Goal: Information Seeking & Learning: Learn about a topic

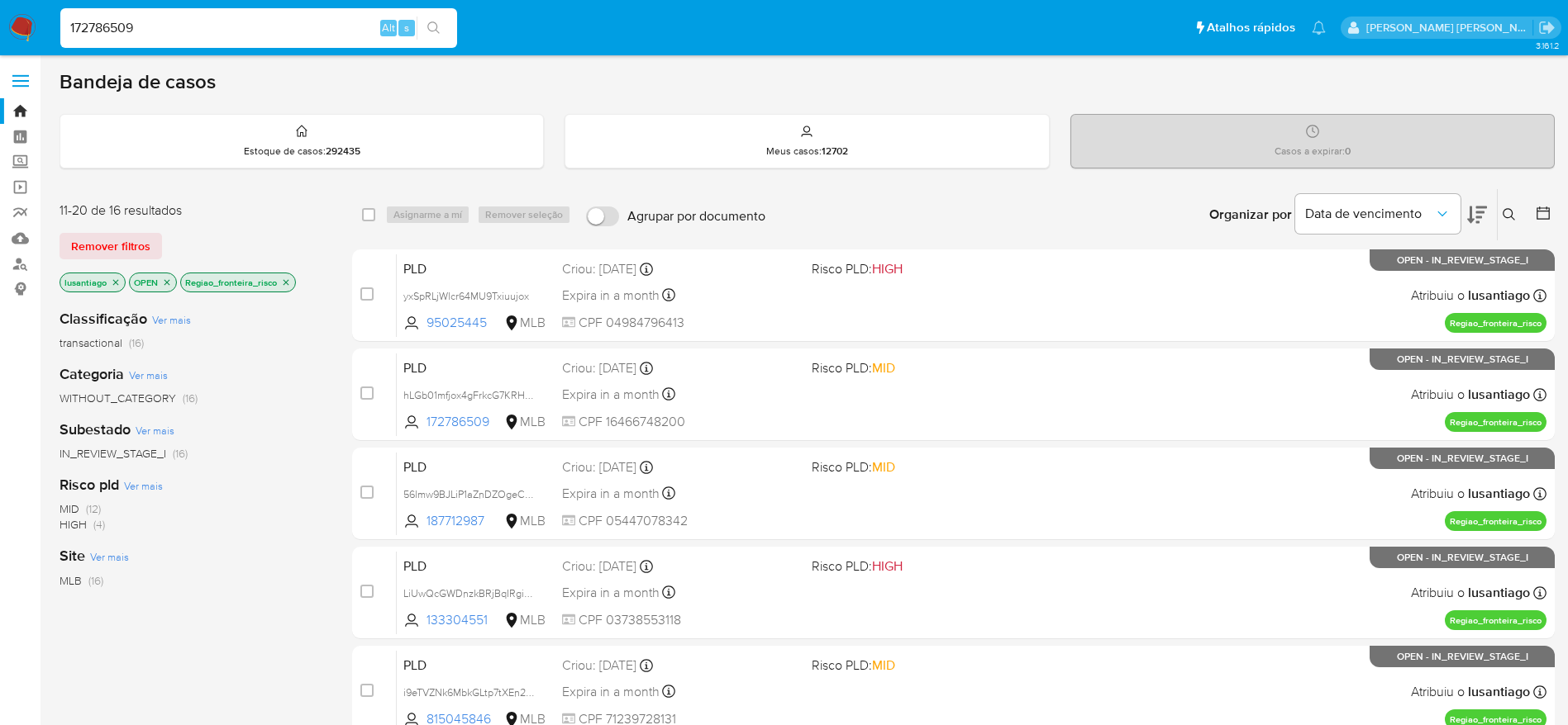
scroll to position [281, 0]
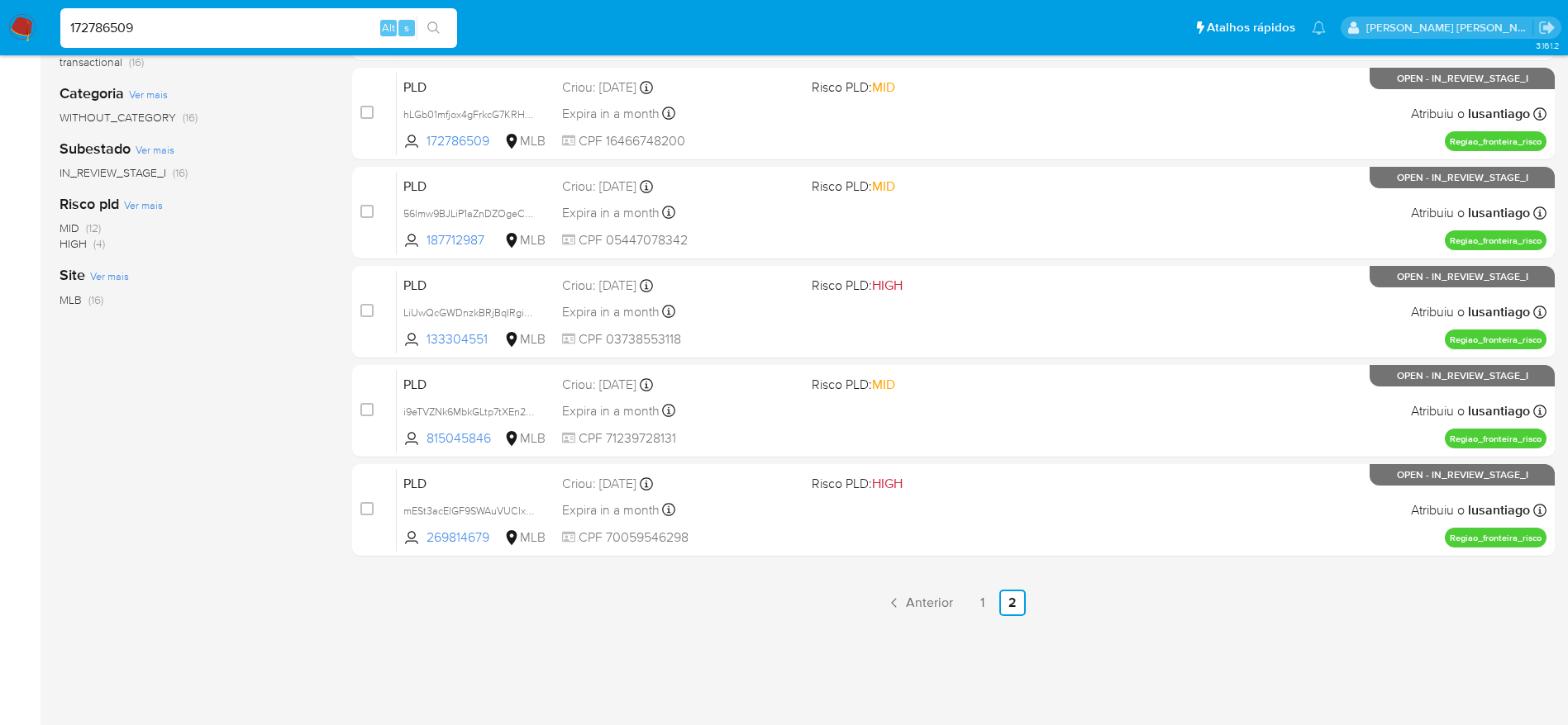
type input "172786509"
click at [437, 24] on icon "search-icon" at bounding box center [434, 28] width 14 height 14
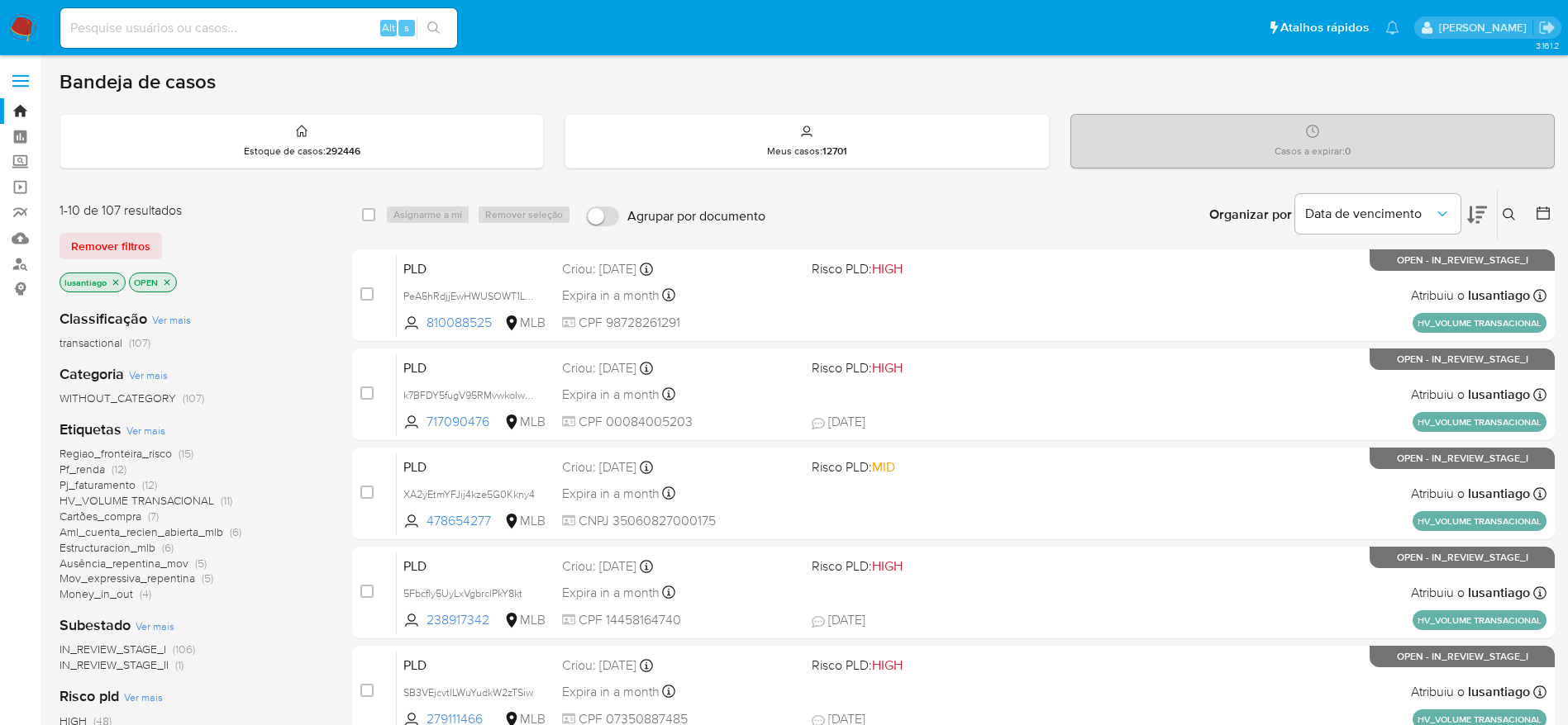
click at [203, 29] on input at bounding box center [258, 28] width 397 height 21
paste input "172786509"
type input "172786509"
click at [445, 23] on button "search-icon" at bounding box center [433, 28] width 34 height 23
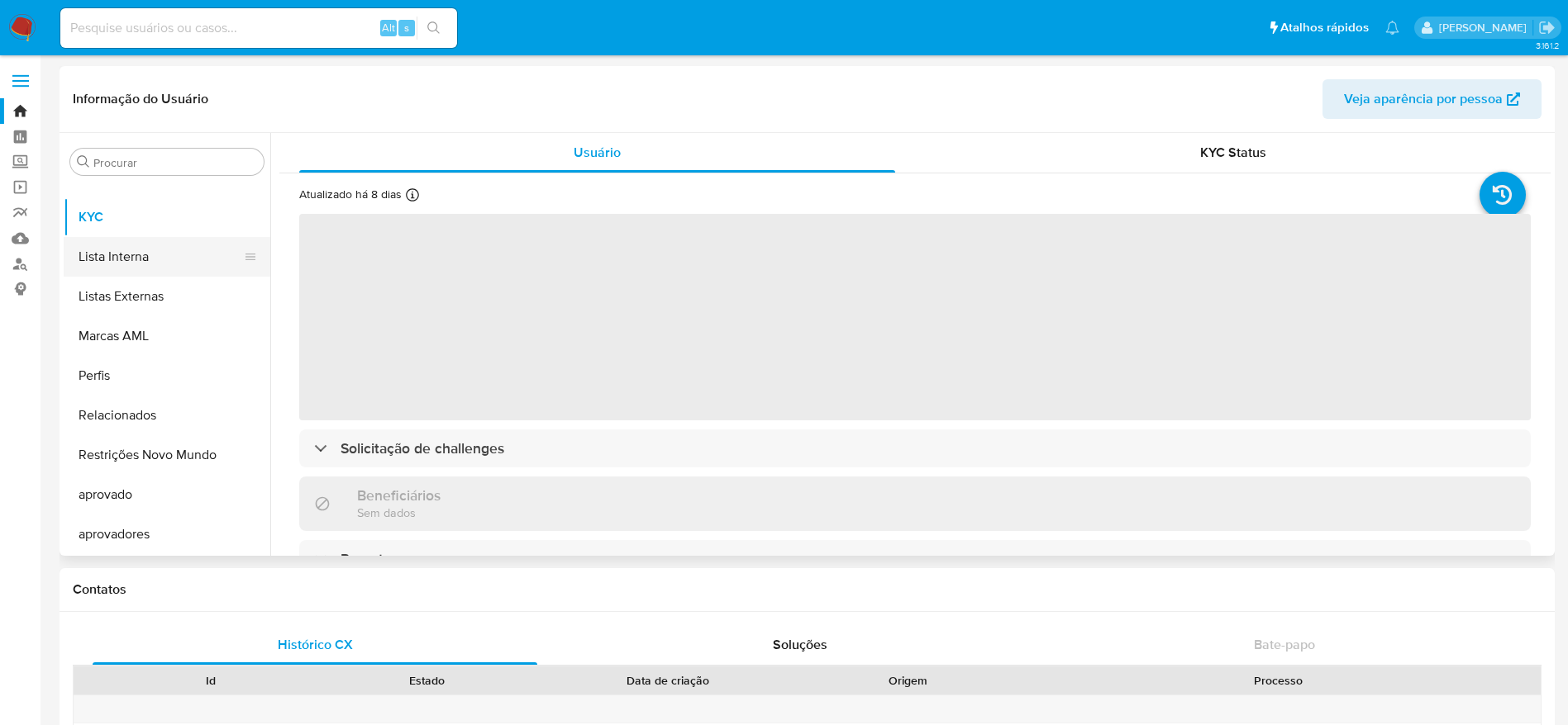
select select "10"
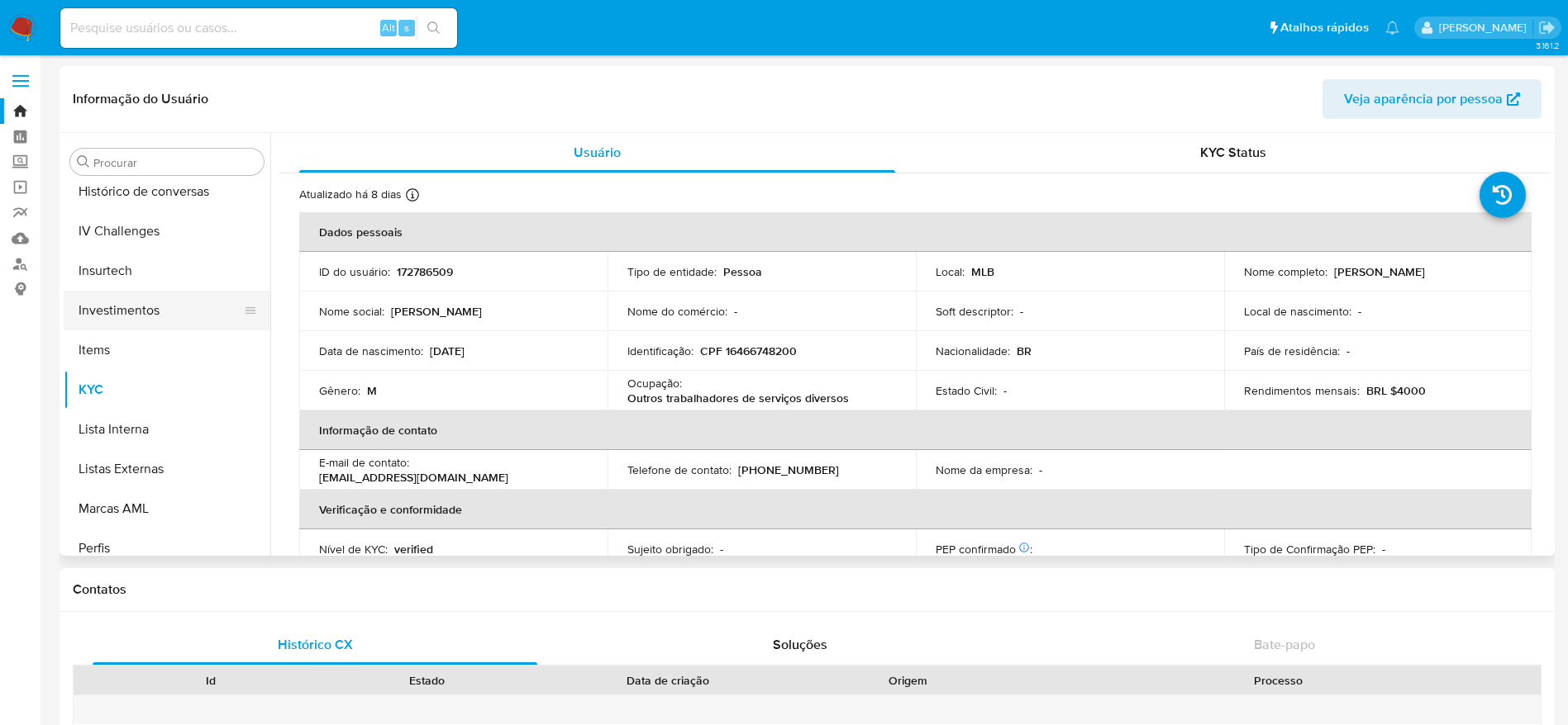
scroll to position [609, 0]
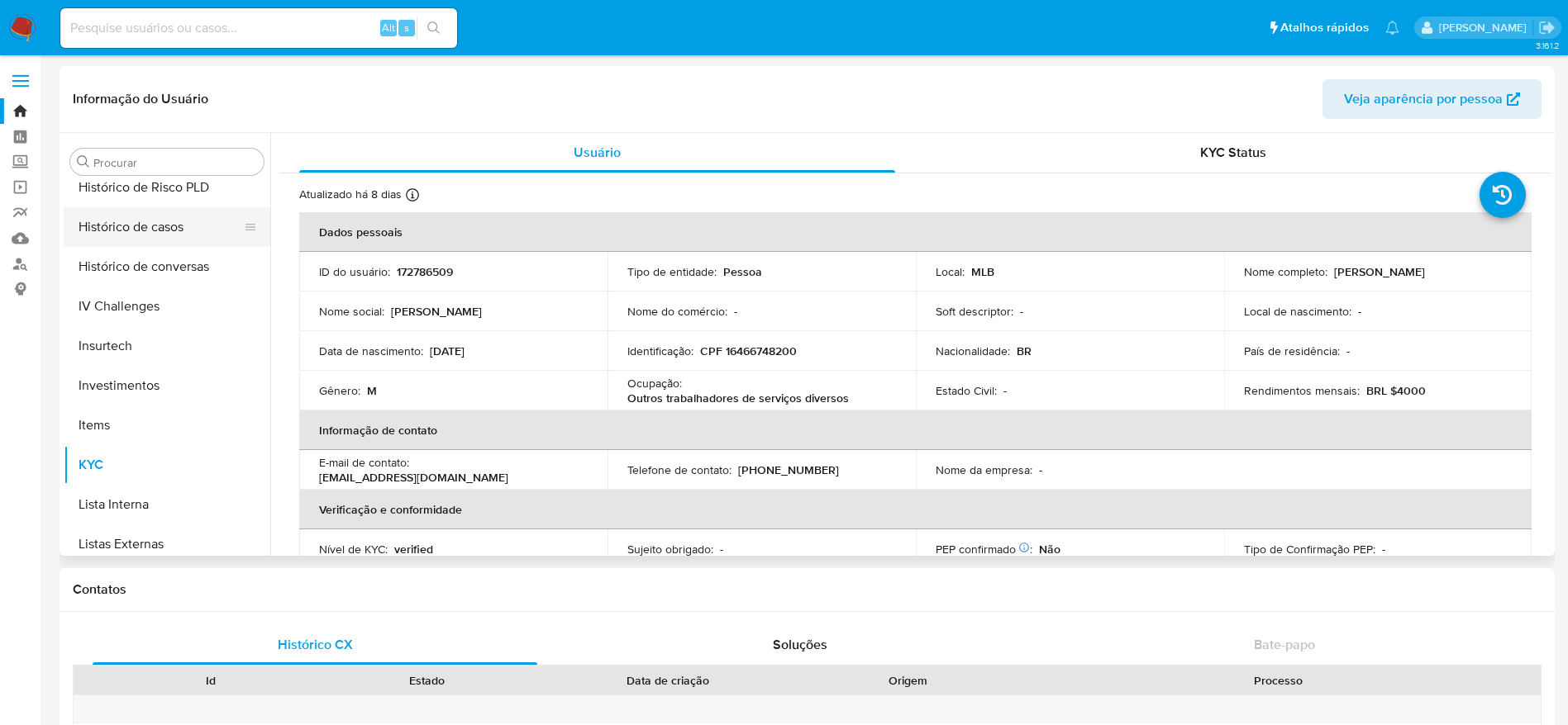
click at [184, 228] on button "Histórico de casos" at bounding box center [160, 227] width 193 height 40
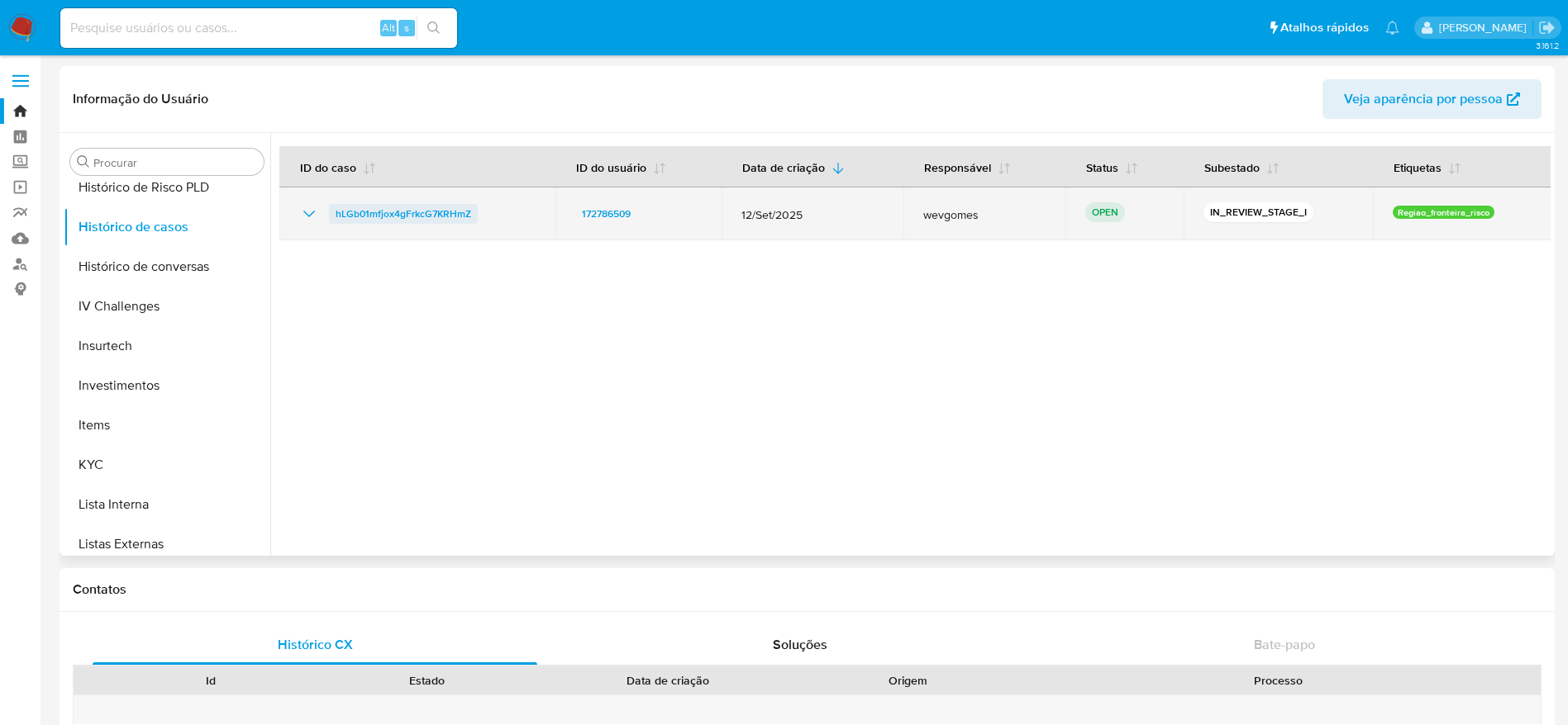
click at [395, 219] on span "hLGb01mfjox4gFrkcG7KRHmZ" at bounding box center [403, 213] width 136 height 19
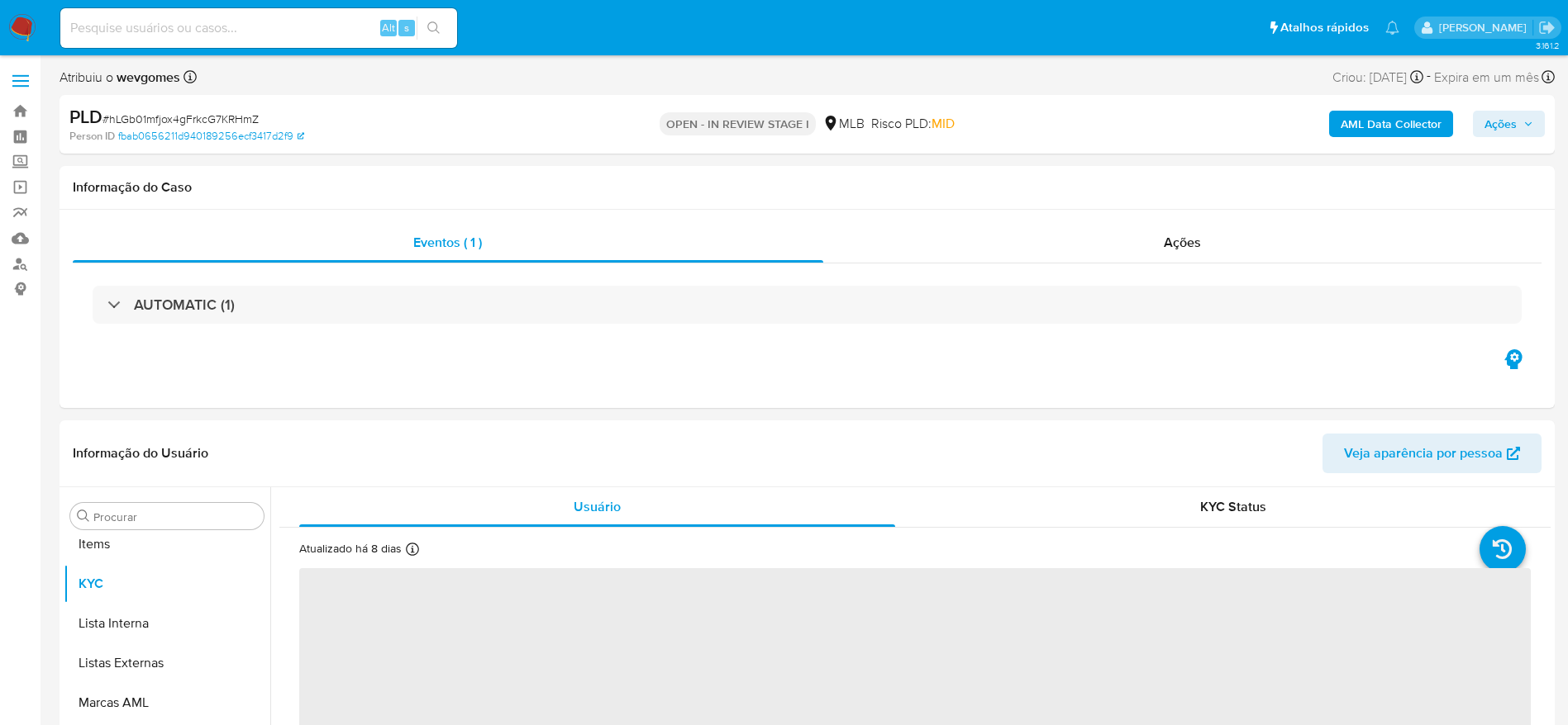
scroll to position [857, 0]
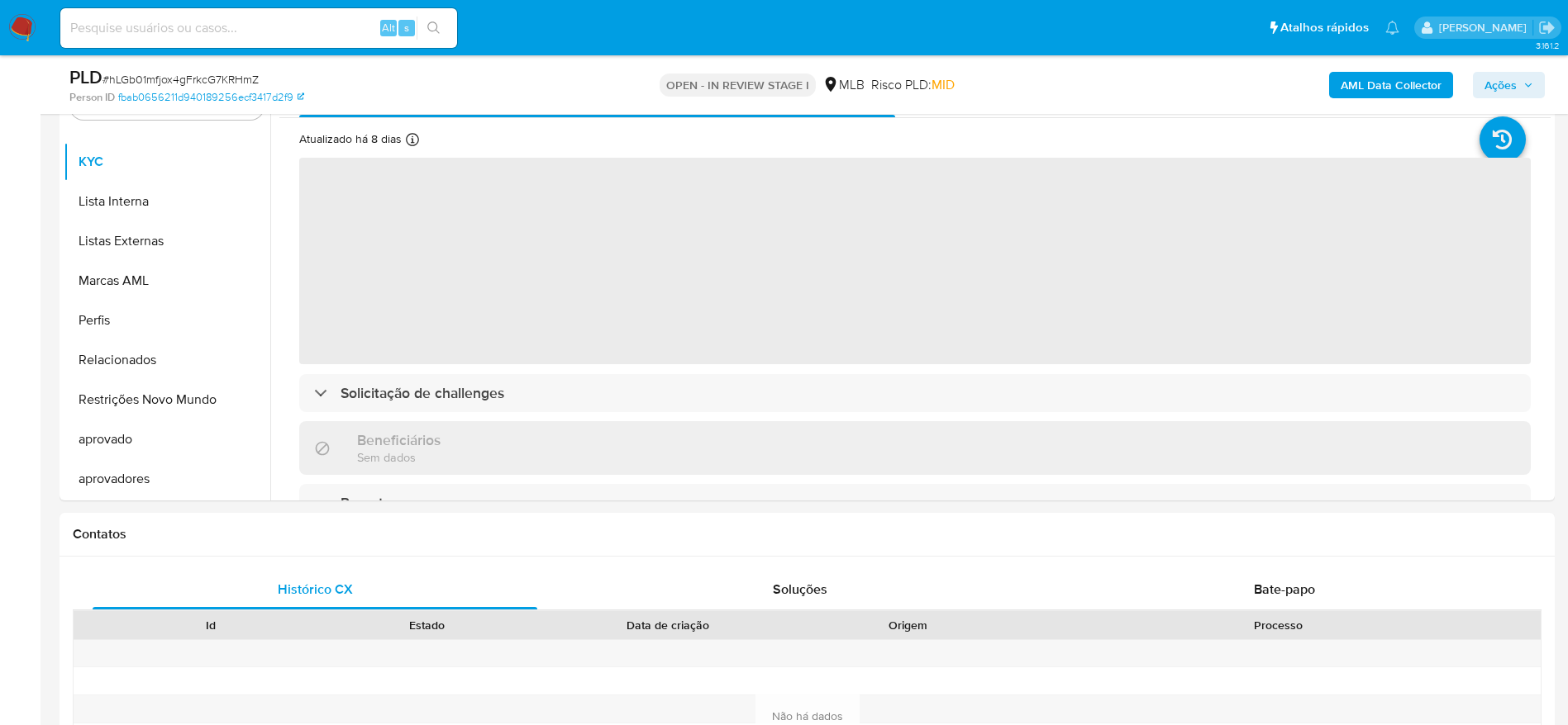
select select "10"
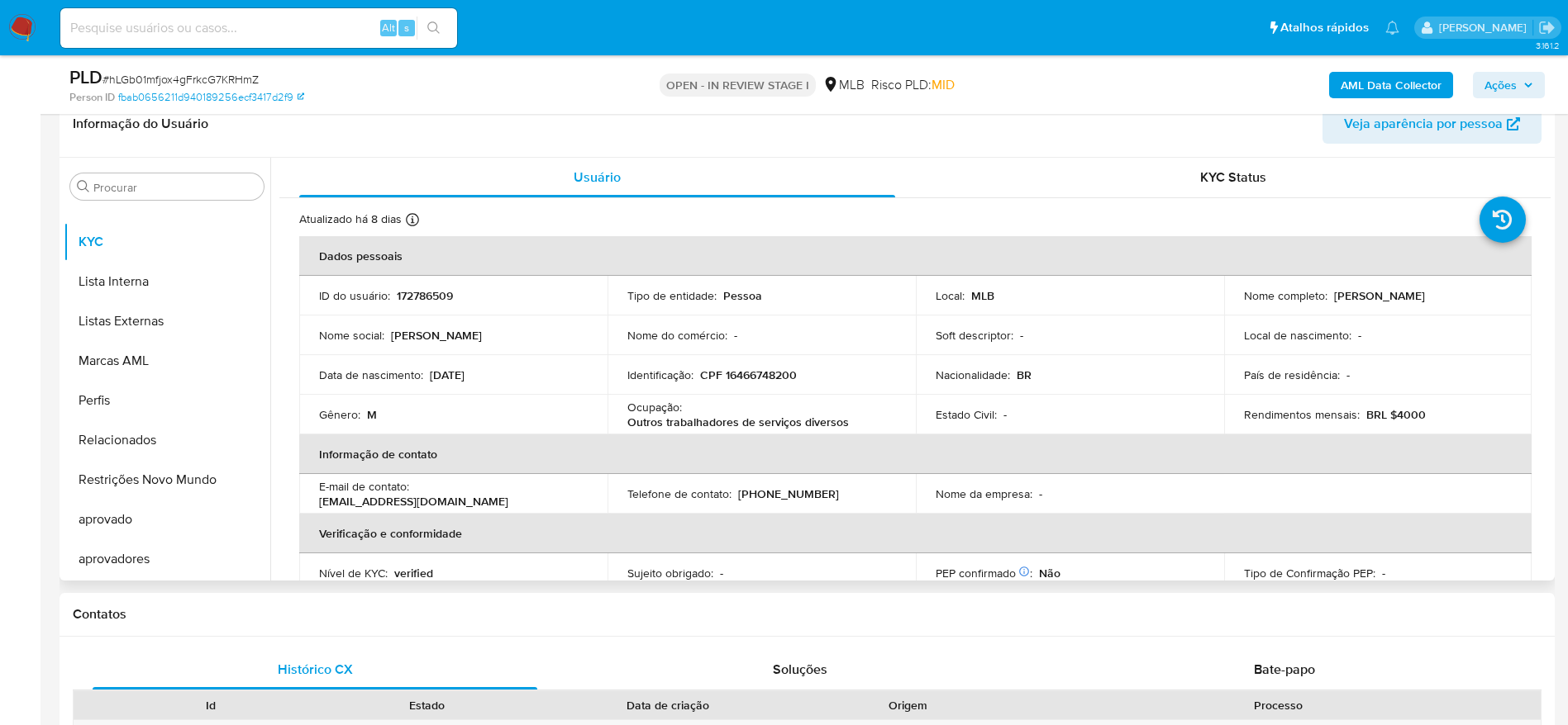
scroll to position [248, 0]
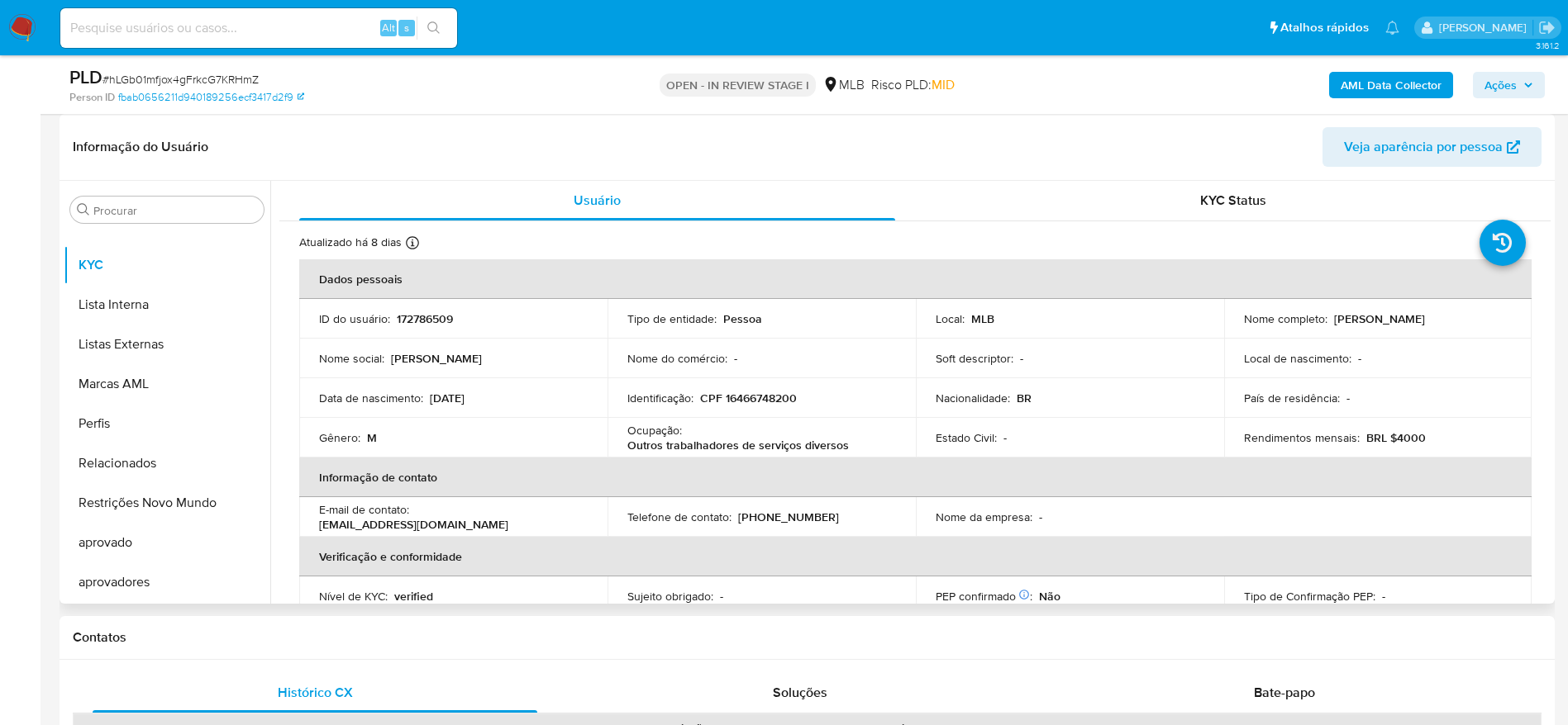
click at [749, 400] on p "CPF 16466748200" at bounding box center [748, 398] width 97 height 15
copy p "16466748200"
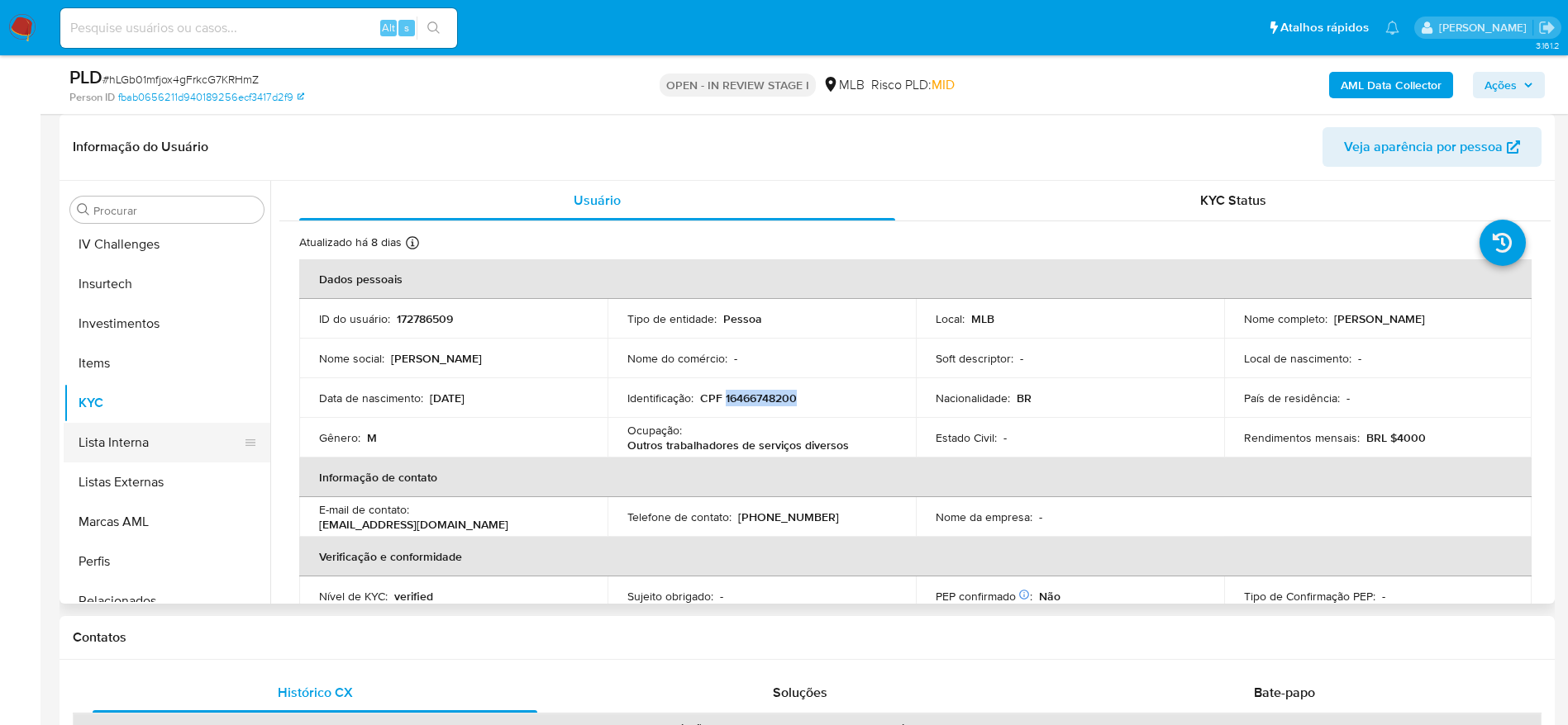
scroll to position [609, 0]
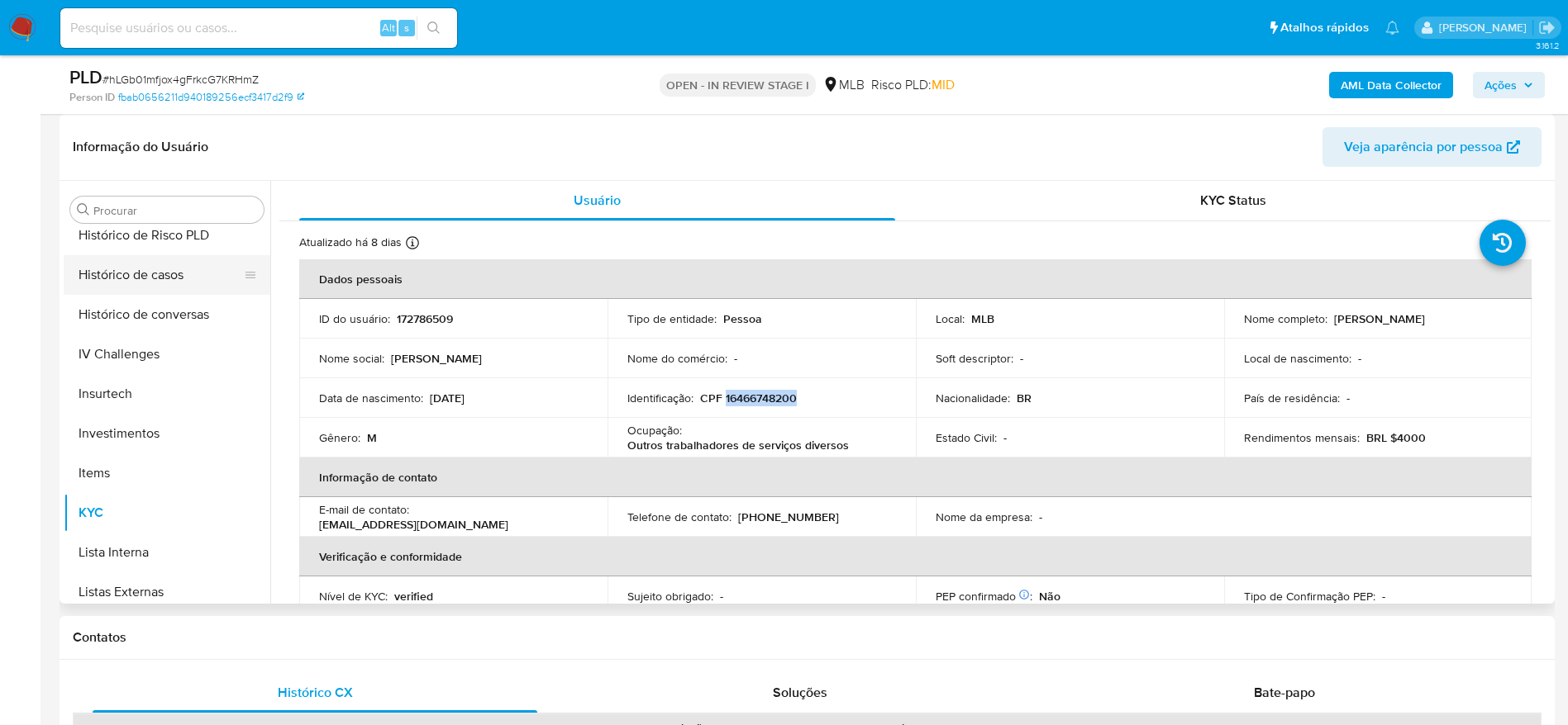
click at [152, 290] on button "Histórico de casos" at bounding box center [160, 275] width 193 height 40
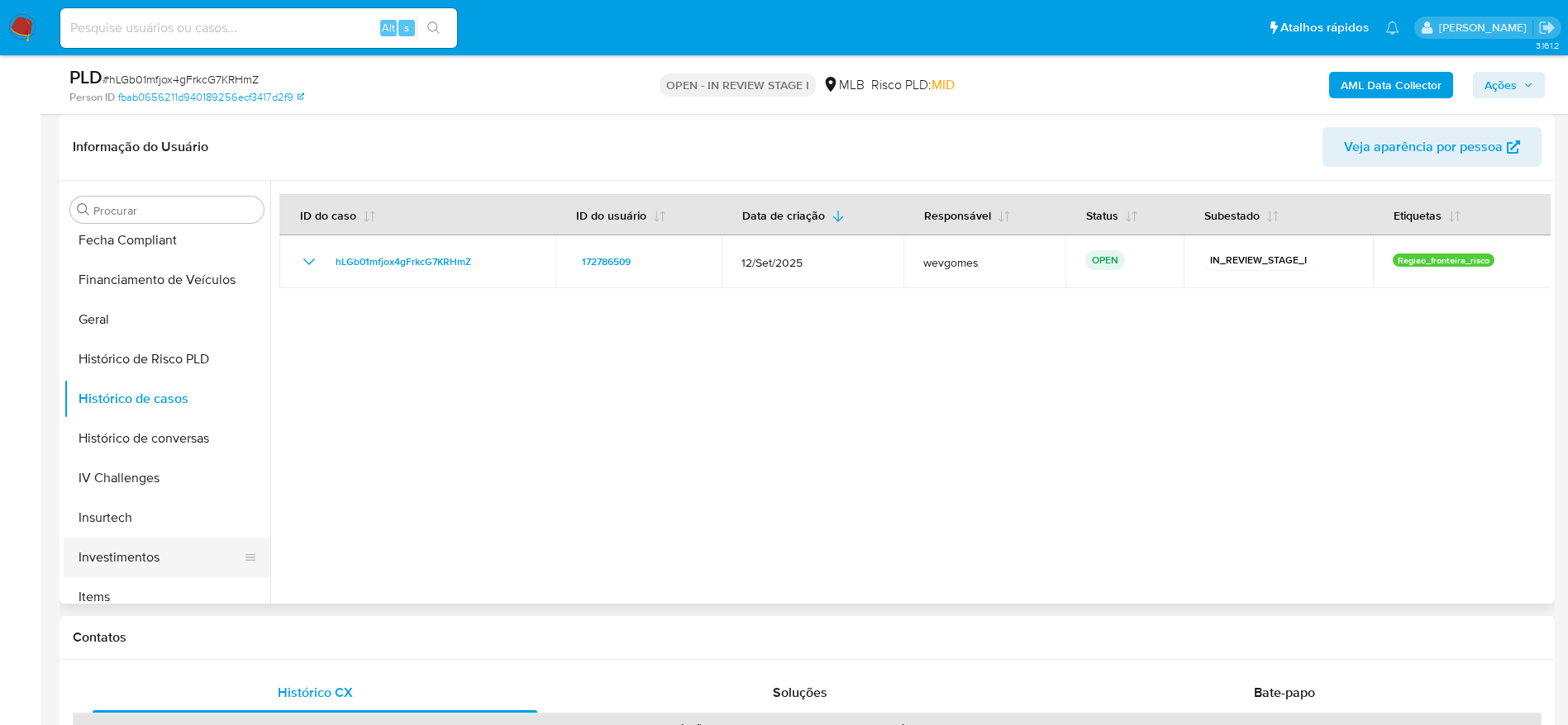
scroll to position [361, 0]
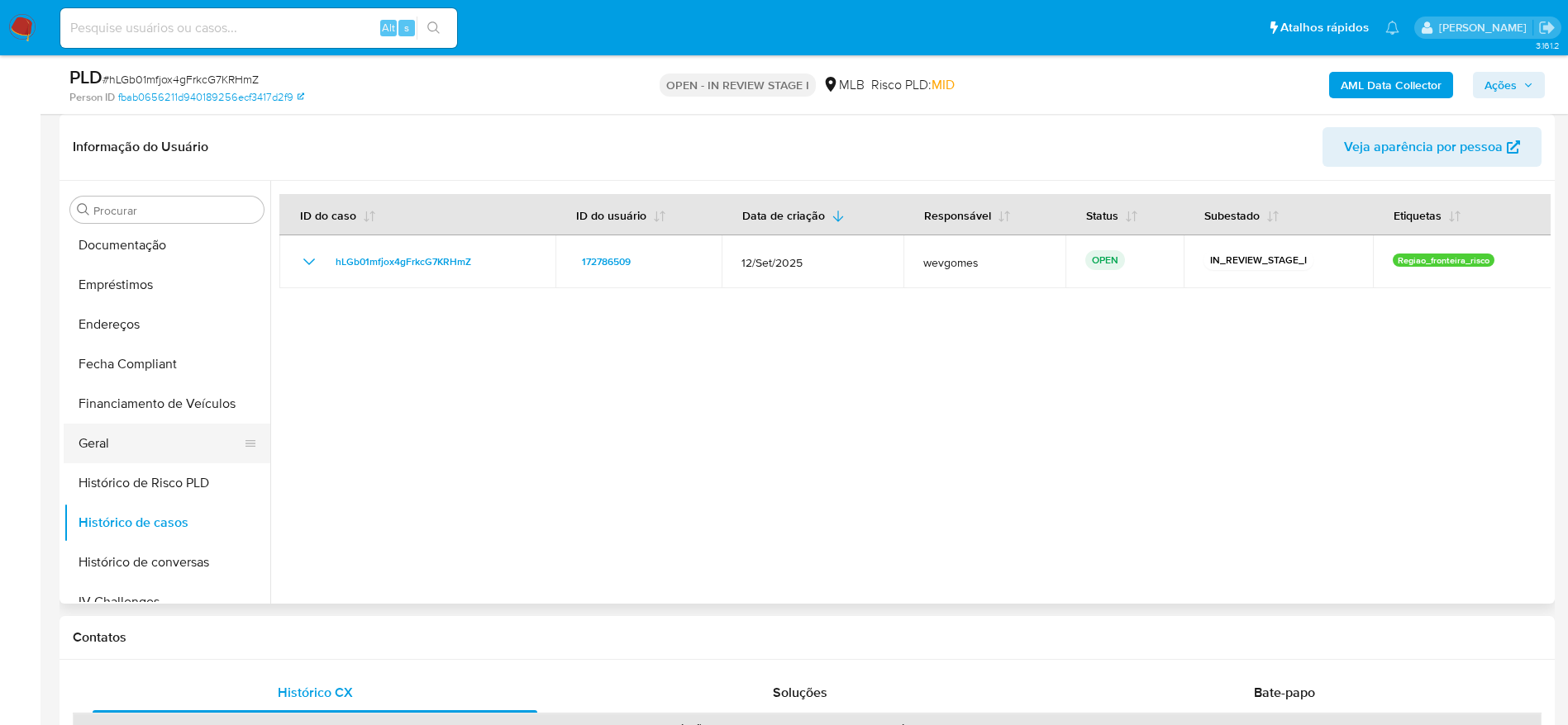
click at [133, 447] on button "Geral" at bounding box center [160, 443] width 193 height 40
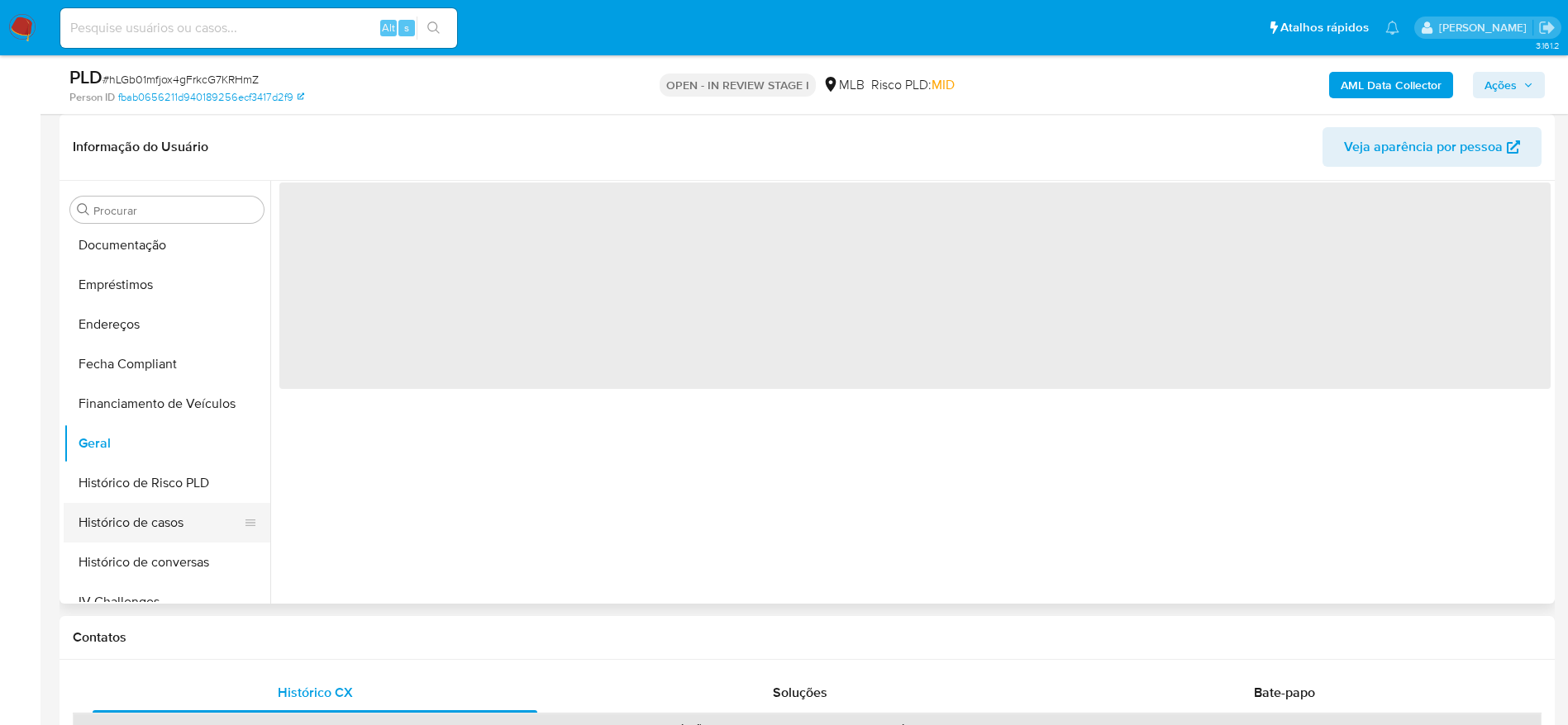
click at [128, 520] on button "Histórico de casos" at bounding box center [160, 522] width 193 height 40
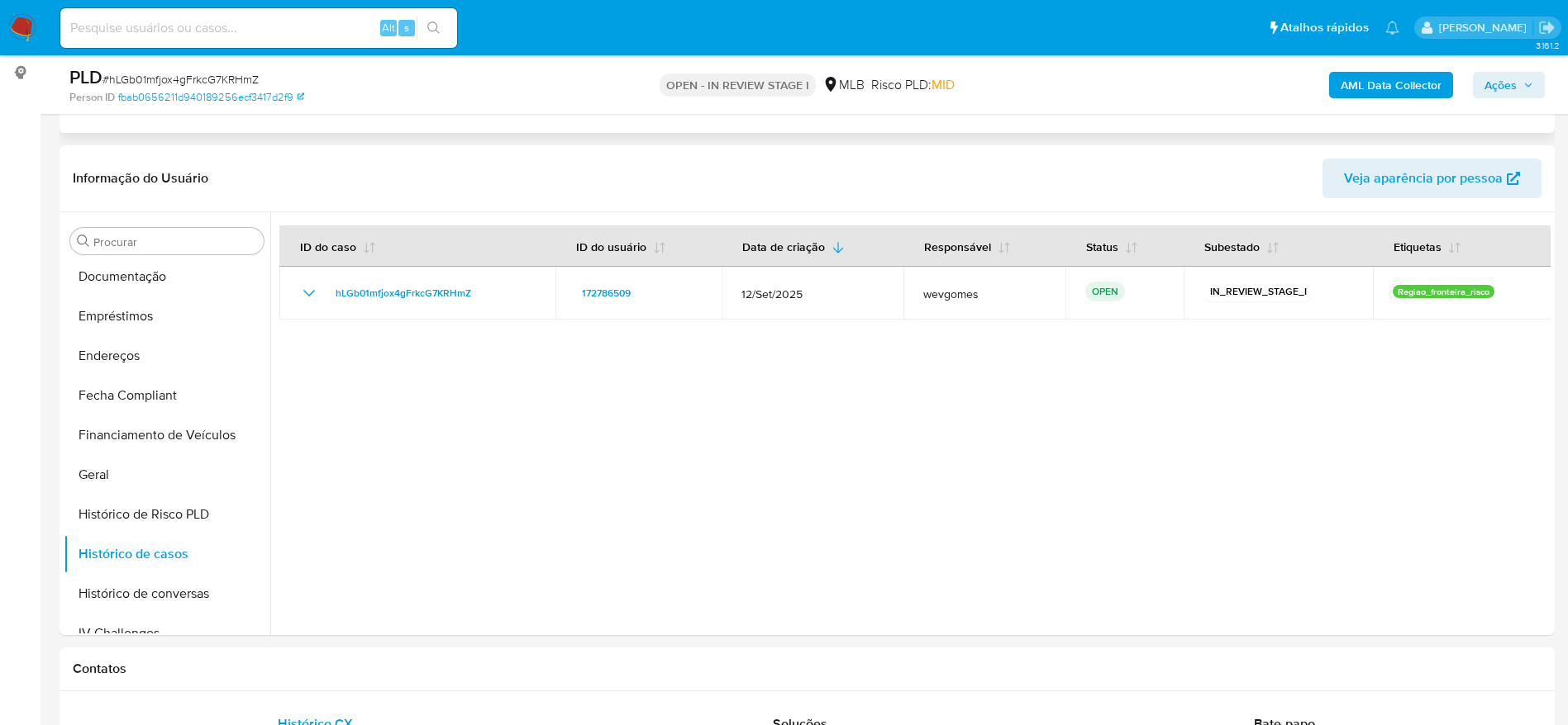
scroll to position [0, 0]
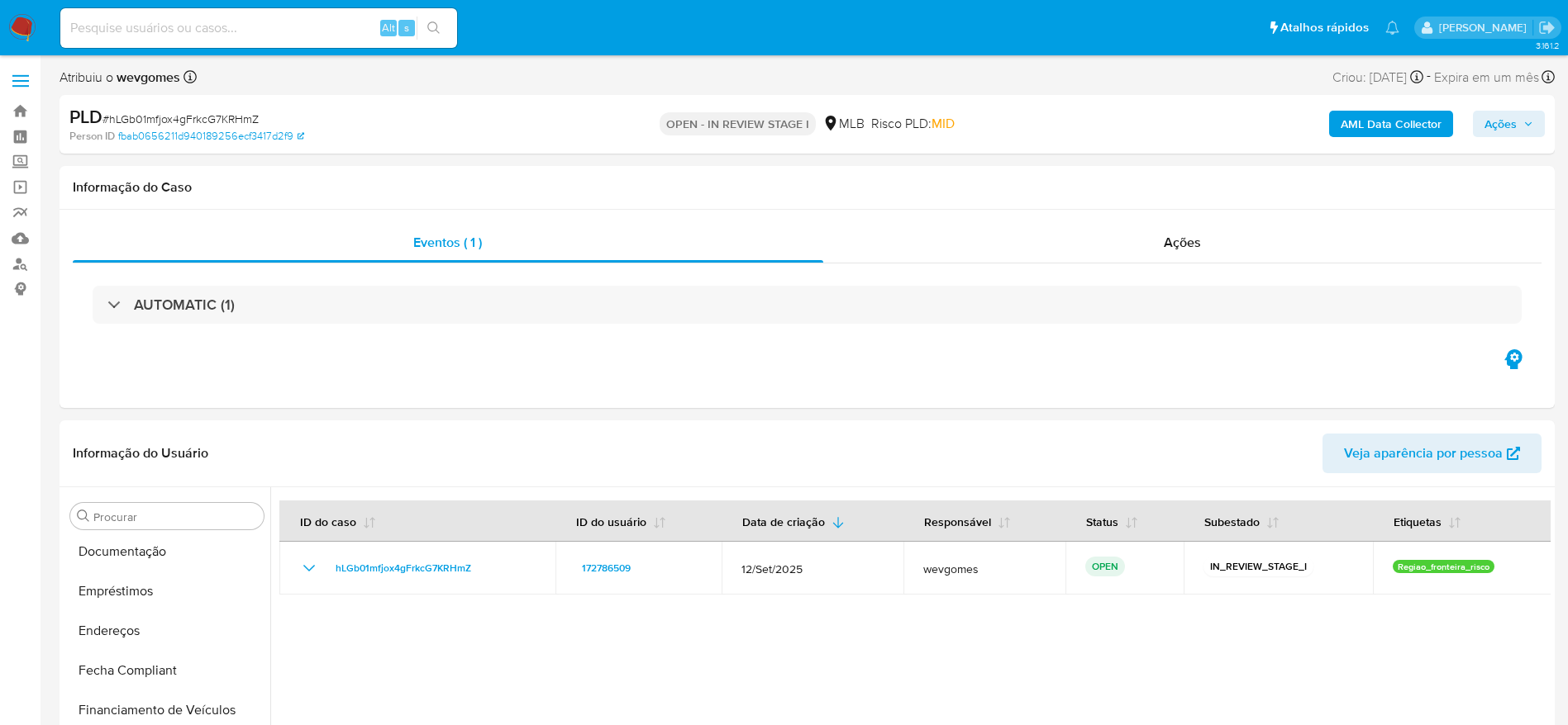
click at [1508, 111] on span "Ações" at bounding box center [1500, 124] width 32 height 26
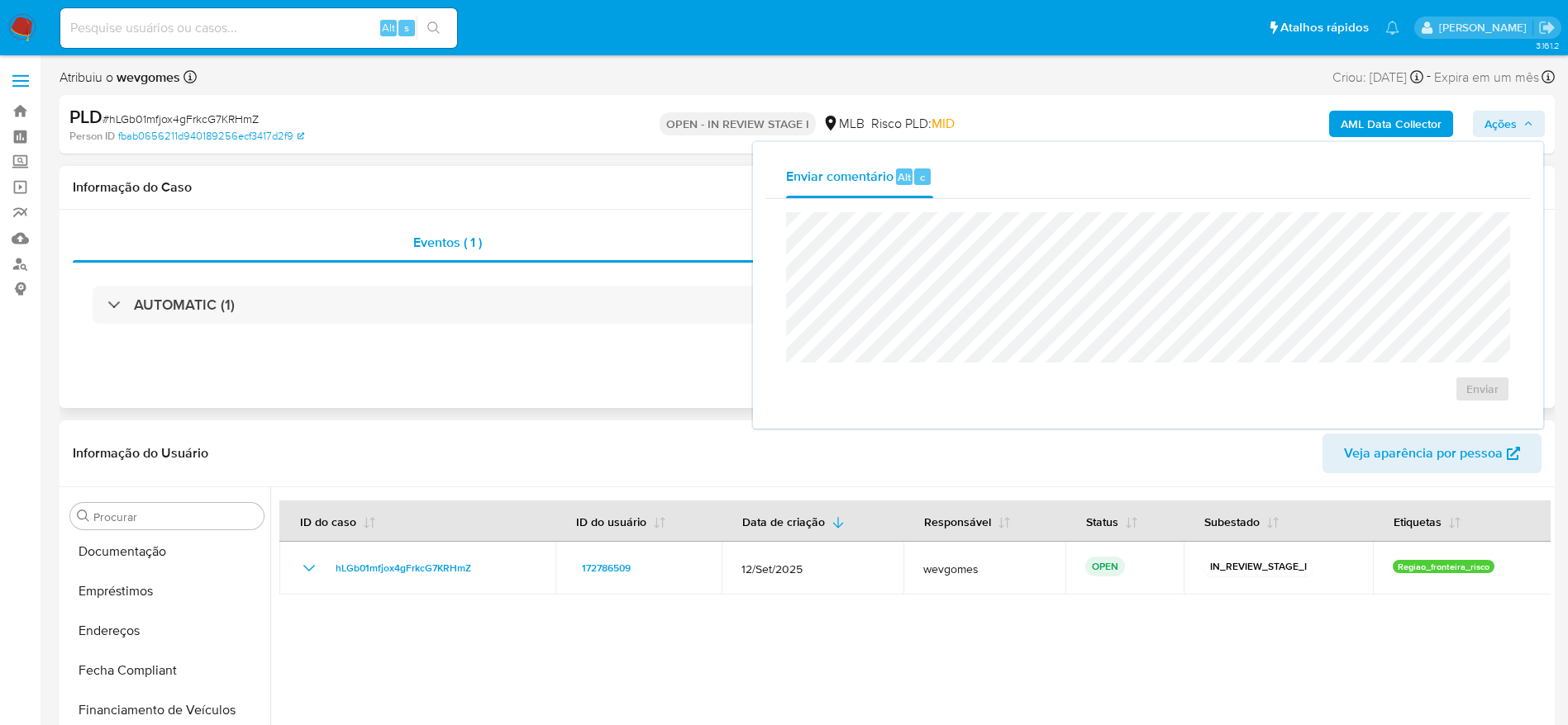
click at [467, 190] on h1 "Informação do Caso" at bounding box center [807, 187] width 1469 height 17
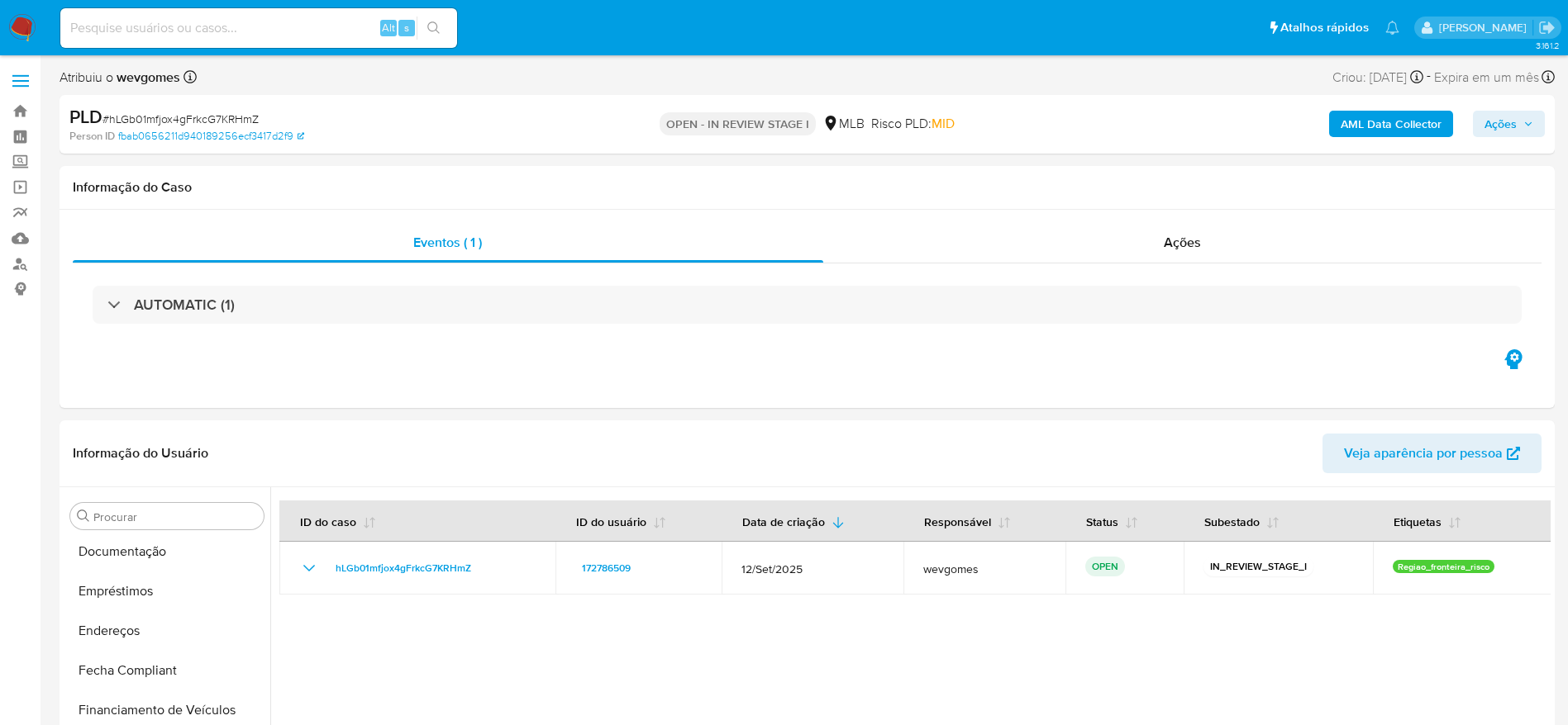
click at [198, 118] on span "# hLGb01mfjox4gFrkcG7KRHmZ" at bounding box center [180, 119] width 156 height 17
copy span "hLGb01mfjox4gFrkcG7KRHmZ"
click at [1082, 230] on div "Ações" at bounding box center [1182, 243] width 719 height 40
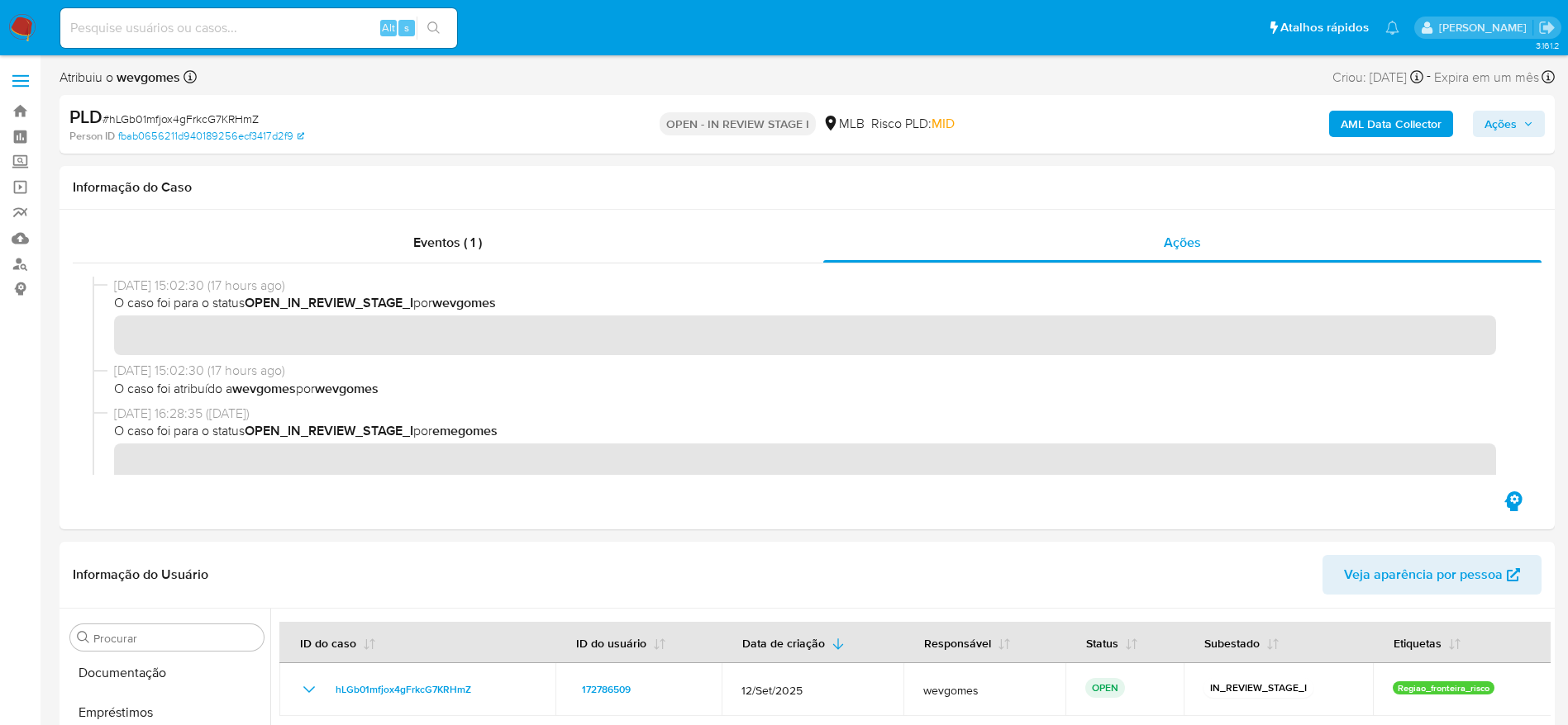
click at [270, 27] on input at bounding box center [258, 28] width 397 height 21
paste input "hLGb01mfjox4gFrkcG7KRHmZ"
type input "hLGb01mfjox4gFrkcG7KRHmZ"
click at [431, 31] on icon "search-icon" at bounding box center [434, 28] width 14 height 14
click at [22, 112] on link "Bandeja" at bounding box center [98, 111] width 197 height 25
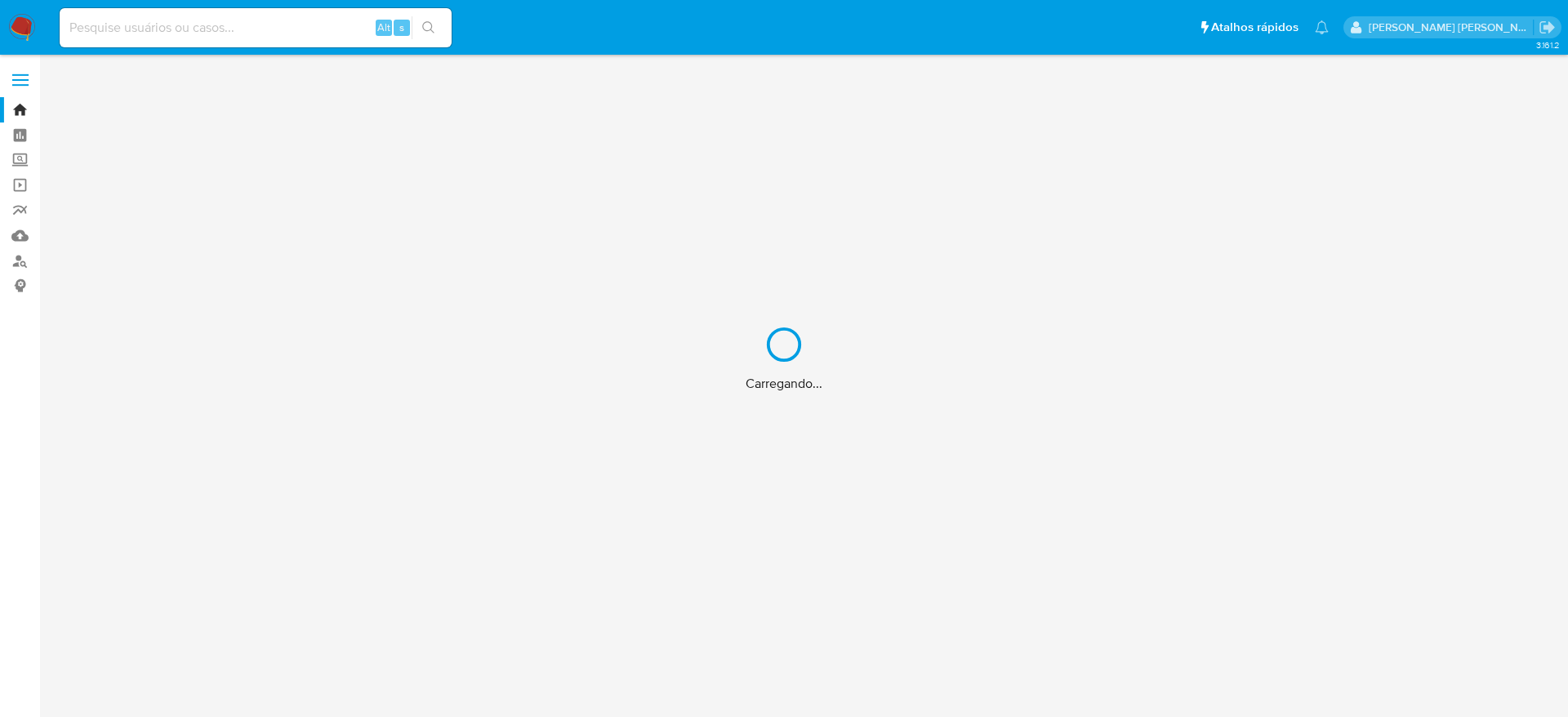
click at [334, 20] on div "Carregando..." at bounding box center [784, 358] width 1568 height 717
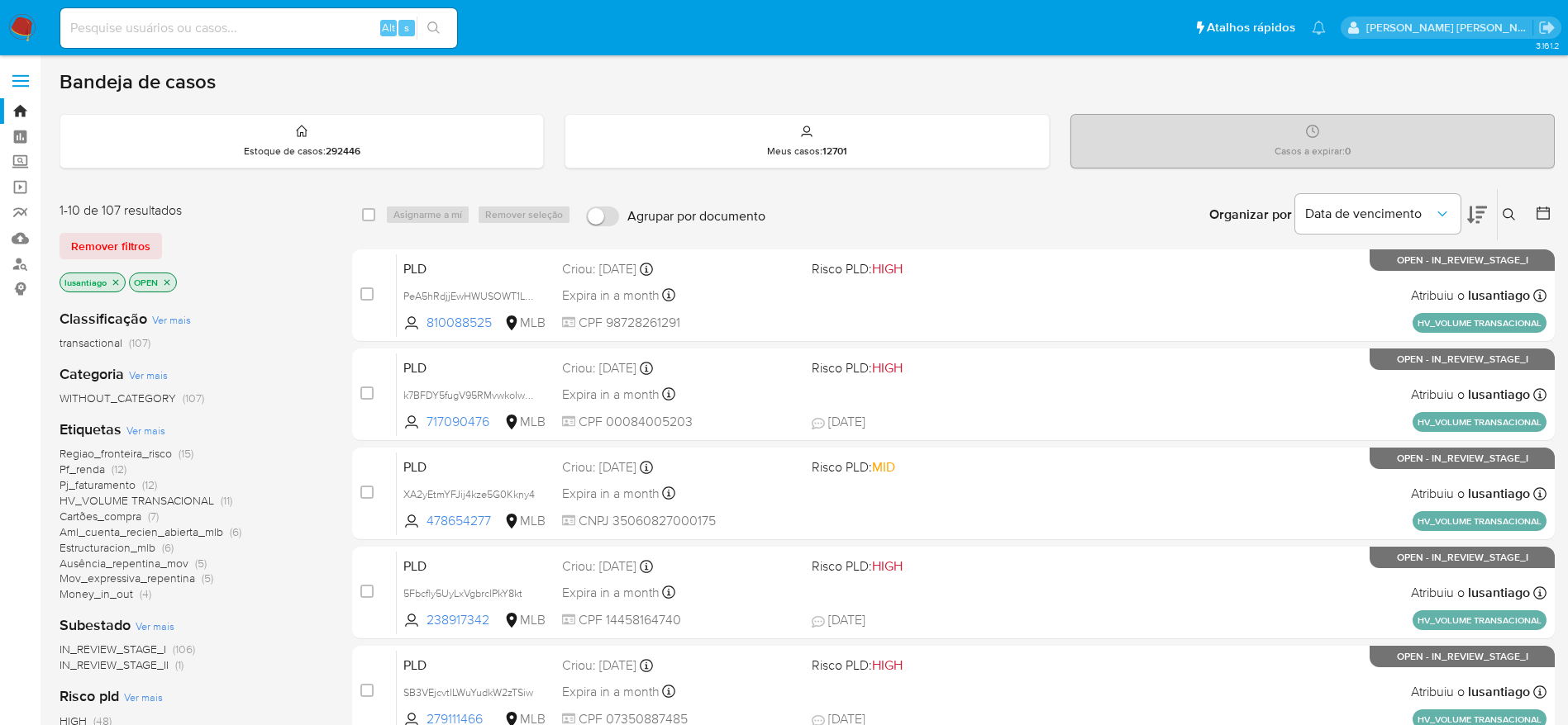
click at [236, 35] on input at bounding box center [258, 28] width 397 height 21
paste input "hLGb01mfjox4gFrkcG7KRHmZ"
type input "hLGb01mfjox4gFrkcG7KRHmZ"
drag, startPoint x: 1509, startPoint y: 204, endPoint x: 1408, endPoint y: 246, distance: 109.4
click at [1507, 204] on div "Insira a ID do usuário ou caso Procurar Remover filtros" at bounding box center [1510, 214] width 28 height 52
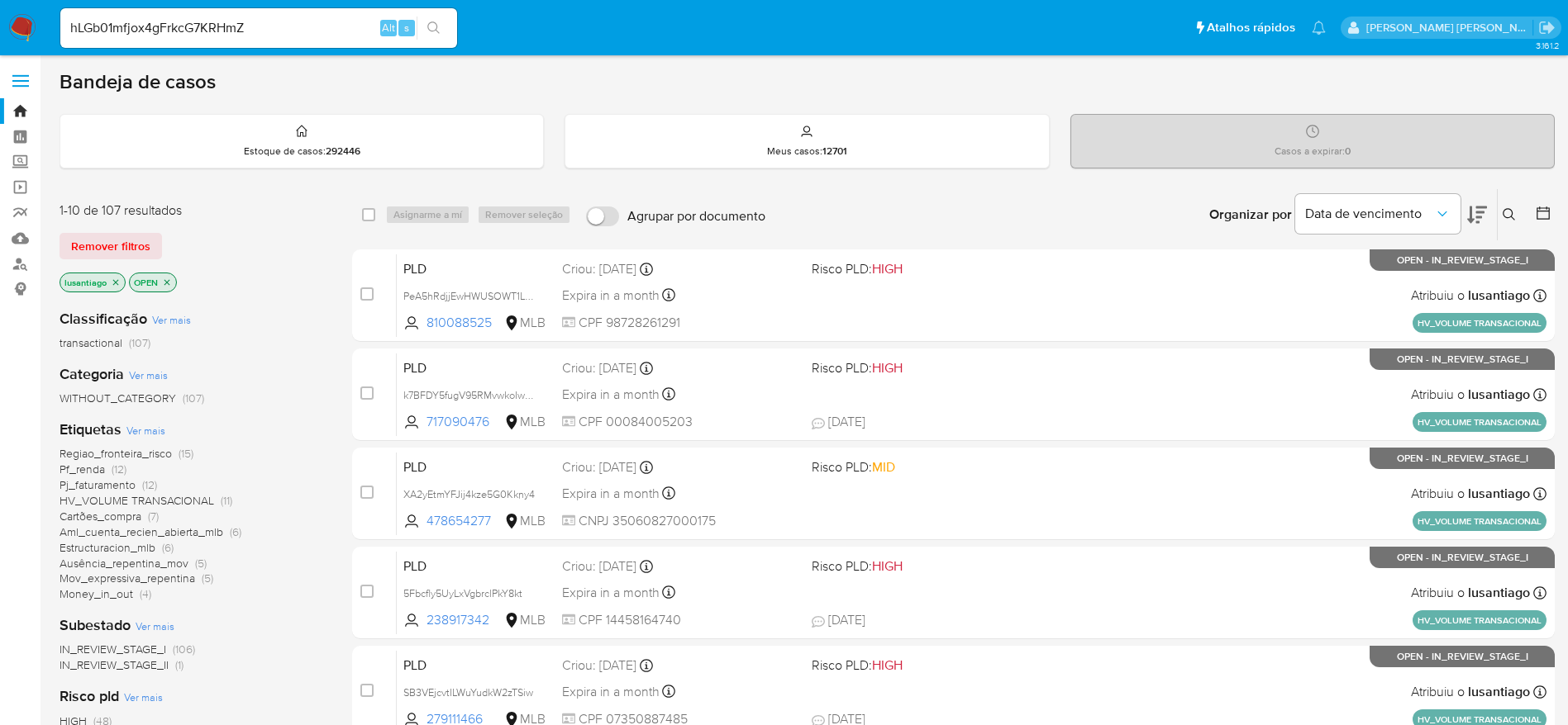
click at [1510, 214] on icon at bounding box center [1509, 215] width 14 height 14
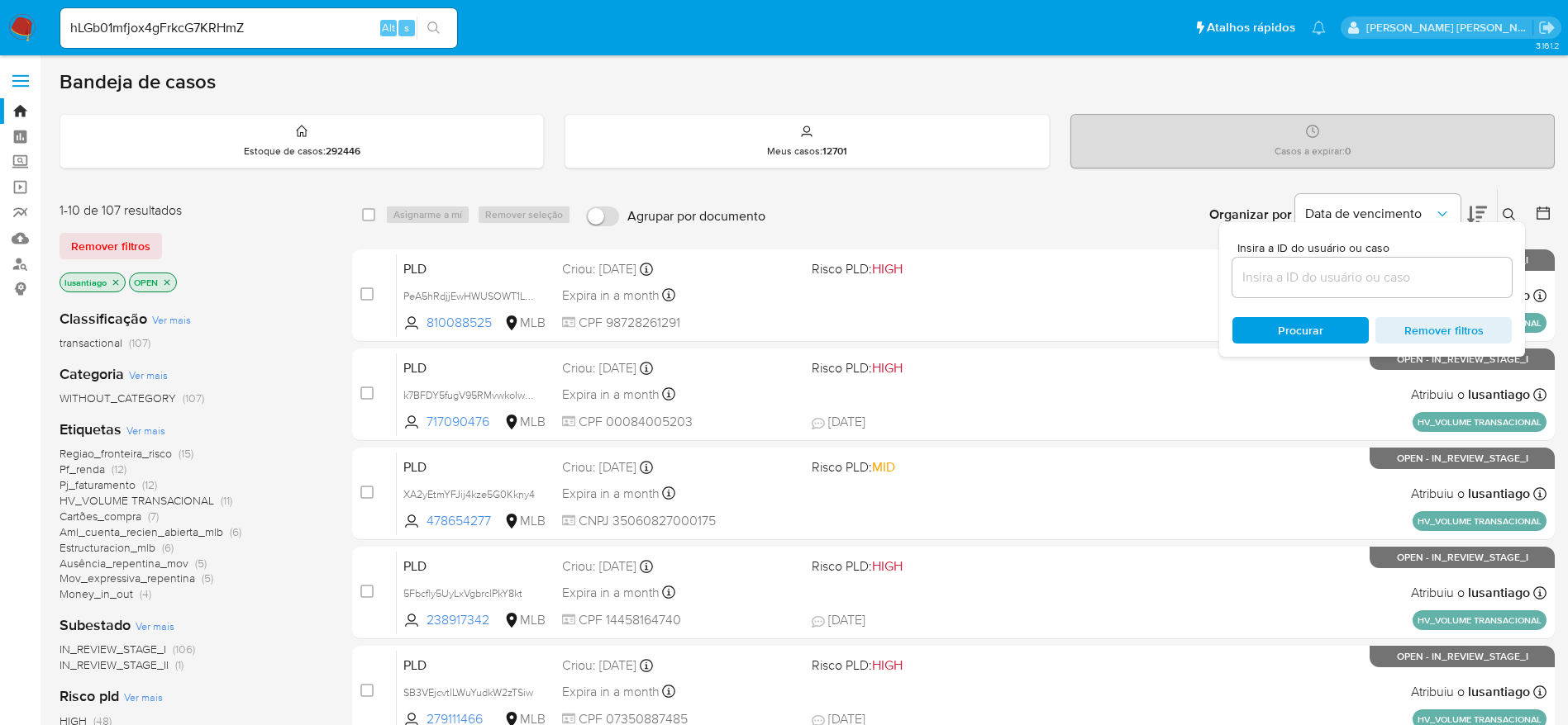
click at [1299, 286] on input at bounding box center [1372, 278] width 280 height 21
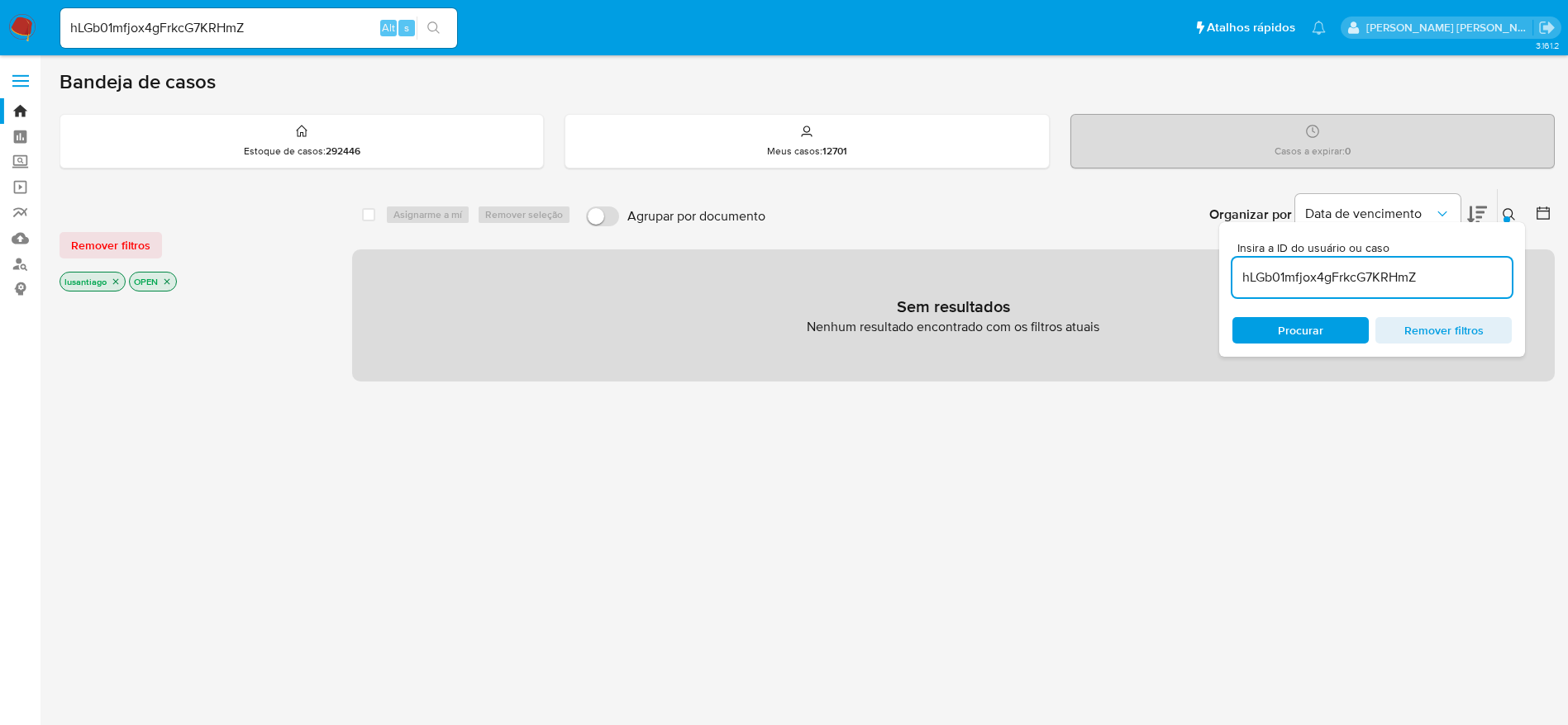
click at [1408, 298] on div "Insira a ID do usuário ou caso hLGb01mfjox4gFrkcG7KRHmZ Procurar Remover filtros" at bounding box center [1372, 289] width 306 height 134
click at [1408, 280] on input "hLGb01mfjox4gFrkcG7KRHmZ" at bounding box center [1372, 278] width 280 height 21
paste input "56lmw9BJLiP1aZnDZOgeCb01"
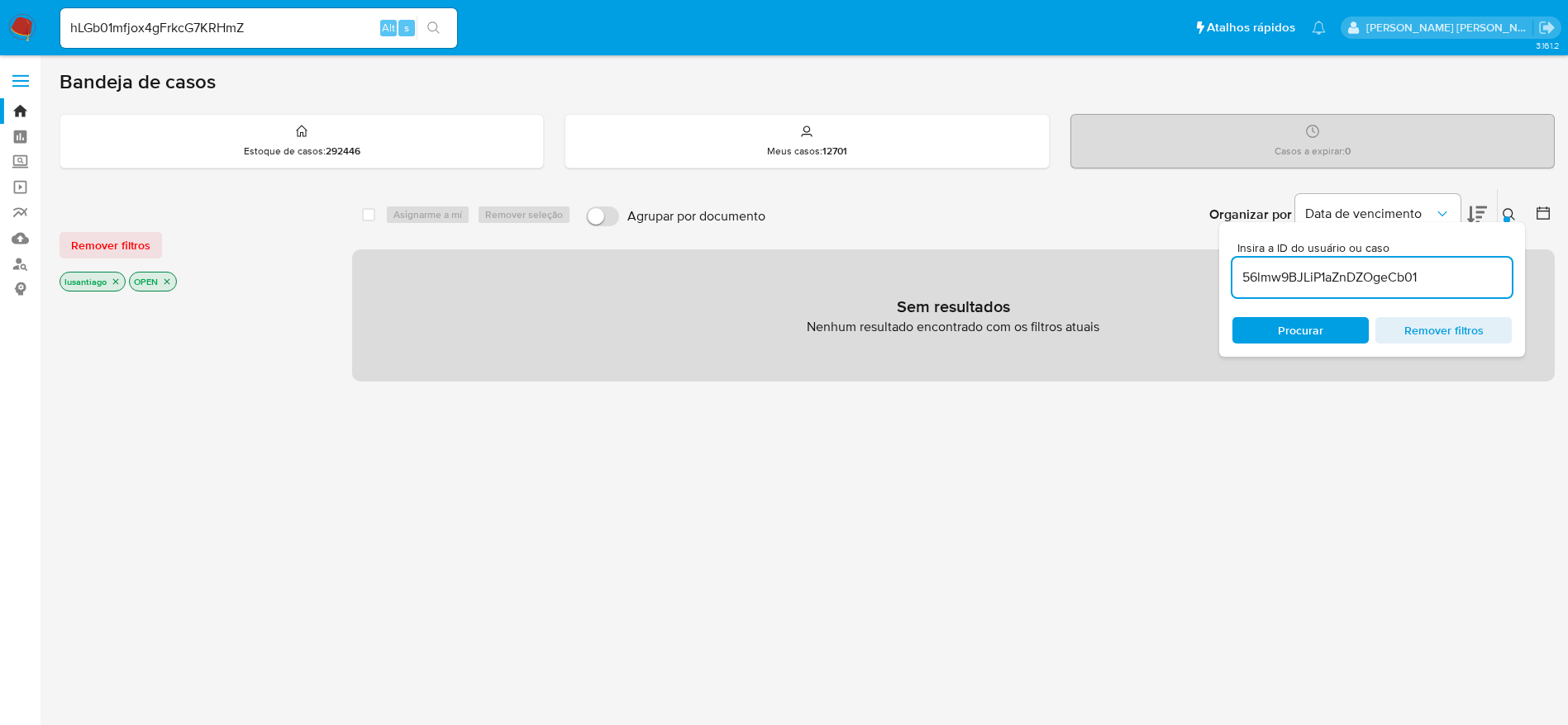
type input "56lmw9BJLiP1aZnDZOgeCb01"
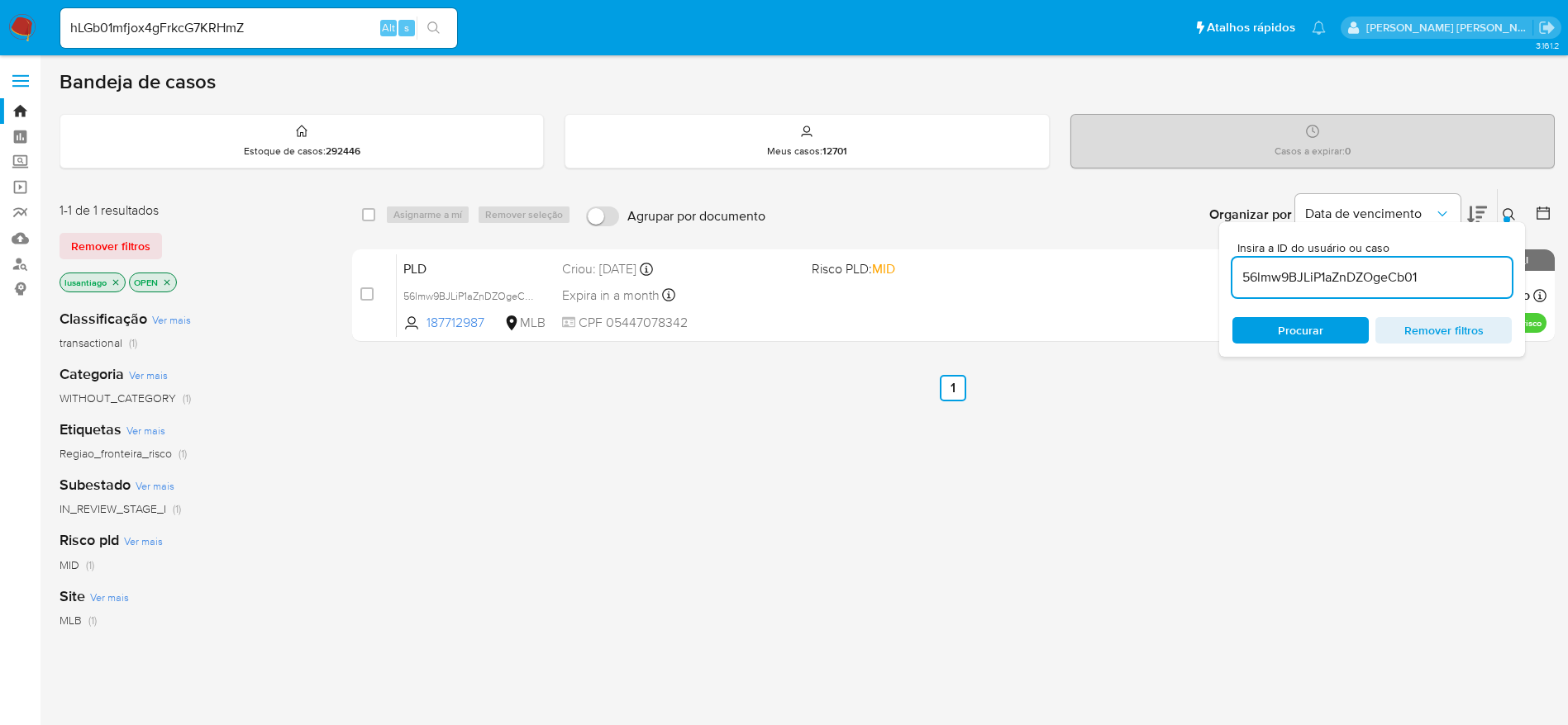
click at [1506, 212] on icon at bounding box center [1509, 215] width 14 height 14
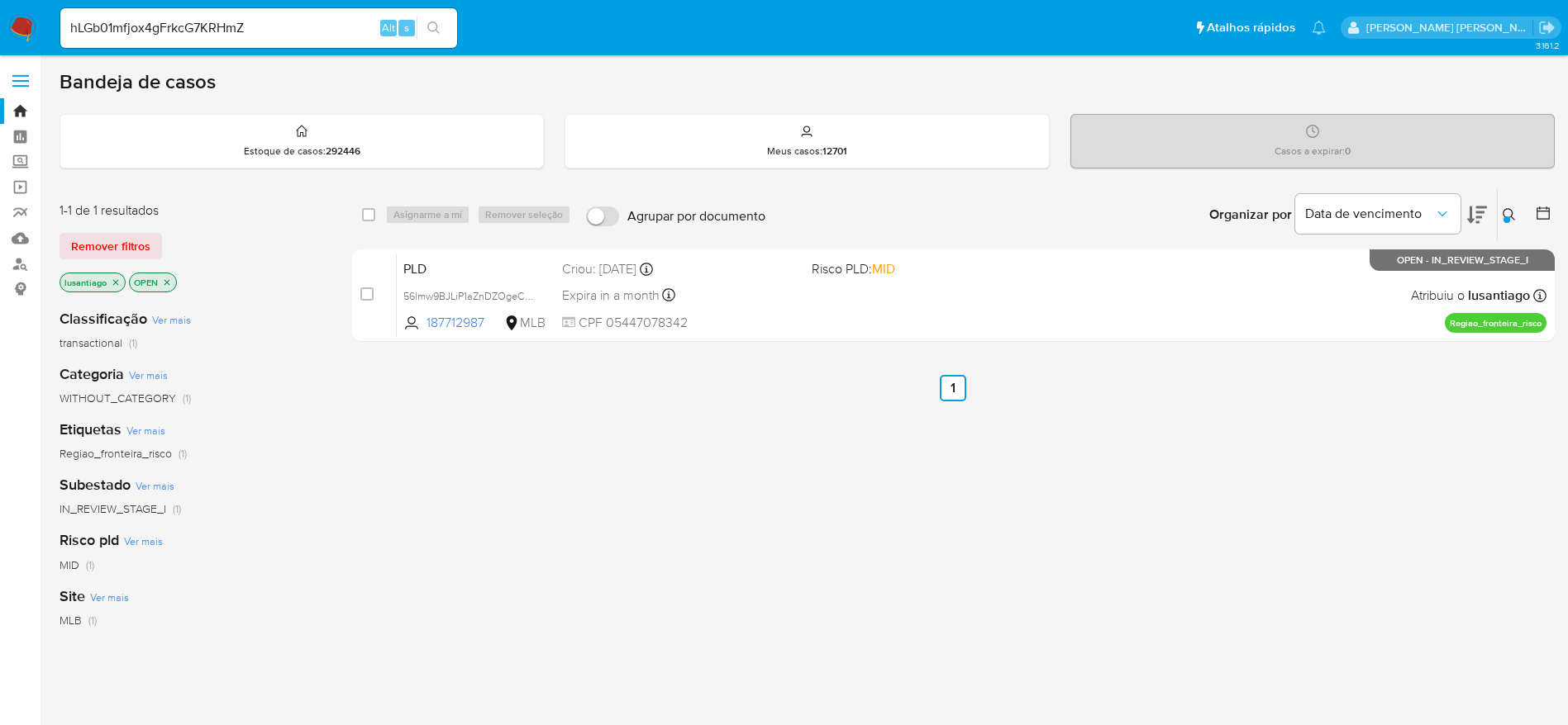
click at [220, 34] on input "hLGb01mfjox4gFrkcG7KRHmZ" at bounding box center [258, 28] width 397 height 21
click at [229, 34] on input "hLGb01mfjox4gFrkcG7KRHmZ" at bounding box center [258, 28] width 397 height 21
paste input "187712987"
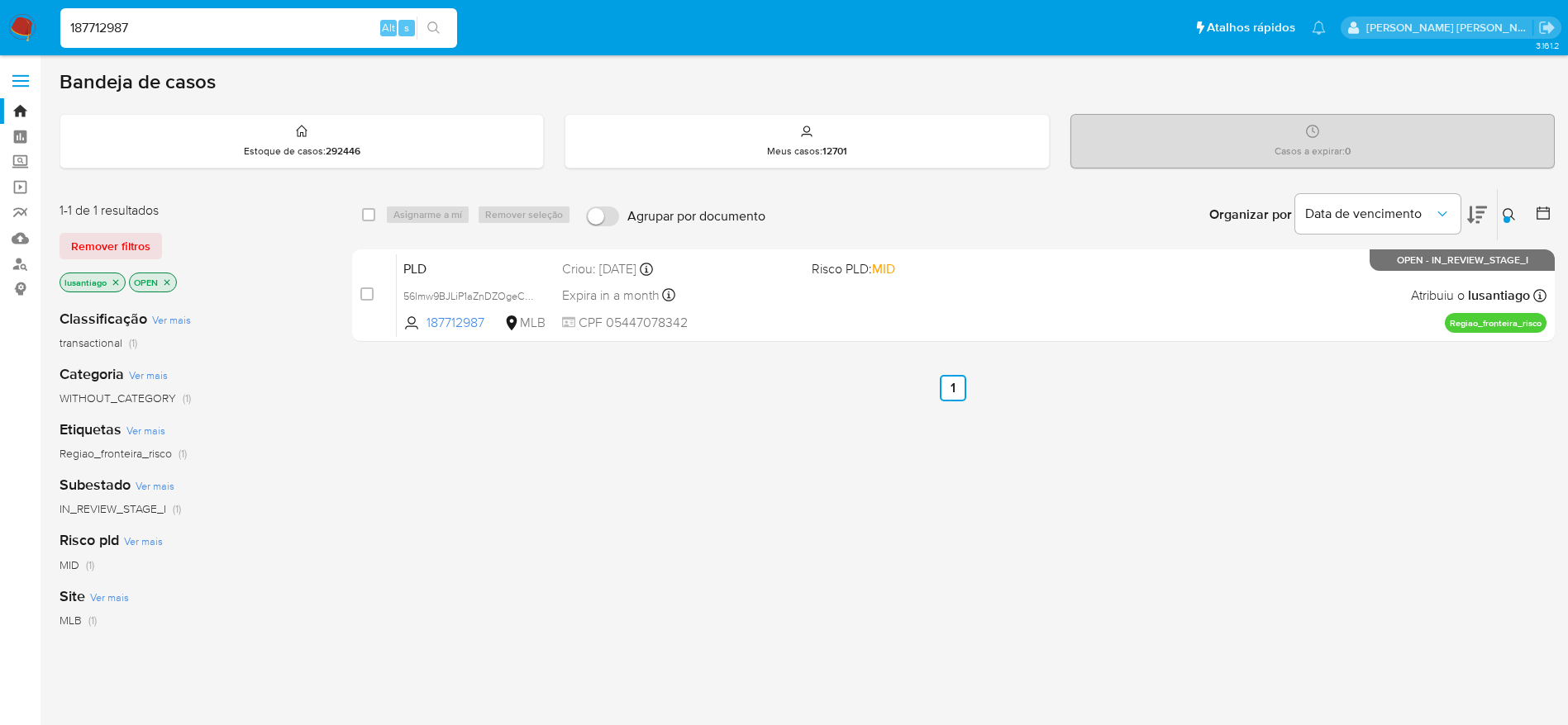
type input "187712987"
click at [433, 28] on icon "search-icon" at bounding box center [434, 28] width 14 height 14
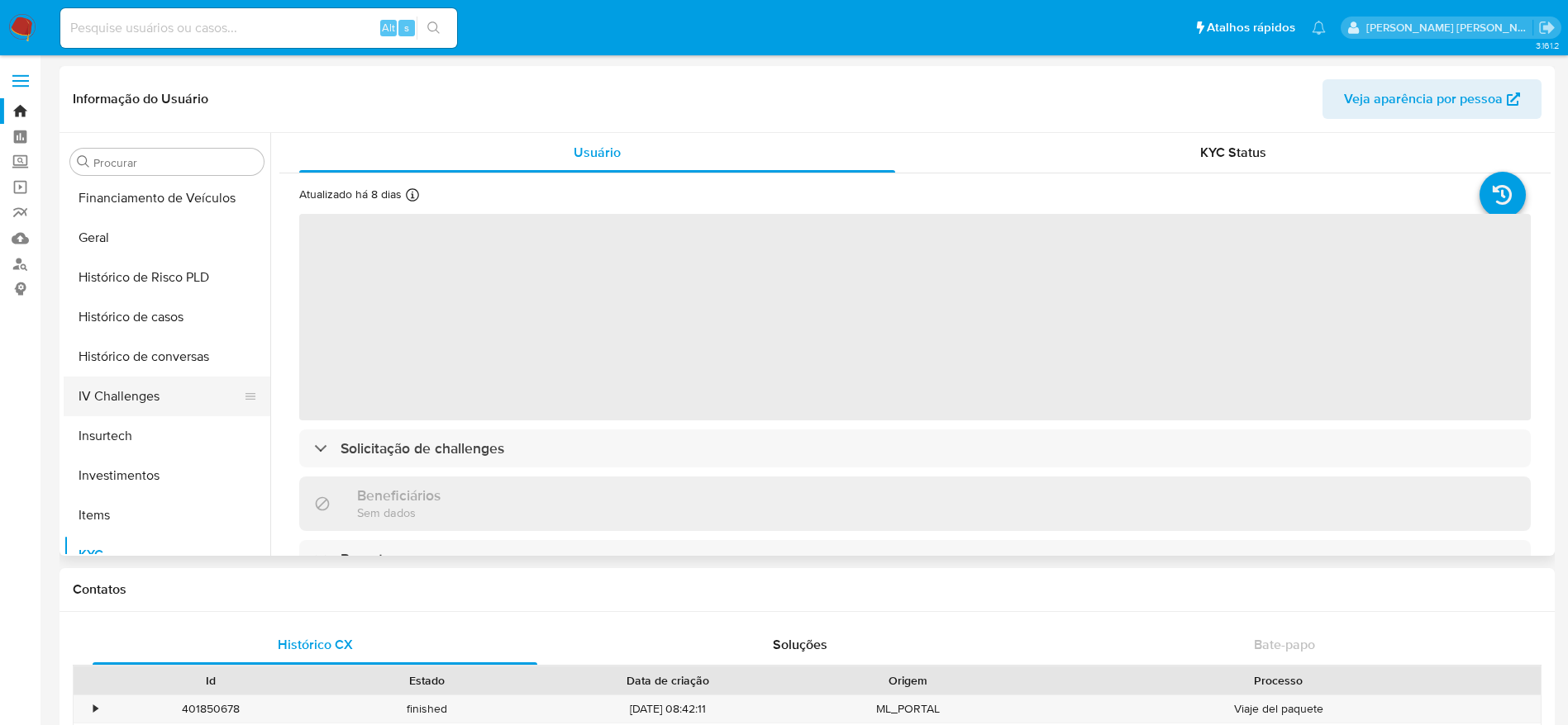
scroll to position [485, 0]
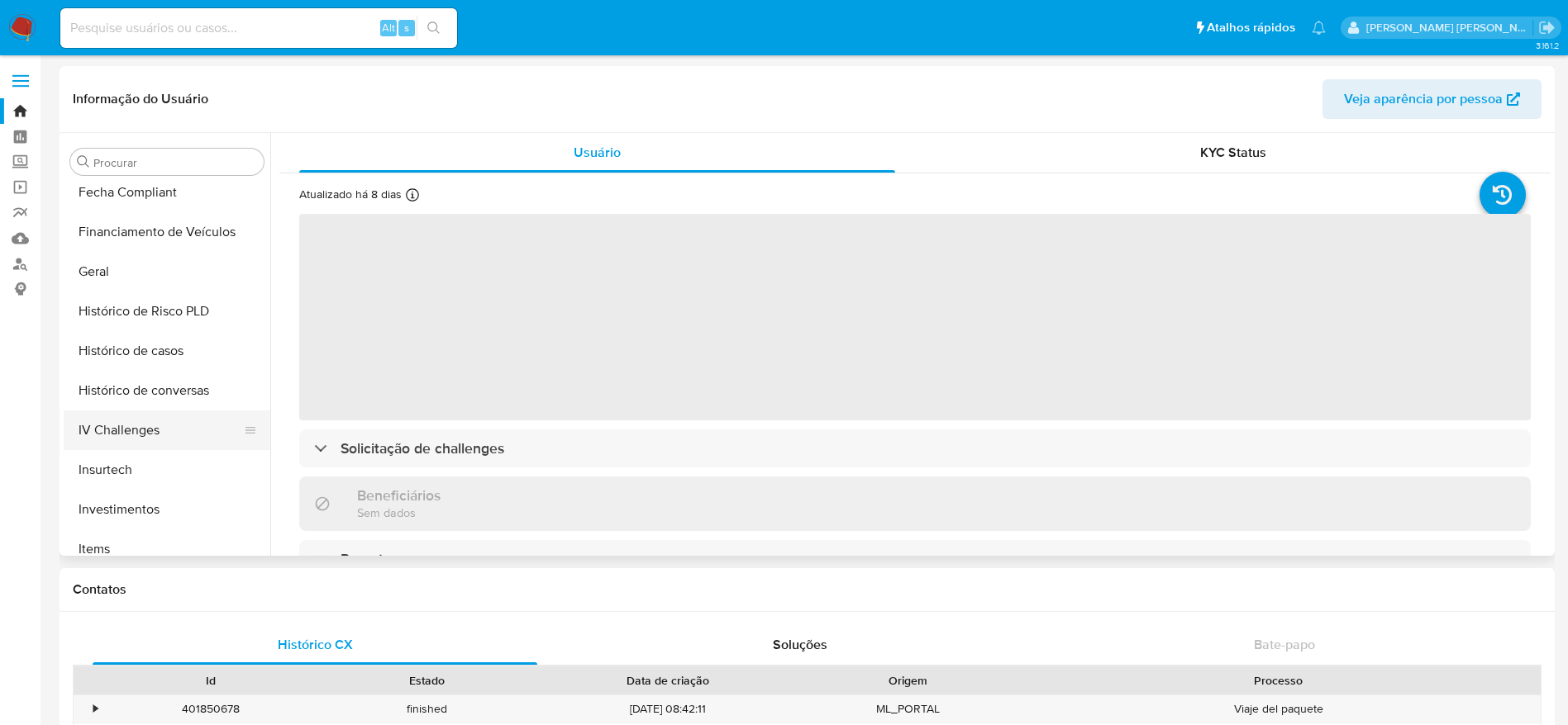
select select "10"
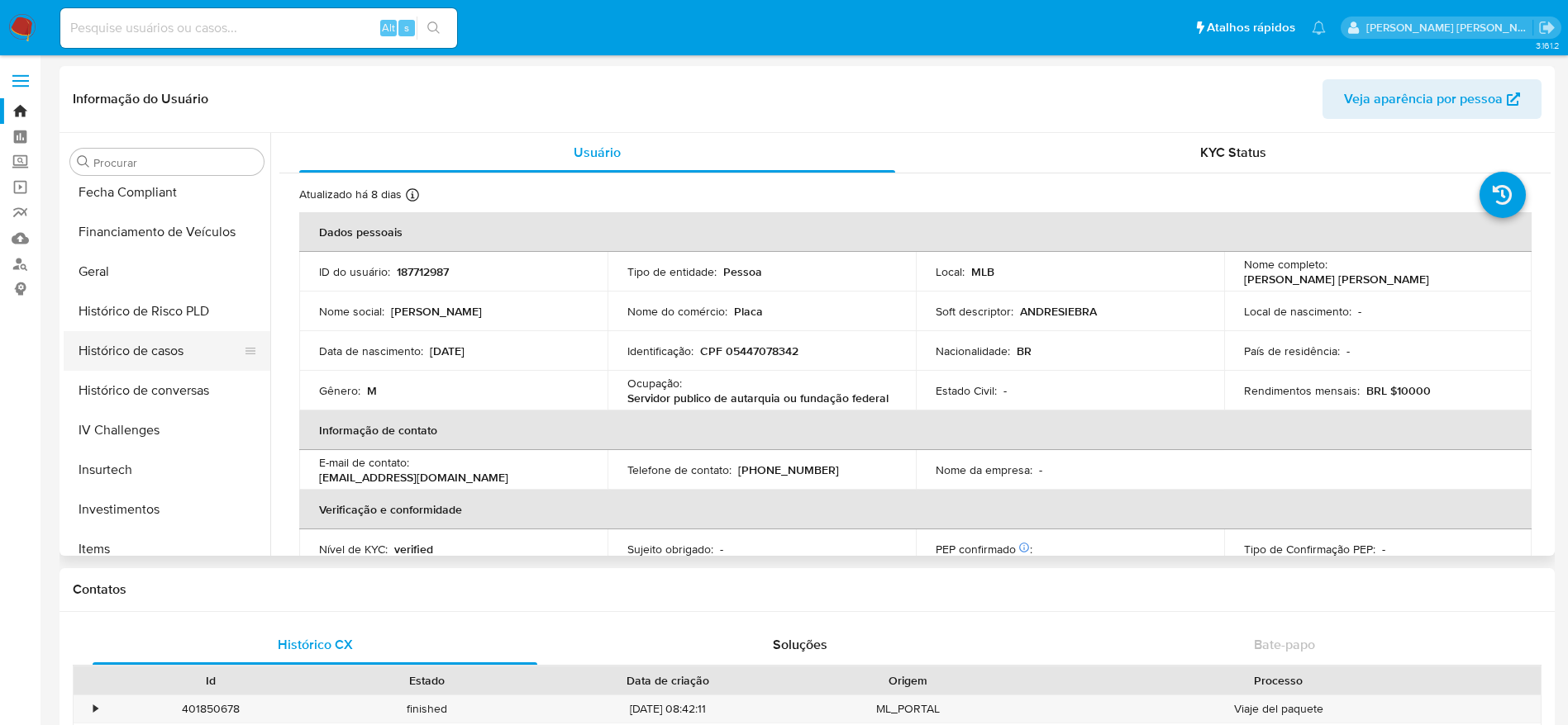
click at [137, 350] on button "Histórico de casos" at bounding box center [160, 351] width 193 height 40
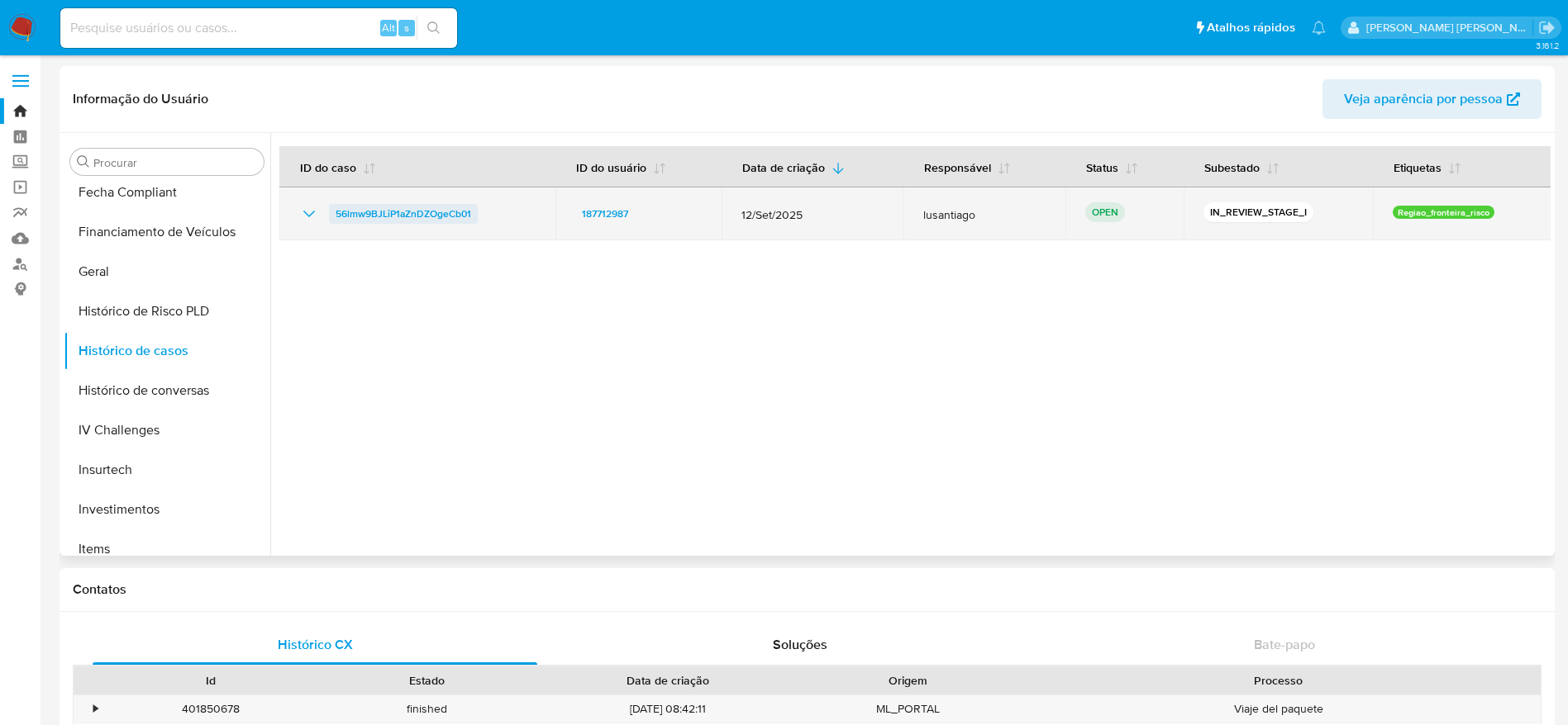
click at [445, 204] on span "56lmw9BJLiP1aZnDZOgeCb01" at bounding box center [403, 213] width 136 height 19
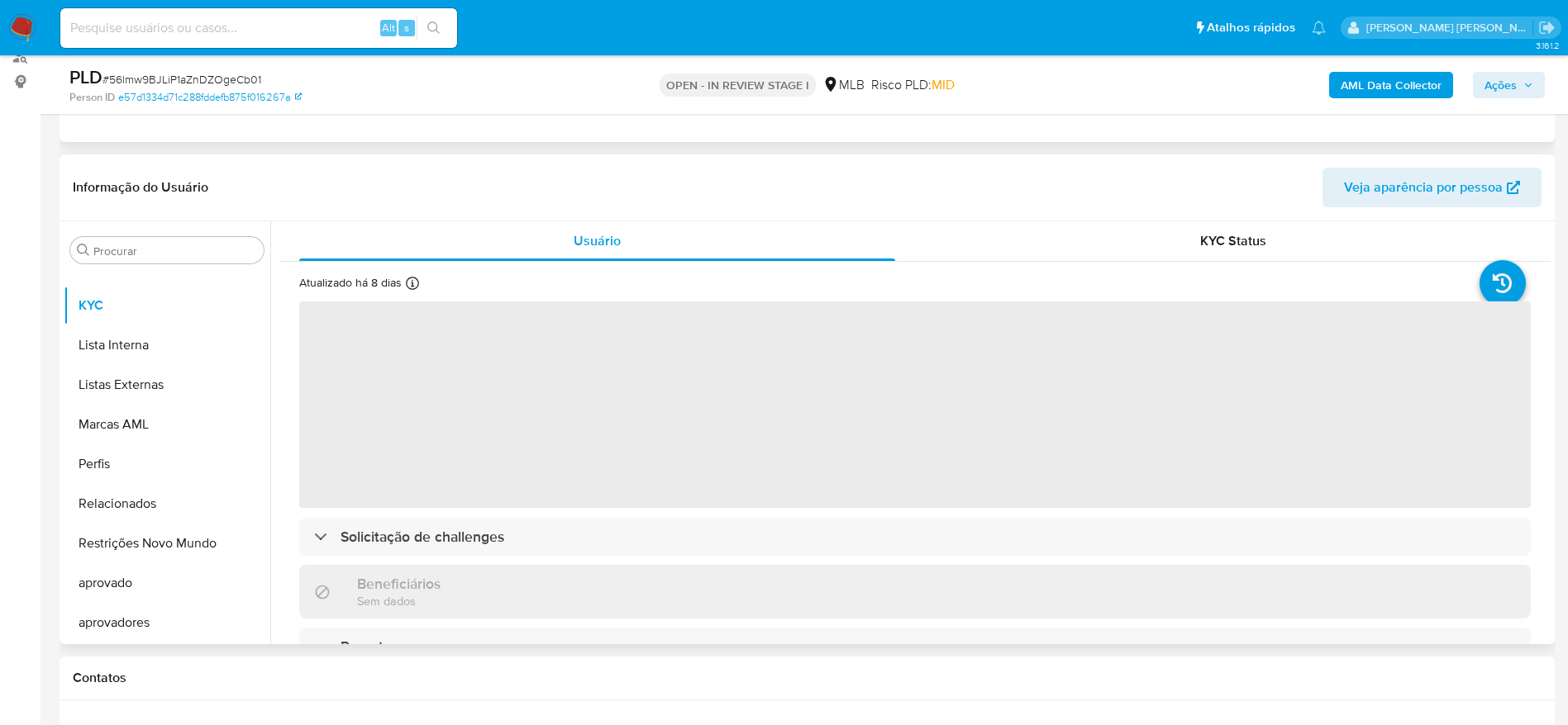
scroll to position [248, 0]
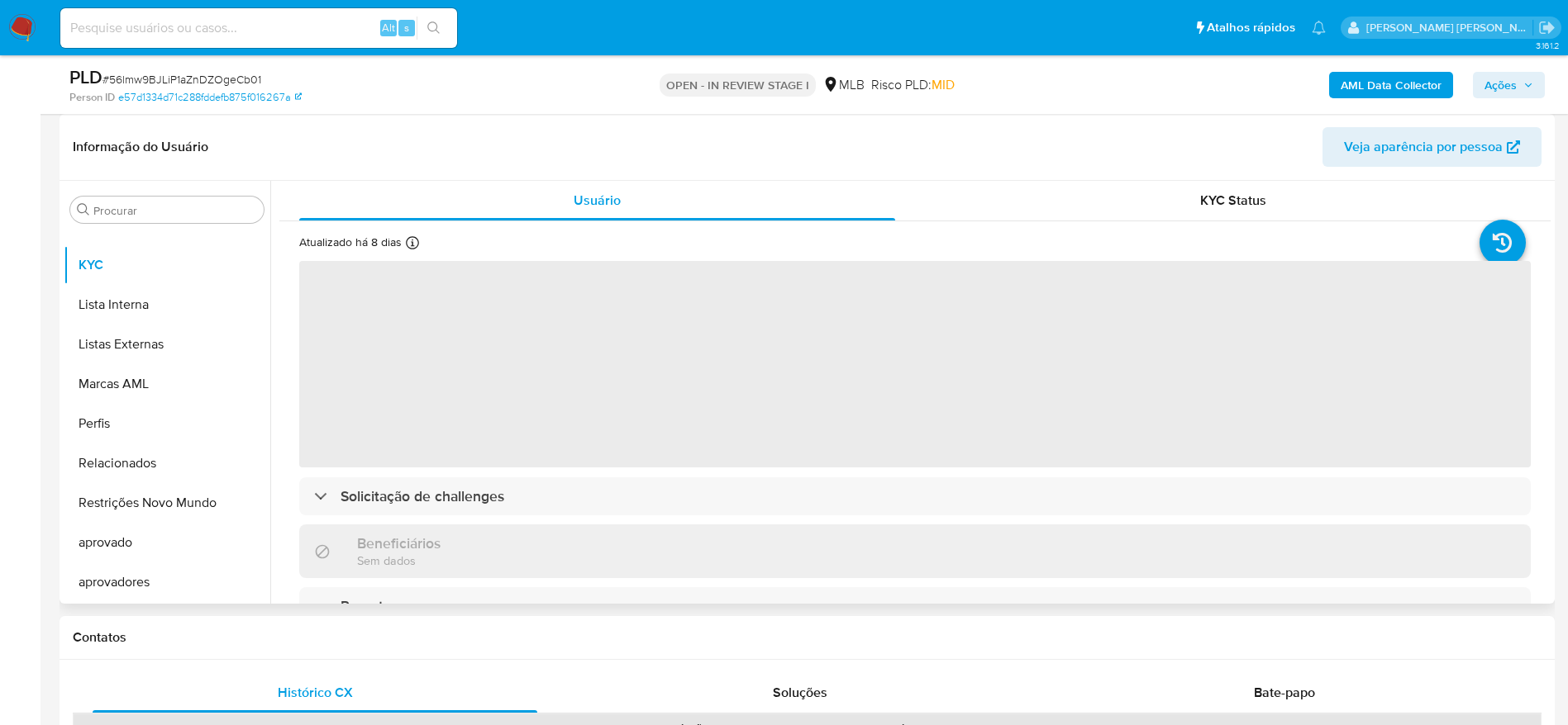
select select "10"
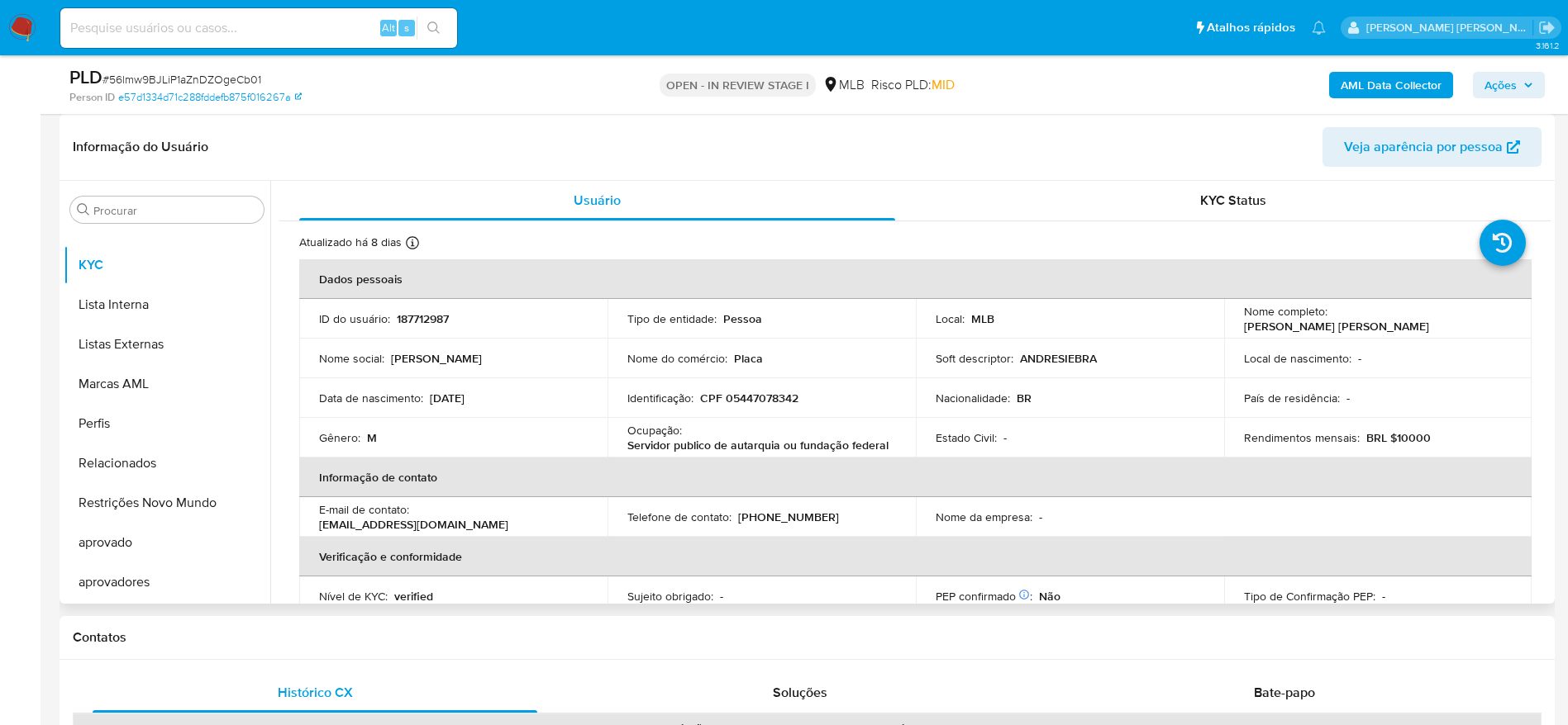
click at [748, 396] on p "CPF 05447078342" at bounding box center [749, 398] width 98 height 15
copy p "05447078342"
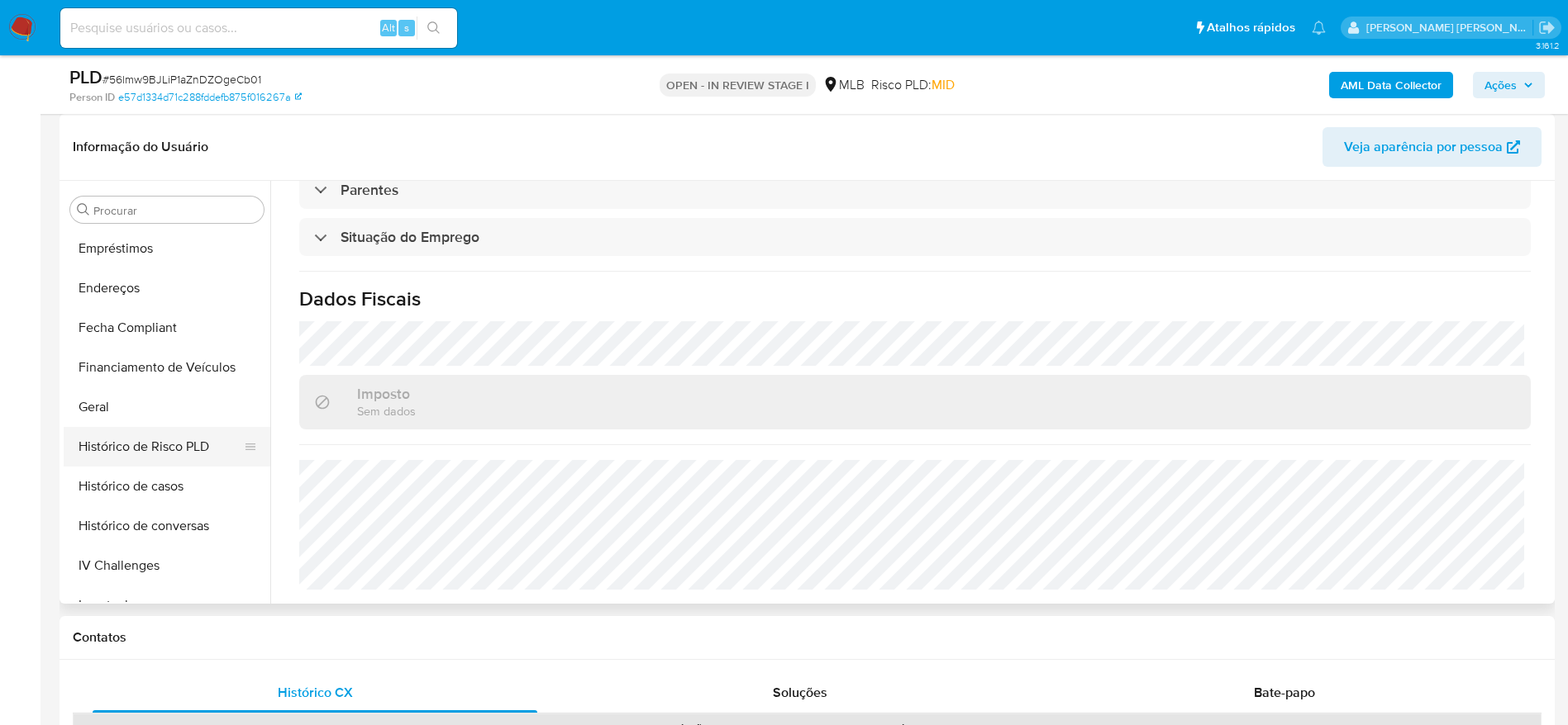
scroll to position [361, 0]
click at [132, 431] on button "Geral" at bounding box center [160, 443] width 193 height 40
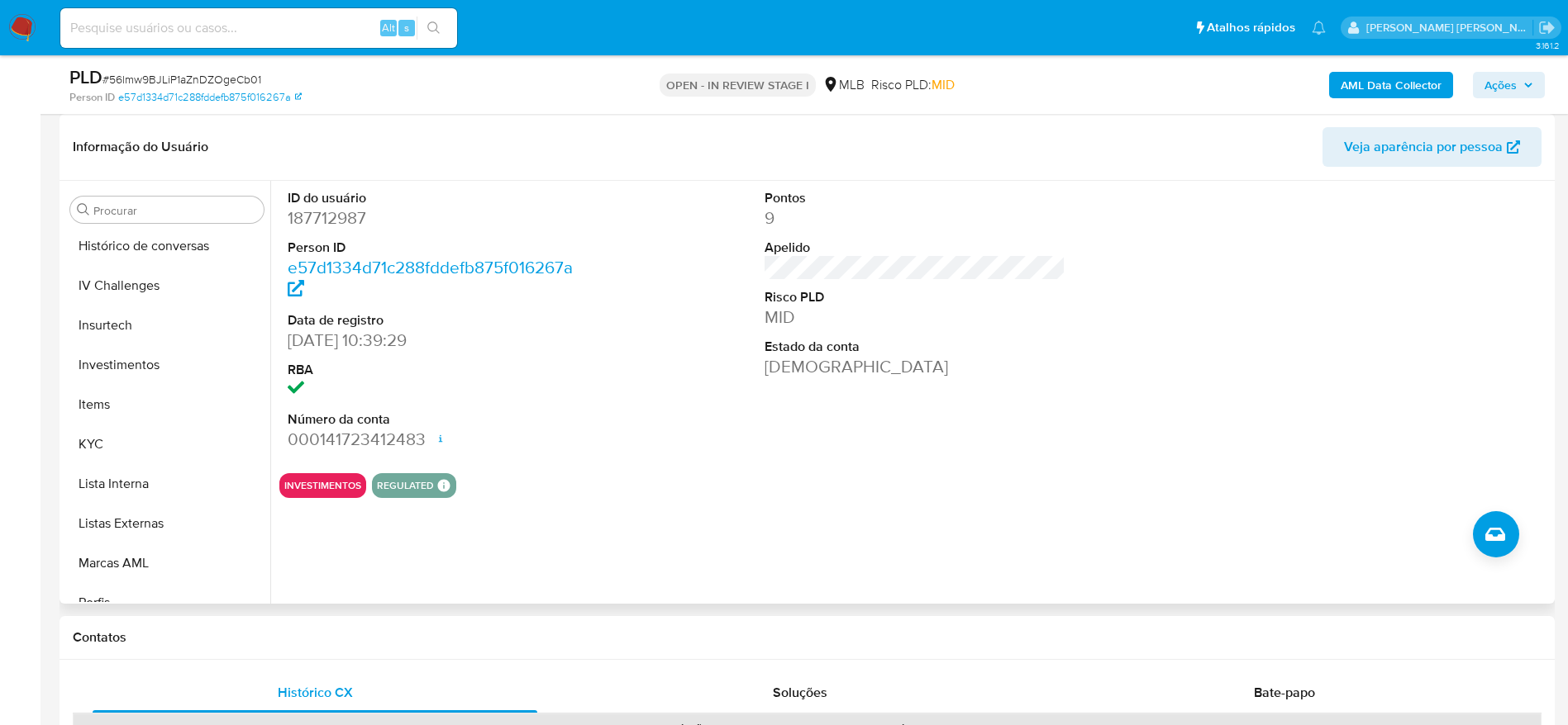
scroll to position [733, 0]
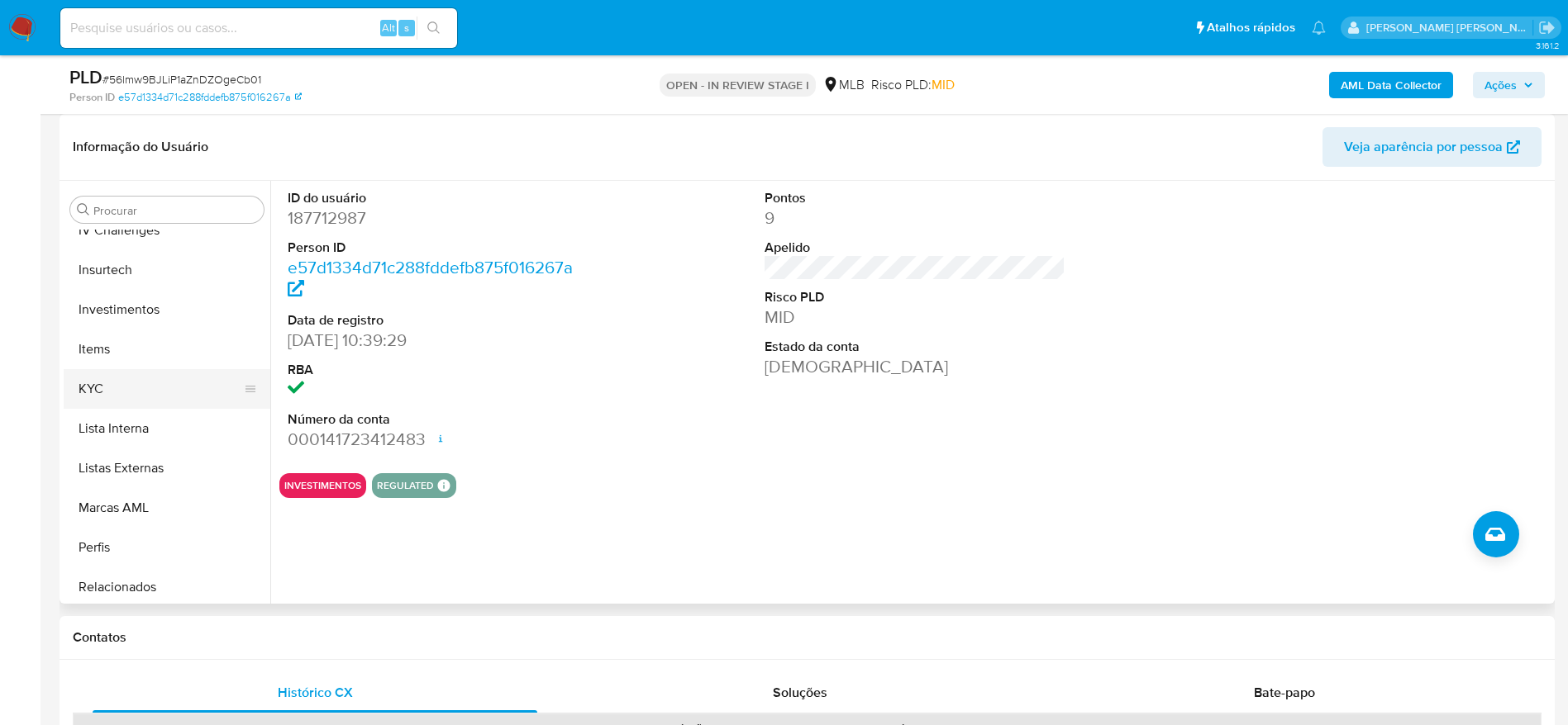
drag, startPoint x: 117, startPoint y: 393, endPoint x: 204, endPoint y: 388, distance: 87.1
click at [117, 391] on button "KYC" at bounding box center [160, 389] width 193 height 40
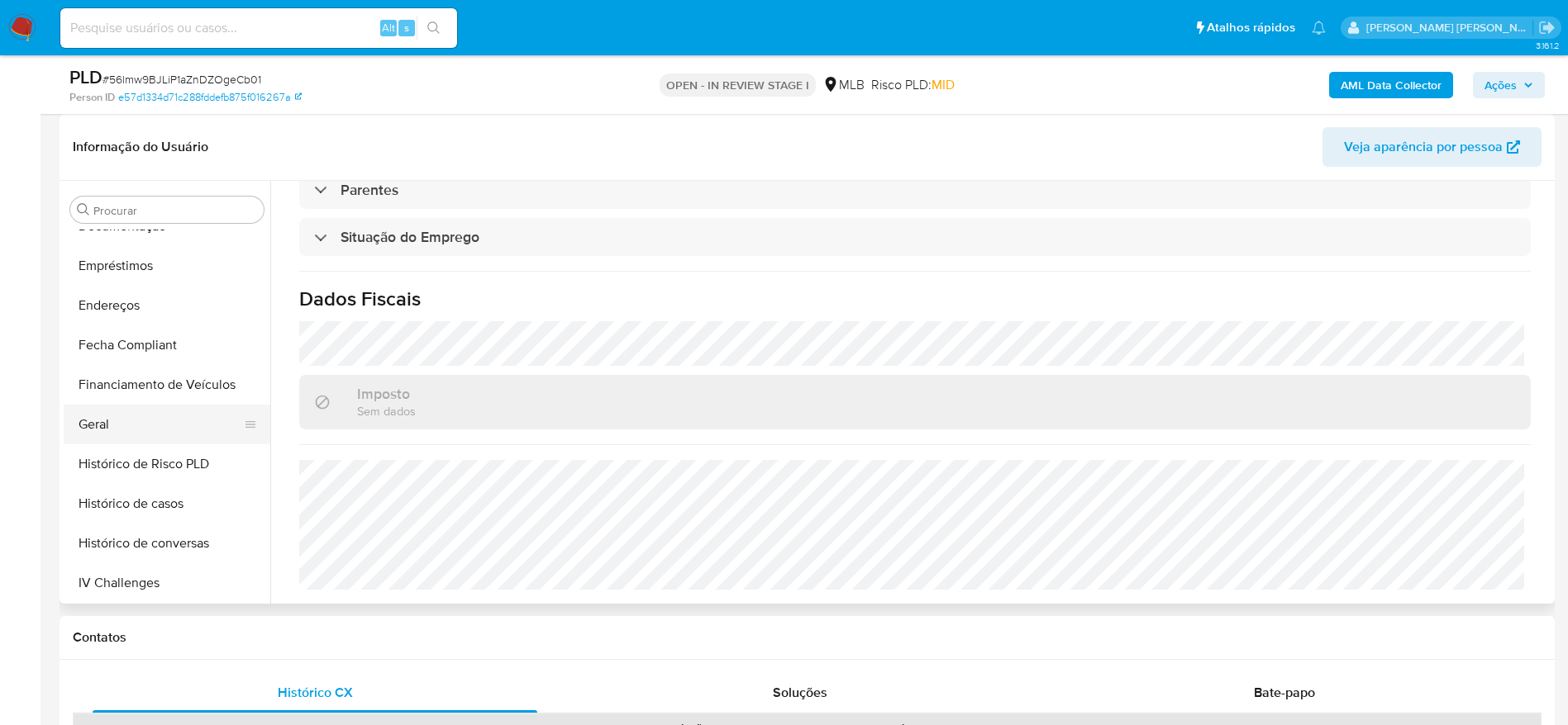
scroll to position [237, 0]
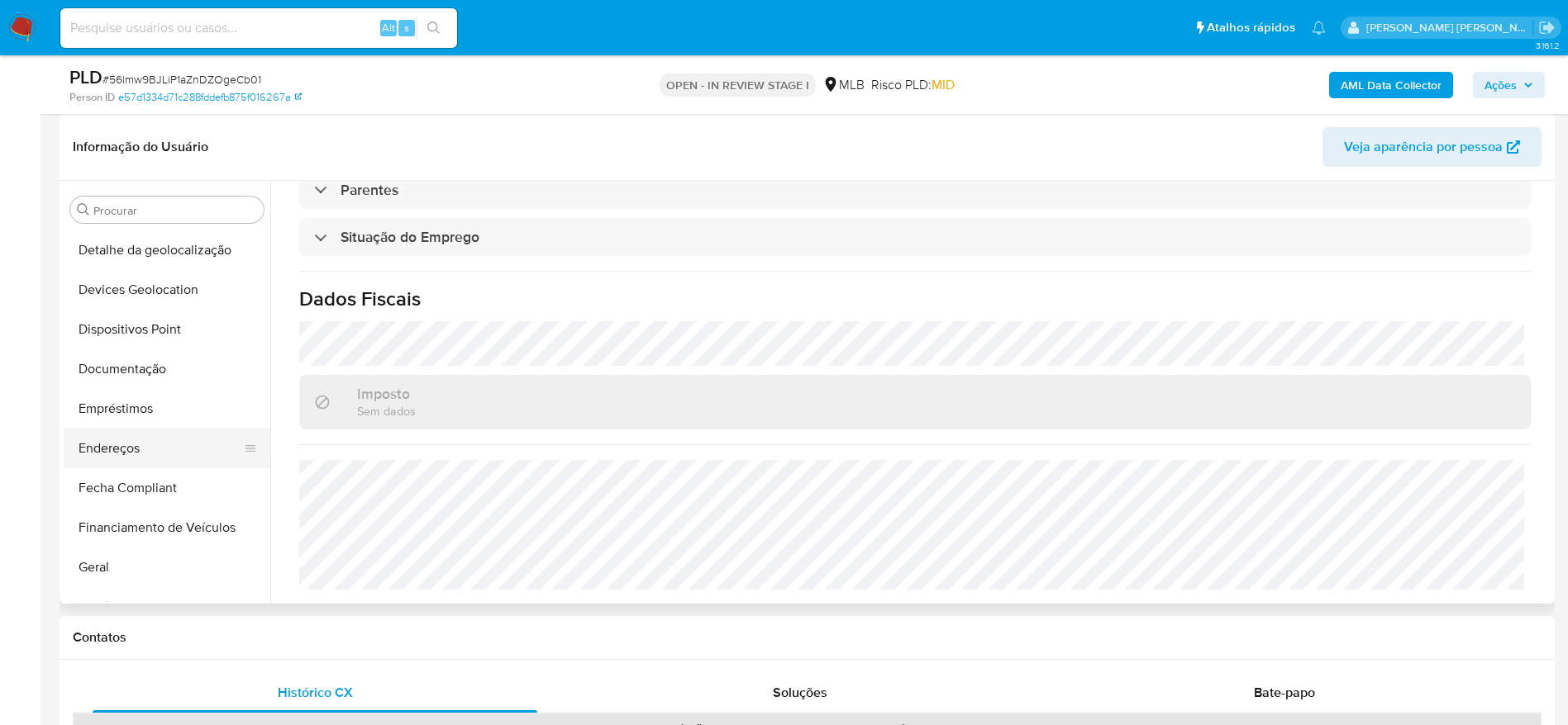
click at [118, 453] on button "Endereços" at bounding box center [160, 448] width 193 height 40
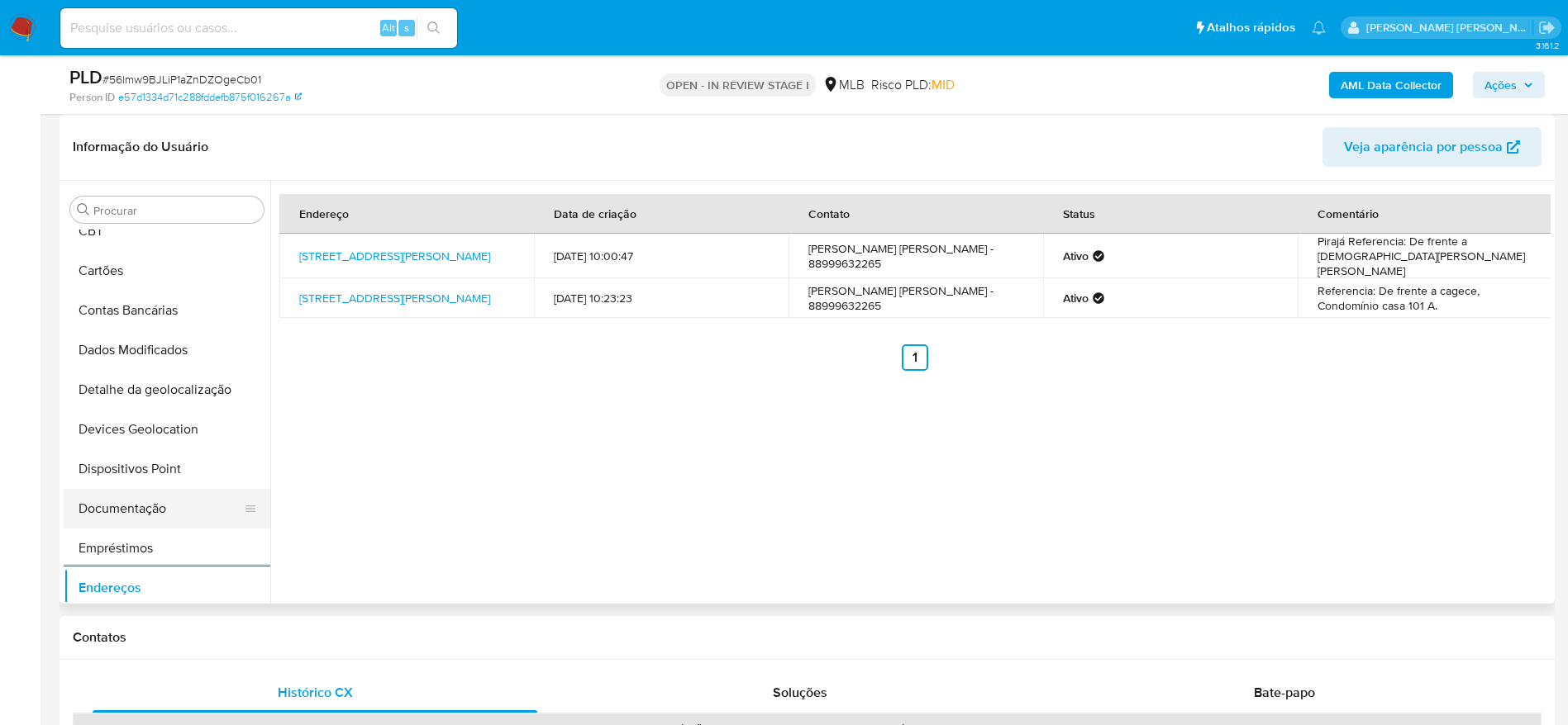
scroll to position [124, 0]
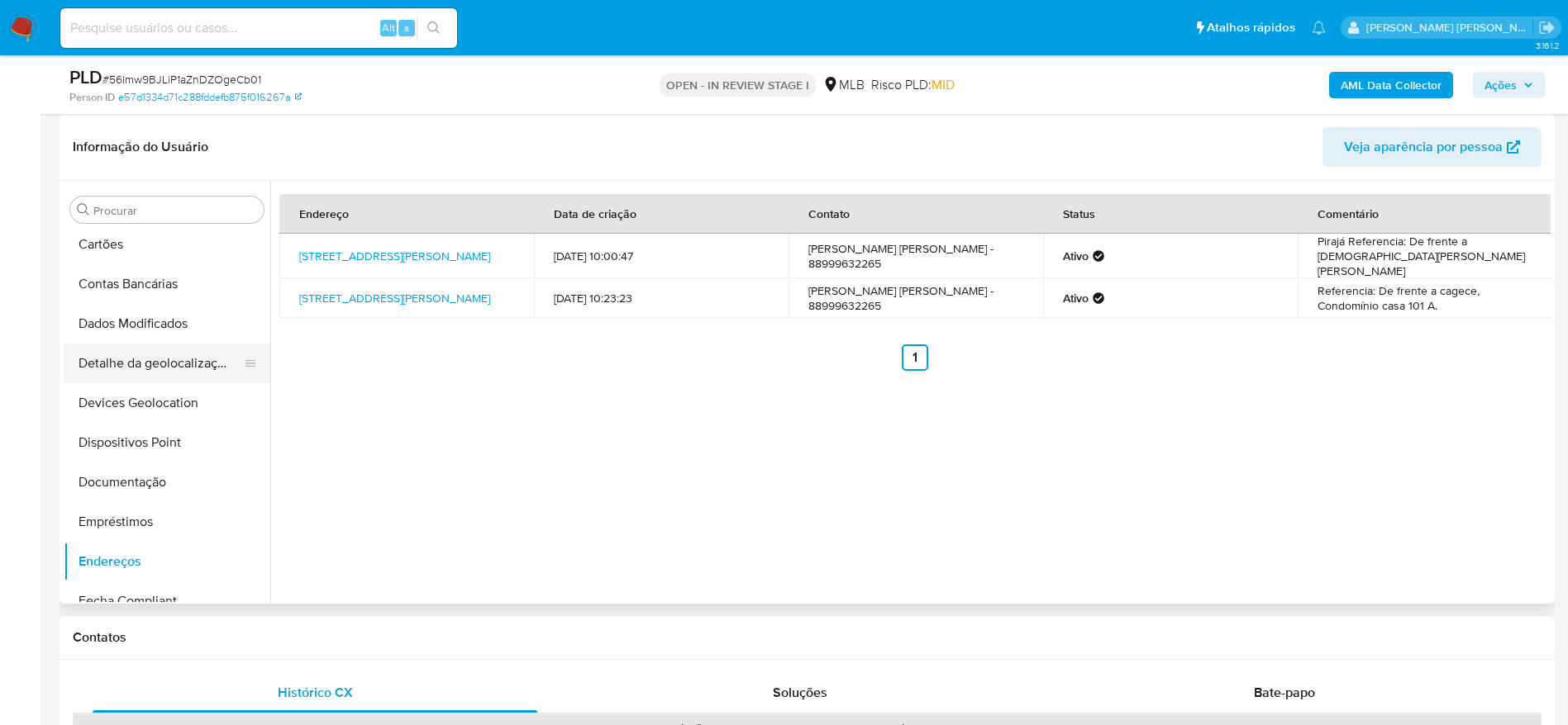
click at [136, 369] on button "Detalhe da geolocalização" at bounding box center [160, 363] width 193 height 40
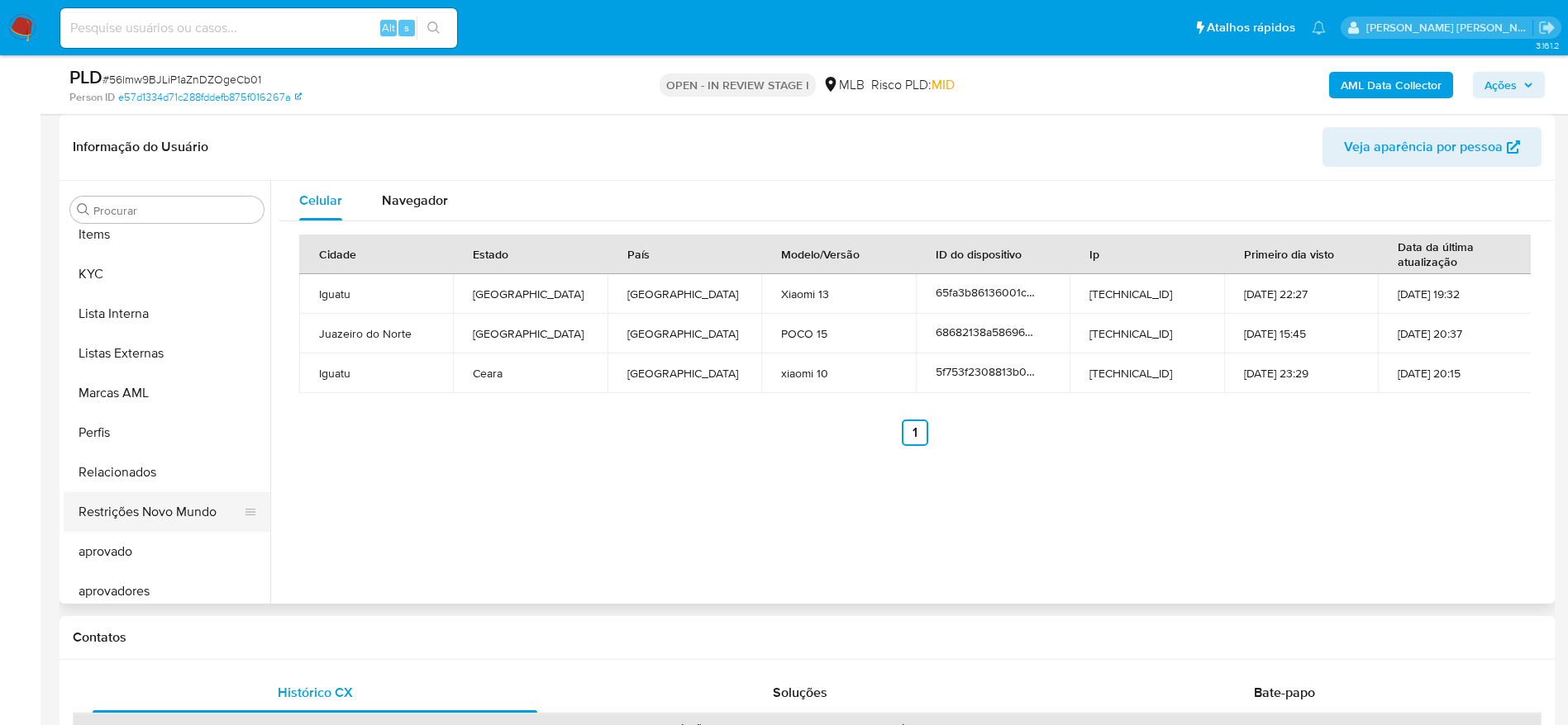
scroll to position [857, 0]
click at [143, 513] on button "Restrições Novo Mundo" at bounding box center [160, 503] width 193 height 40
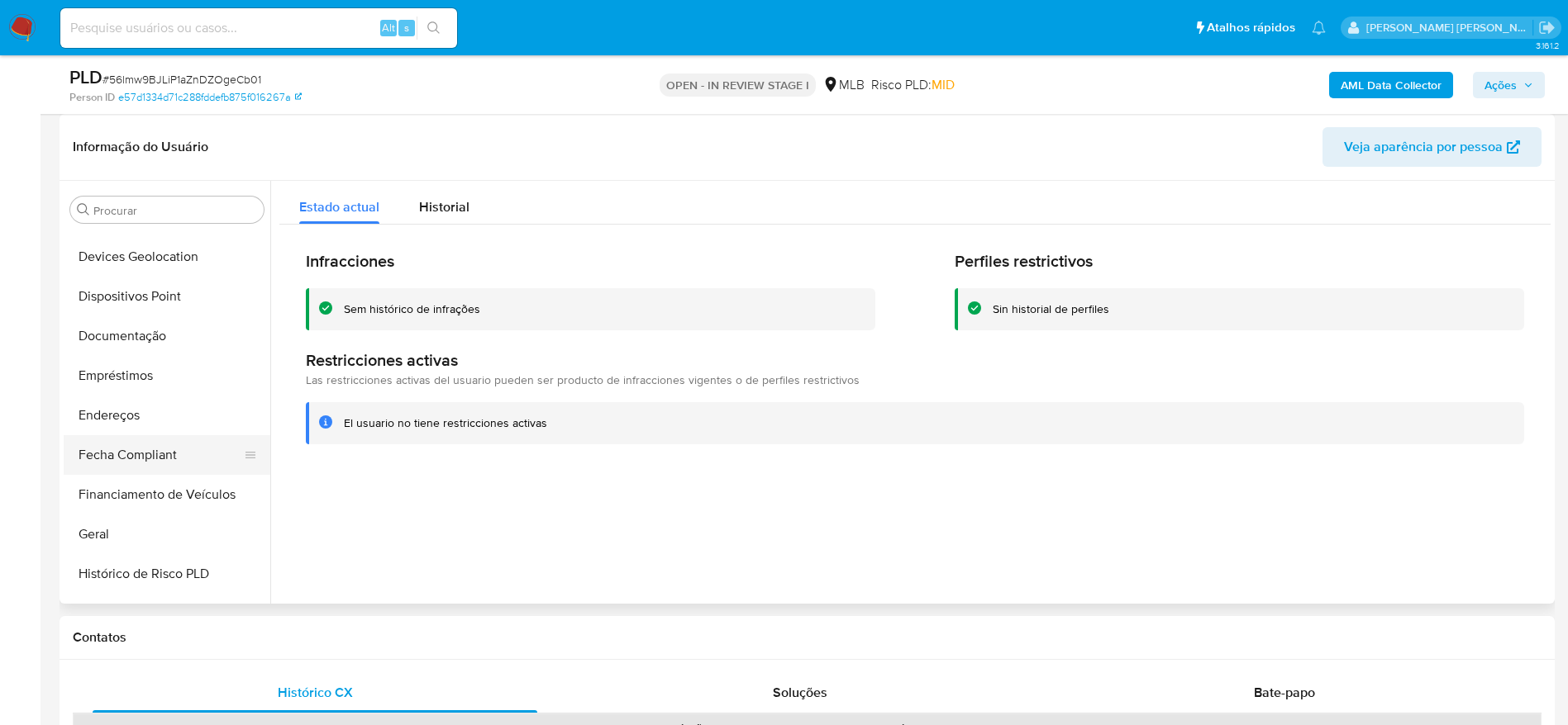
scroll to position [237, 0]
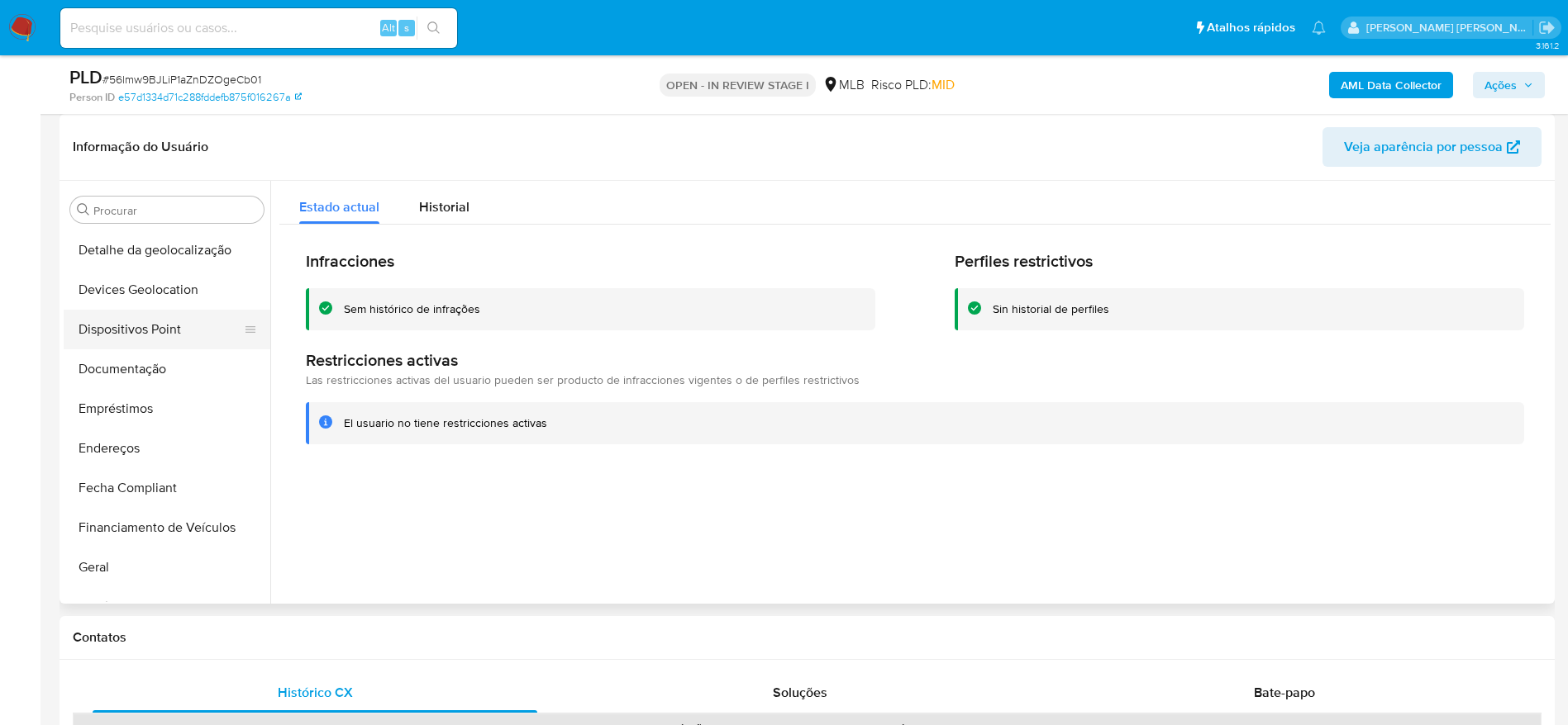
click at [143, 327] on button "Dispositivos Point" at bounding box center [160, 329] width 193 height 40
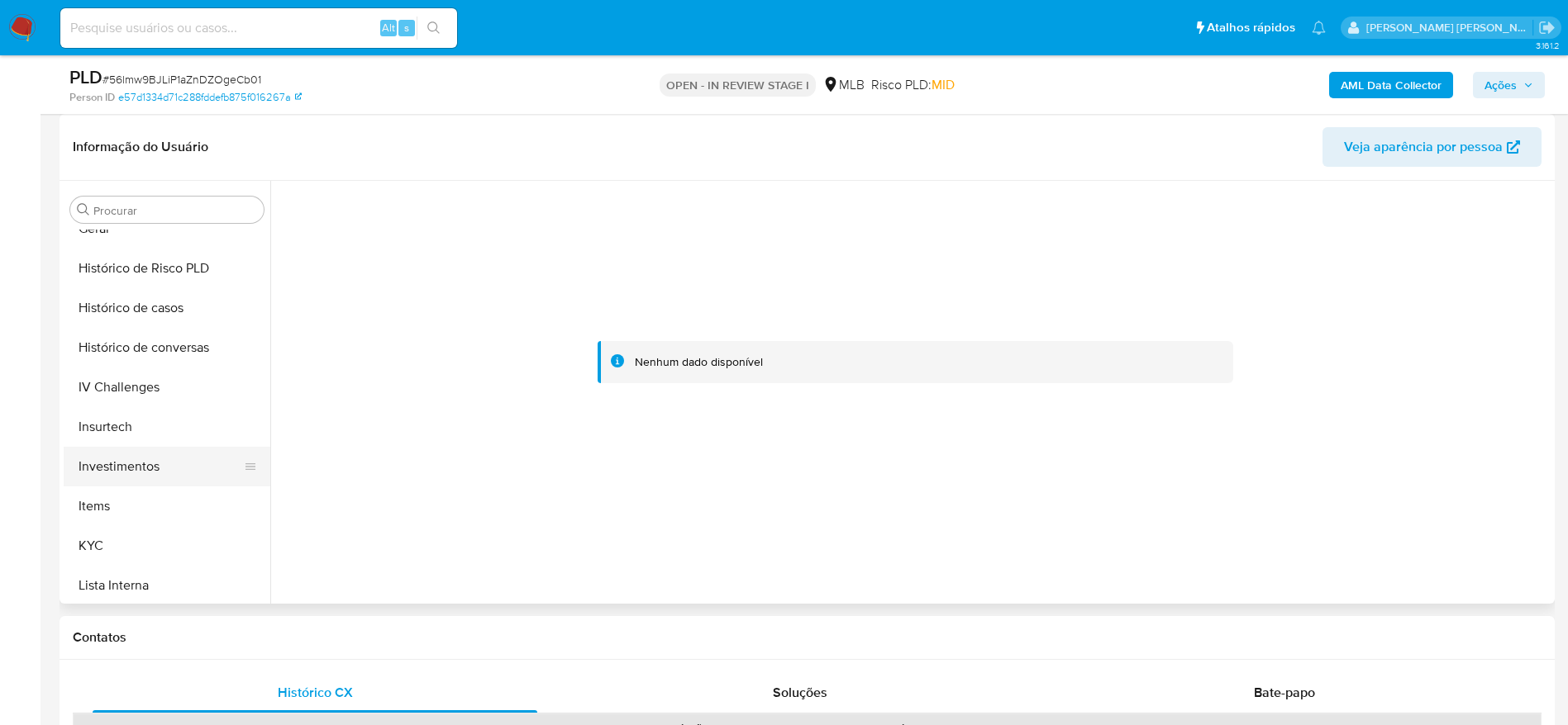
scroll to position [609, 0]
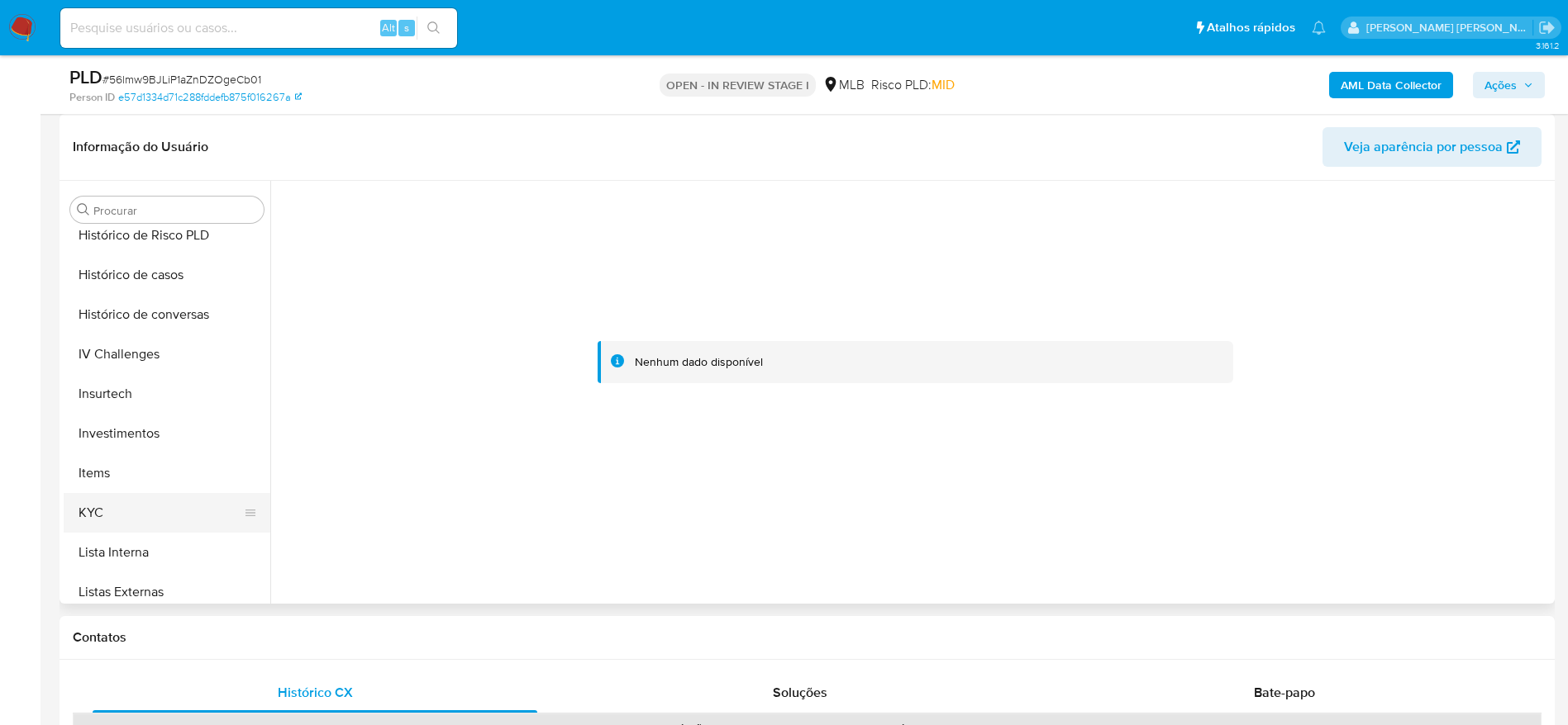
click at [173, 508] on button "KYC" at bounding box center [160, 513] width 193 height 40
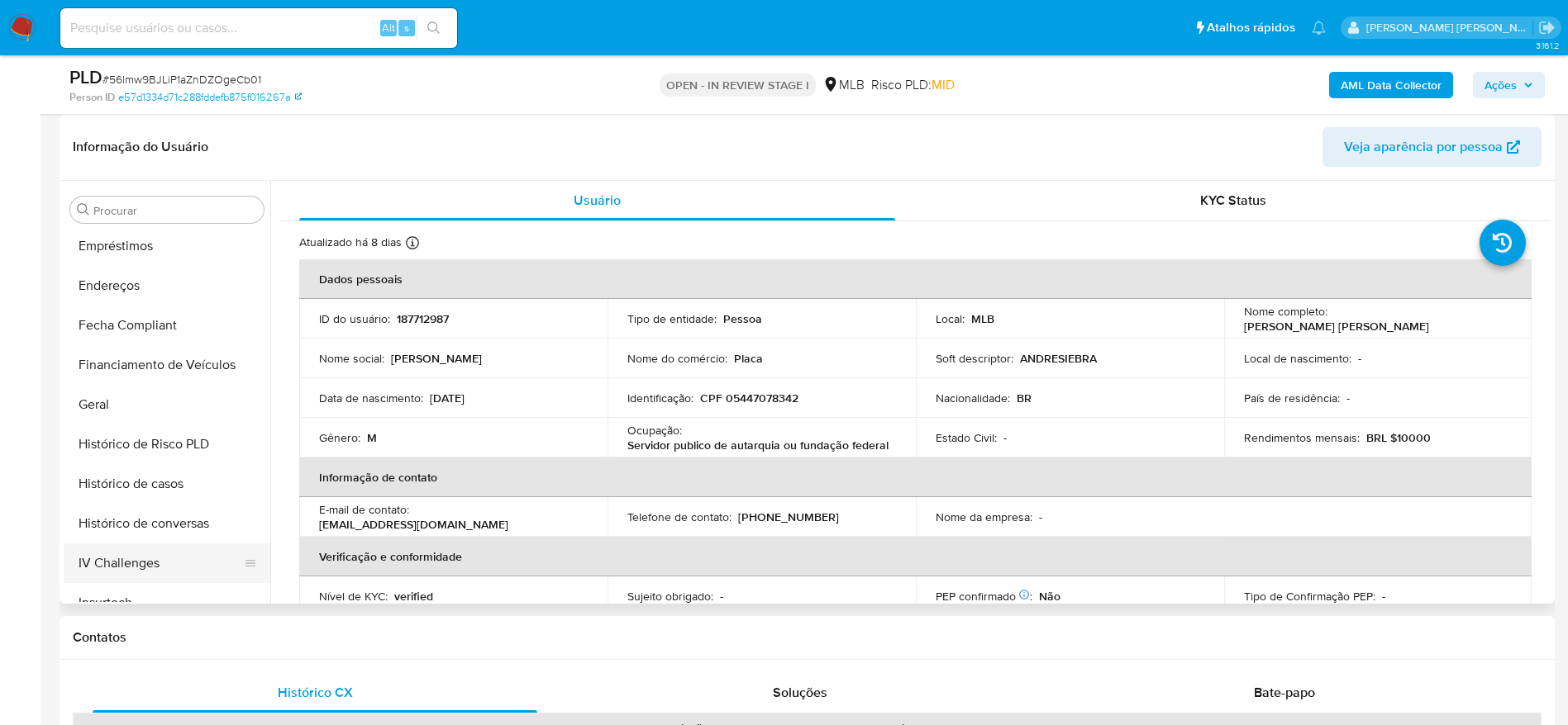
scroll to position [361, 0]
click at [165, 444] on button "Geral" at bounding box center [160, 443] width 193 height 40
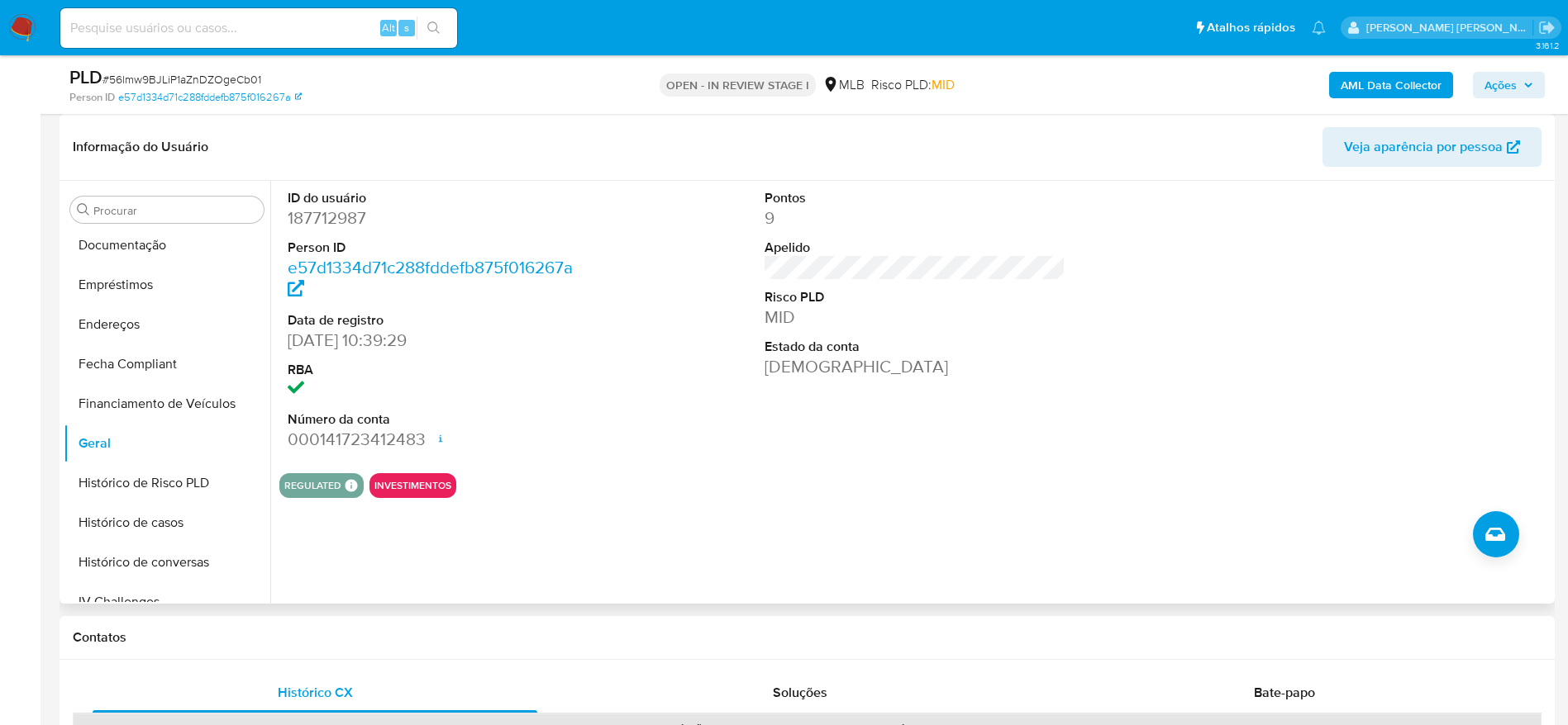
click at [408, 570] on div "ID do usuário 187712987 Person ID e57d1334d71c288fddefb875f016267a Data de regi…" at bounding box center [910, 393] width 1280 height 423
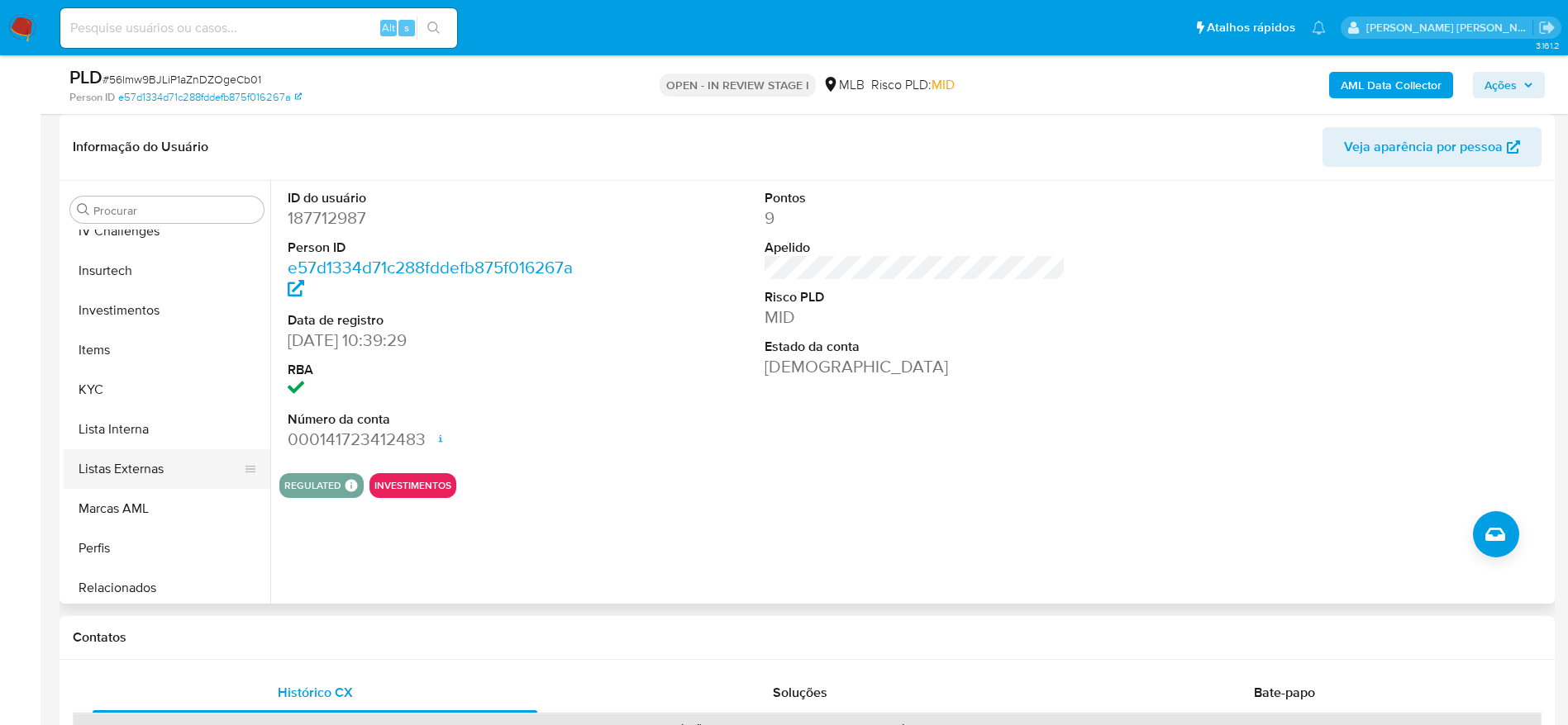
scroll to position [733, 0]
click at [138, 381] on button "KYC" at bounding box center [160, 389] width 193 height 40
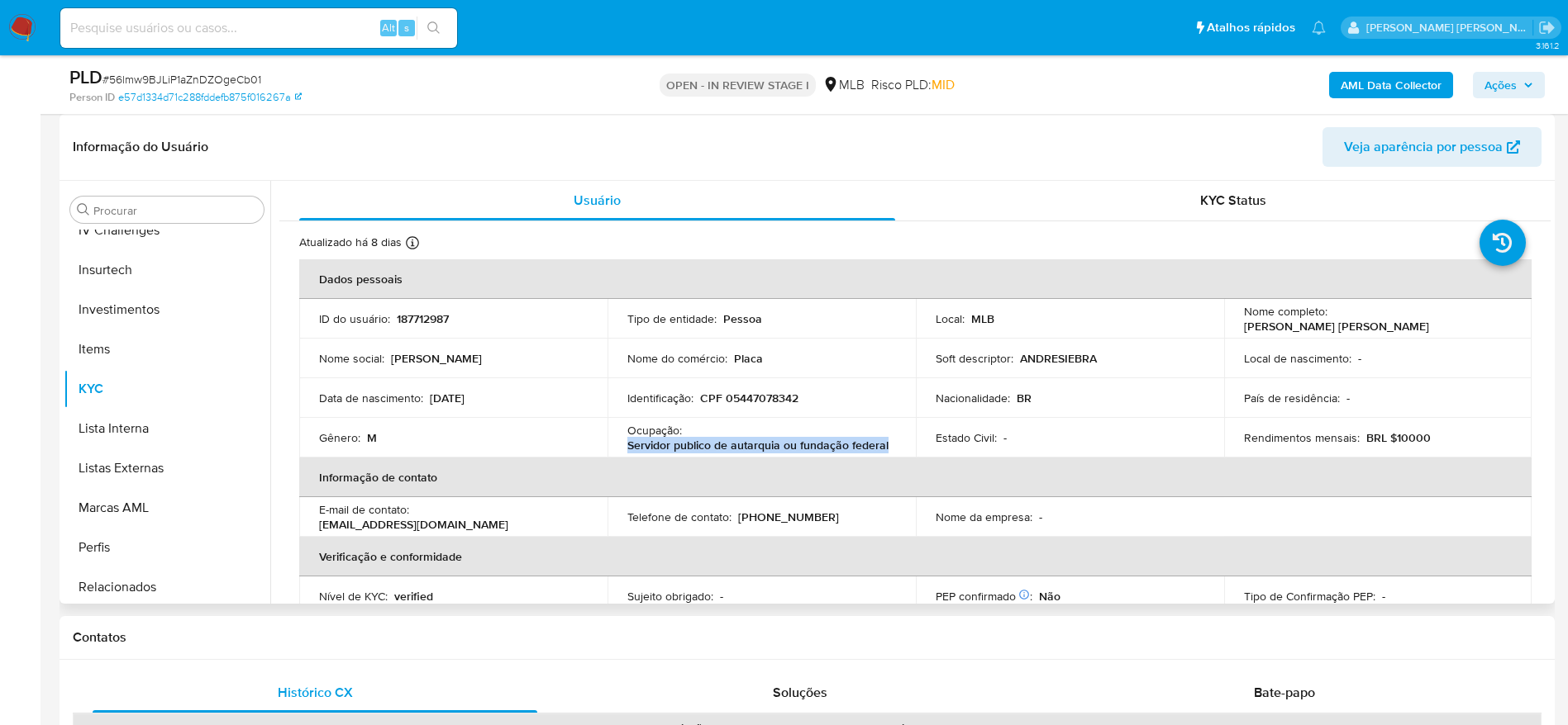
drag, startPoint x: 897, startPoint y: 447, endPoint x: 626, endPoint y: 450, distance: 271.0
click at [626, 450] on td "Ocupação : Servidor publico de autarquia ou fundação federal" at bounding box center [762, 438] width 308 height 40
copy p "Servidor publico de autarquia ou fundação federal"
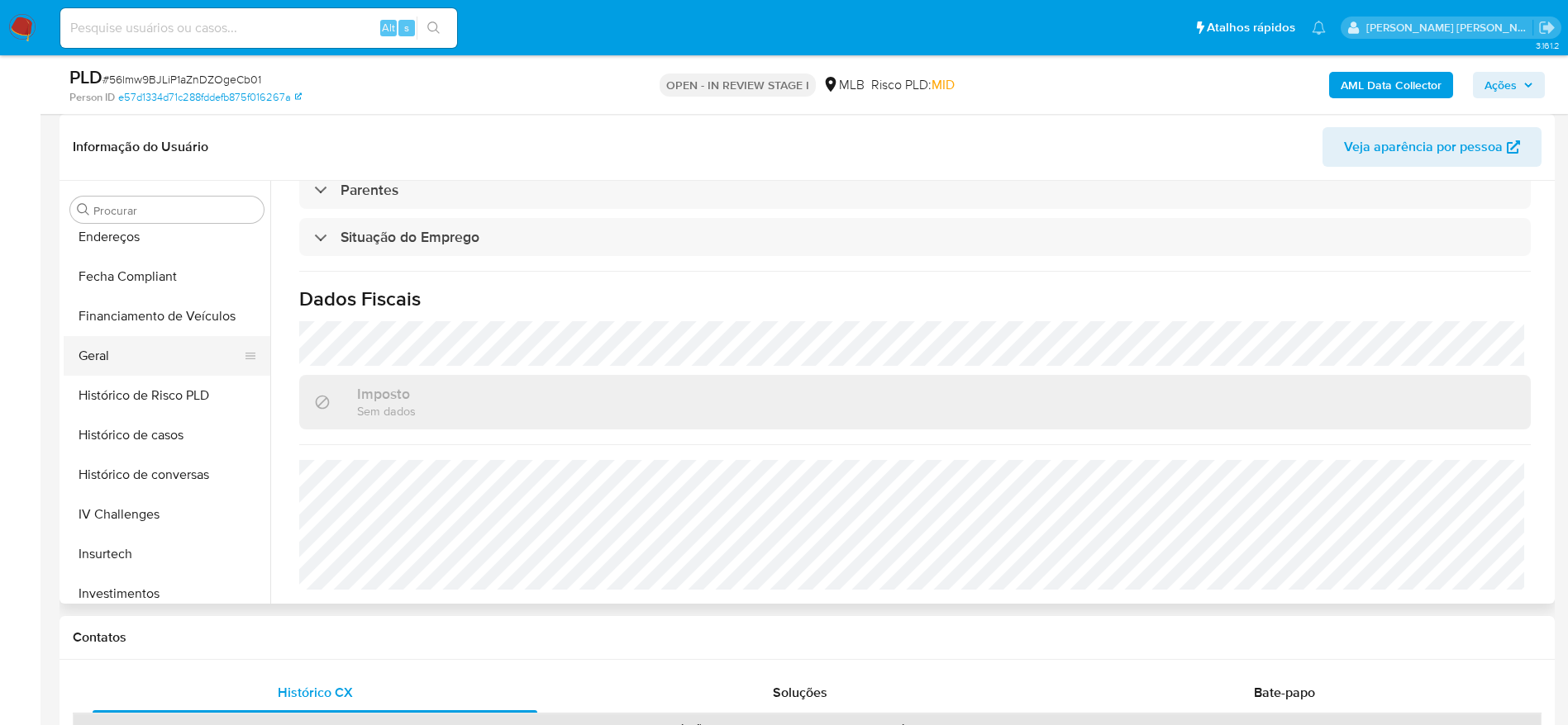
scroll to position [361, 0]
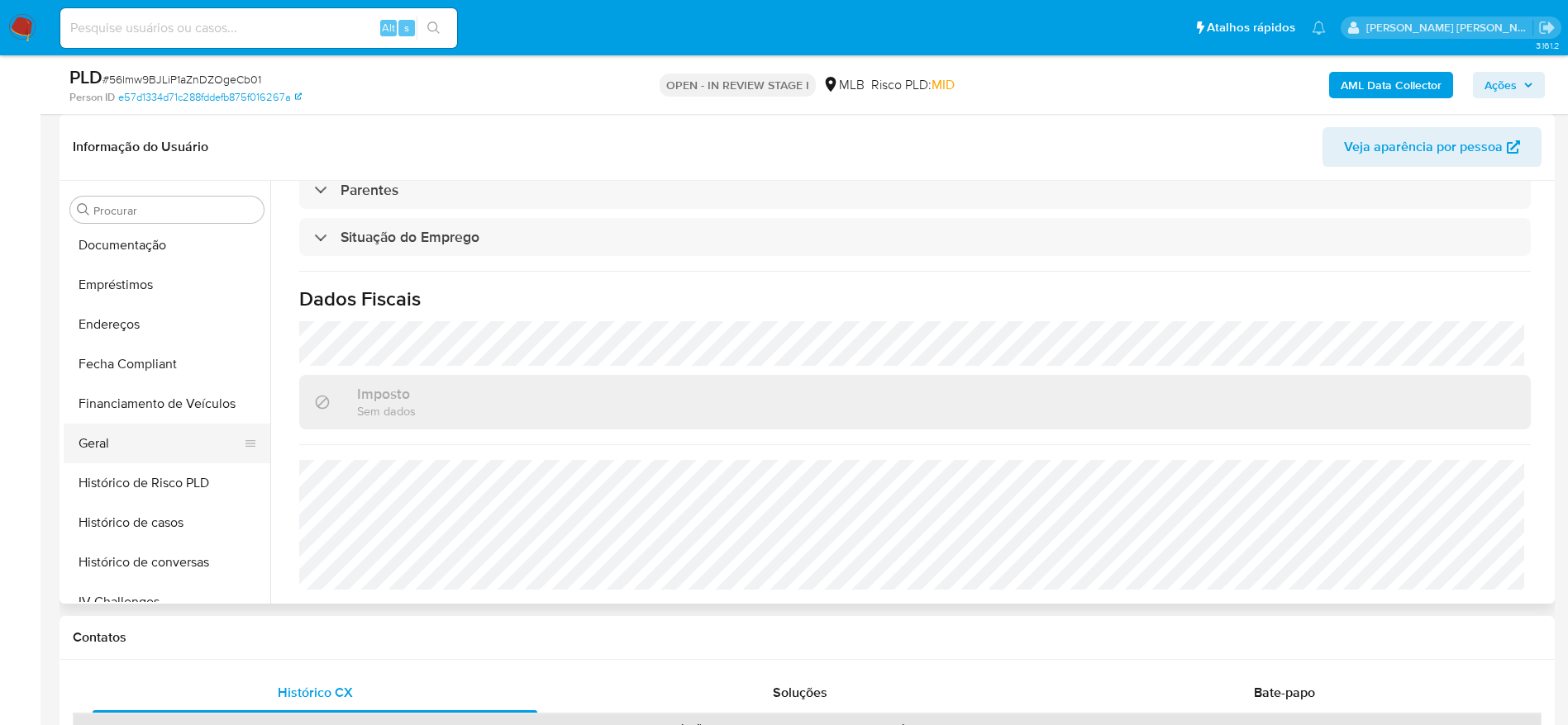
click at [148, 437] on button "Geral" at bounding box center [160, 443] width 193 height 40
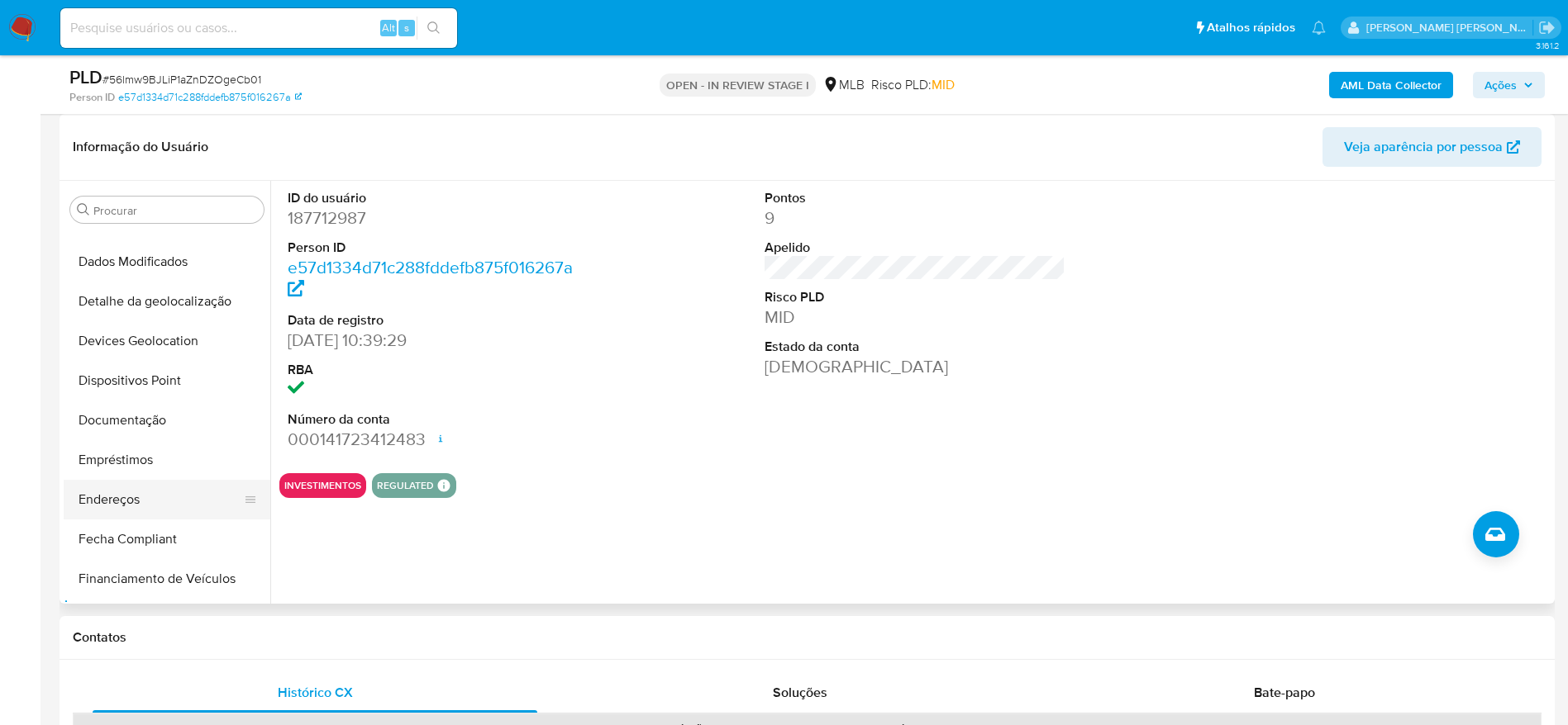
scroll to position [237, 0]
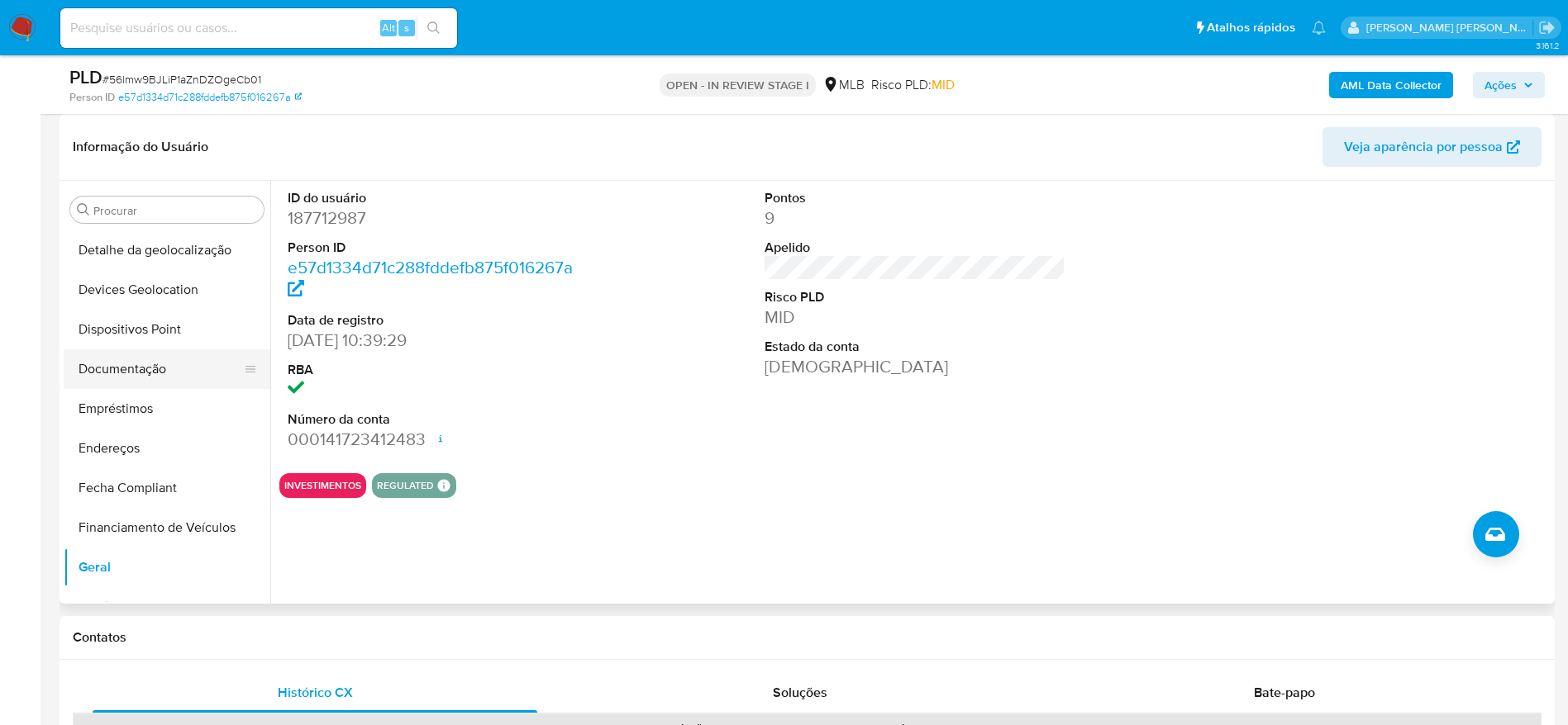
click at [121, 365] on button "Documentação" at bounding box center [160, 369] width 193 height 40
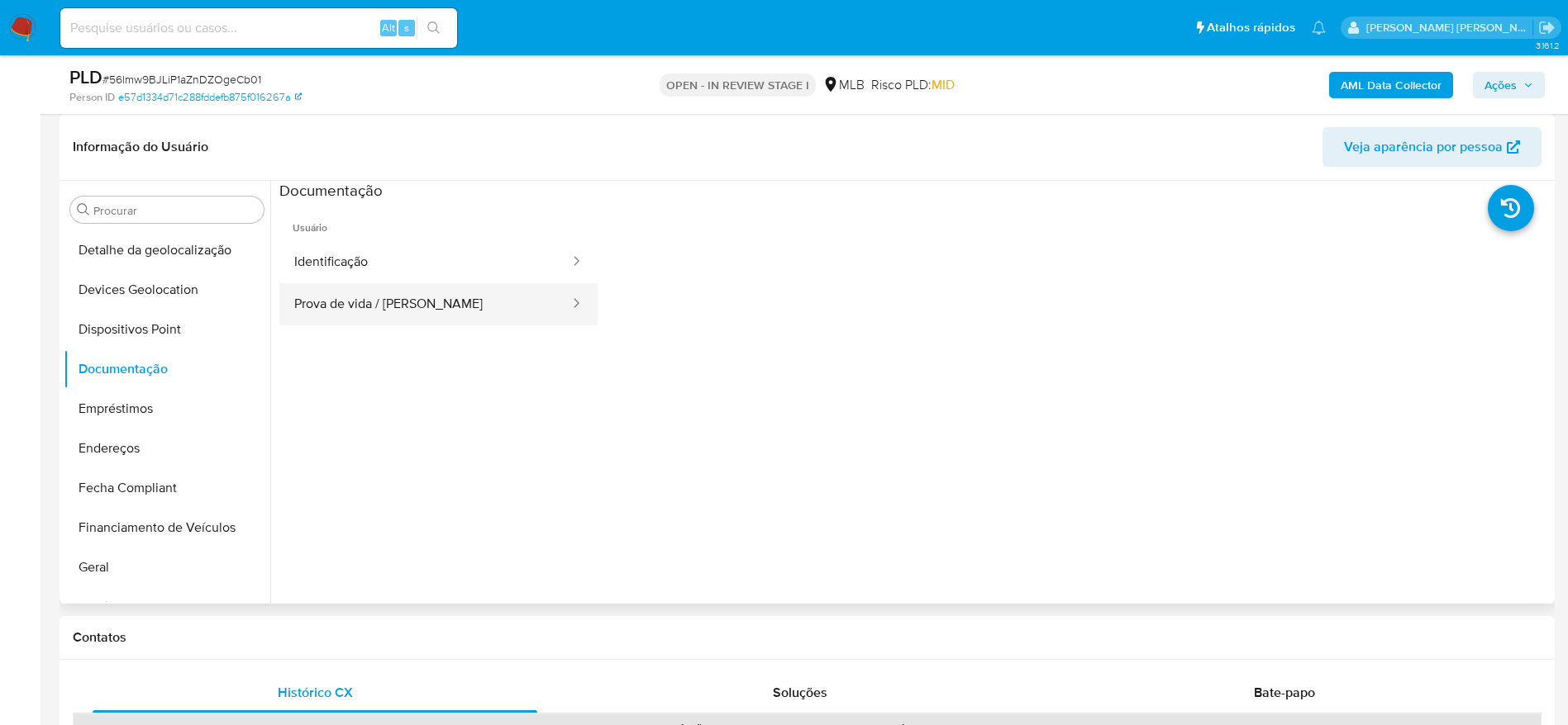
click at [395, 300] on button "Prova de vida / Selfie" at bounding box center [425, 304] width 292 height 42
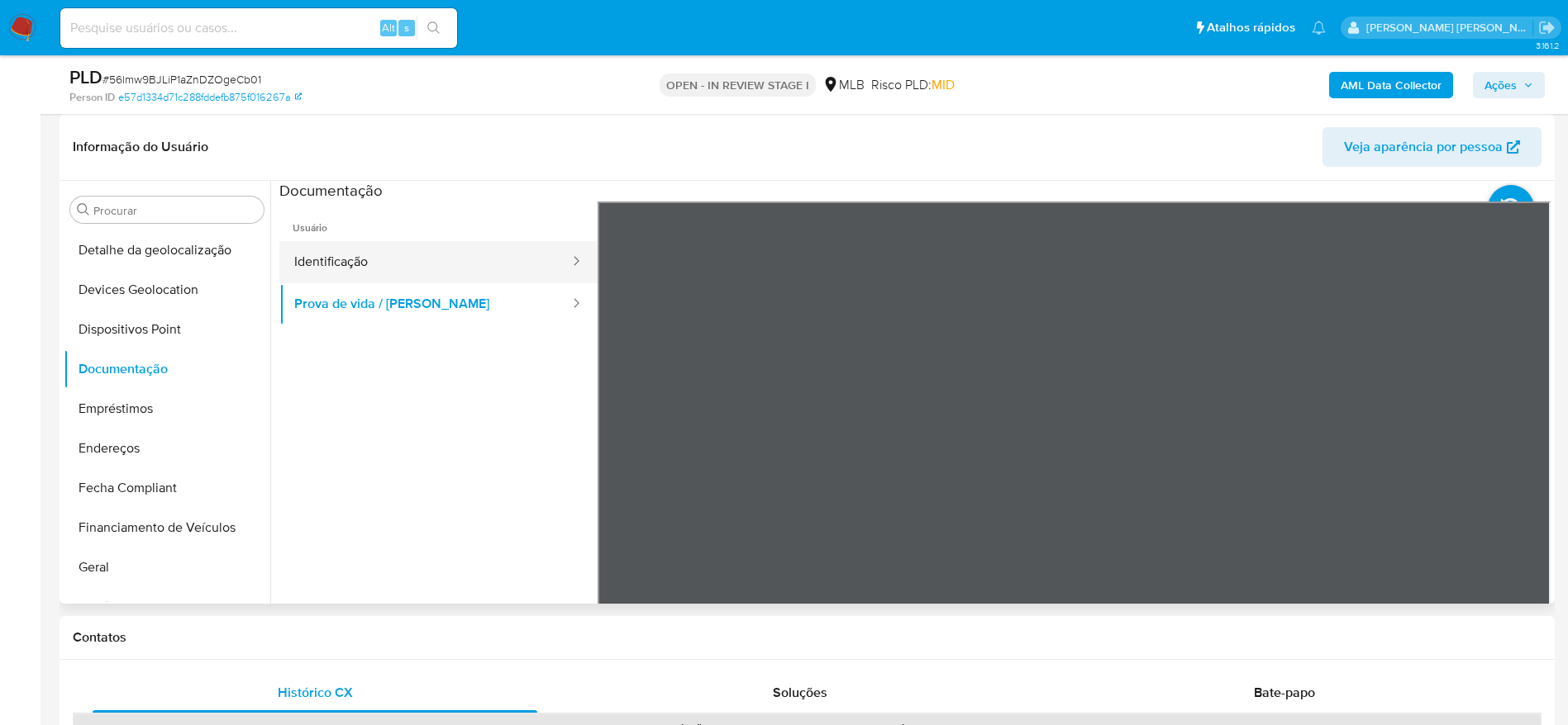
click at [356, 255] on button "Identificação" at bounding box center [425, 262] width 292 height 42
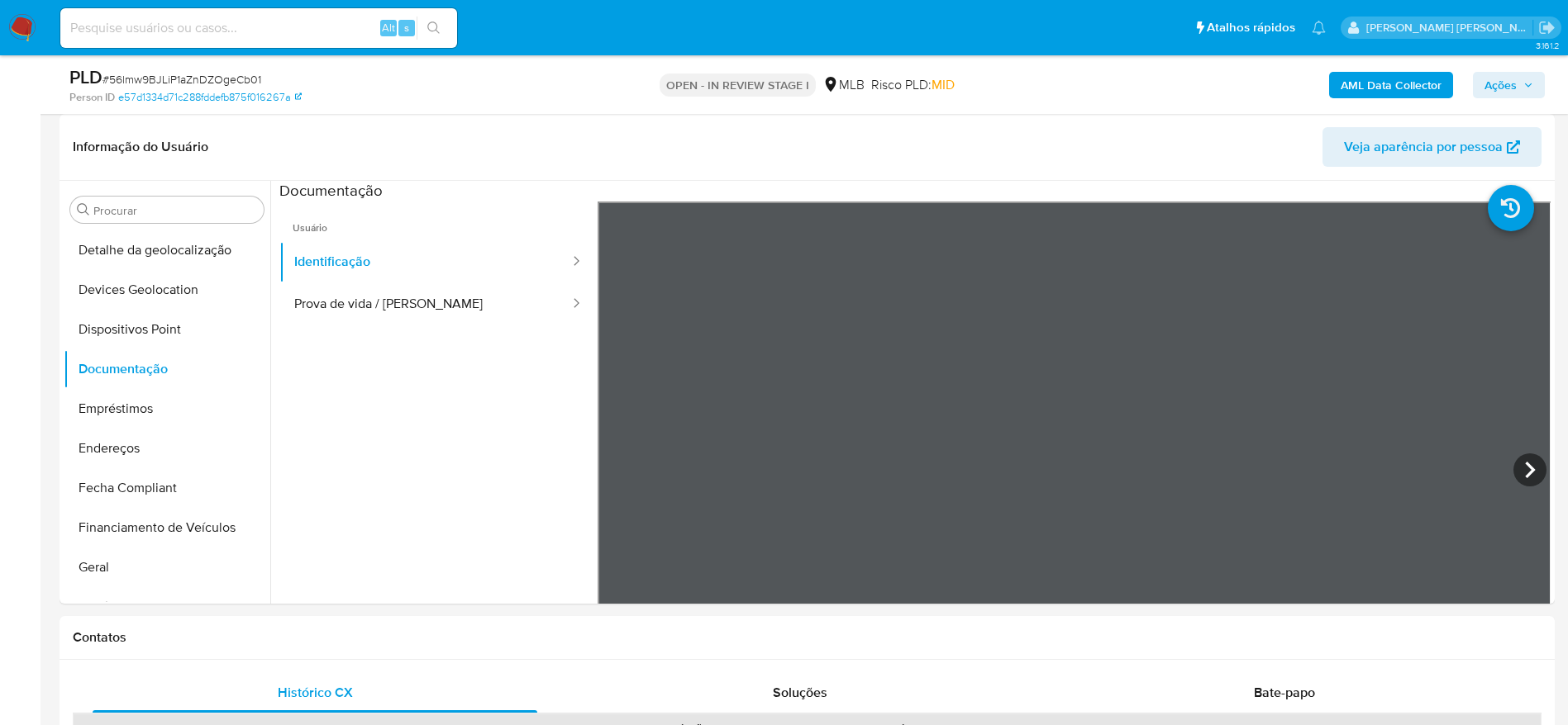
click at [1500, 84] on span "Ações" at bounding box center [1500, 85] width 32 height 26
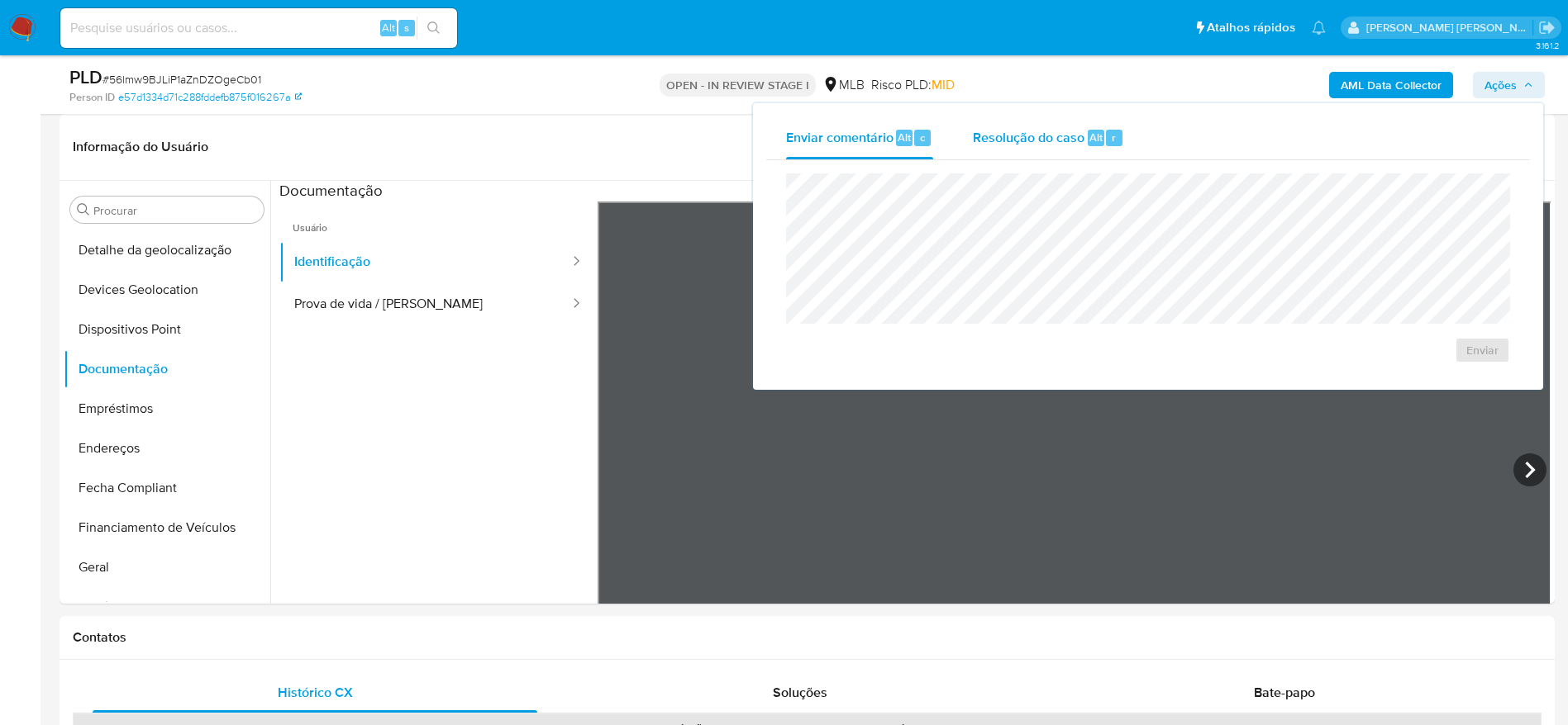
drag, startPoint x: 1036, startPoint y: 135, endPoint x: 1026, endPoint y: 147, distance: 15.6
click at [1033, 138] on span "Resolução do caso" at bounding box center [1029, 136] width 111 height 19
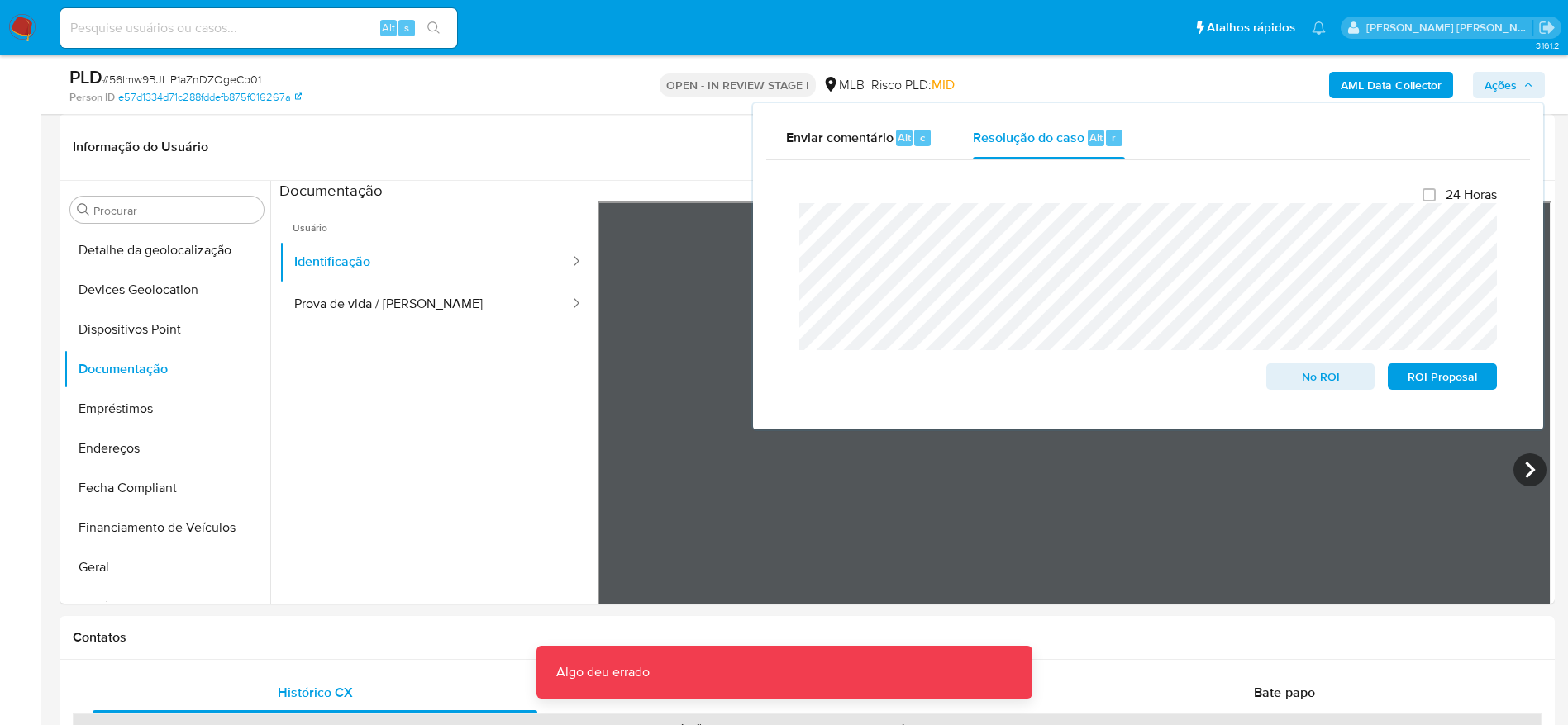
click at [1376, 79] on b "AML Data Collector" at bounding box center [1391, 85] width 100 height 26
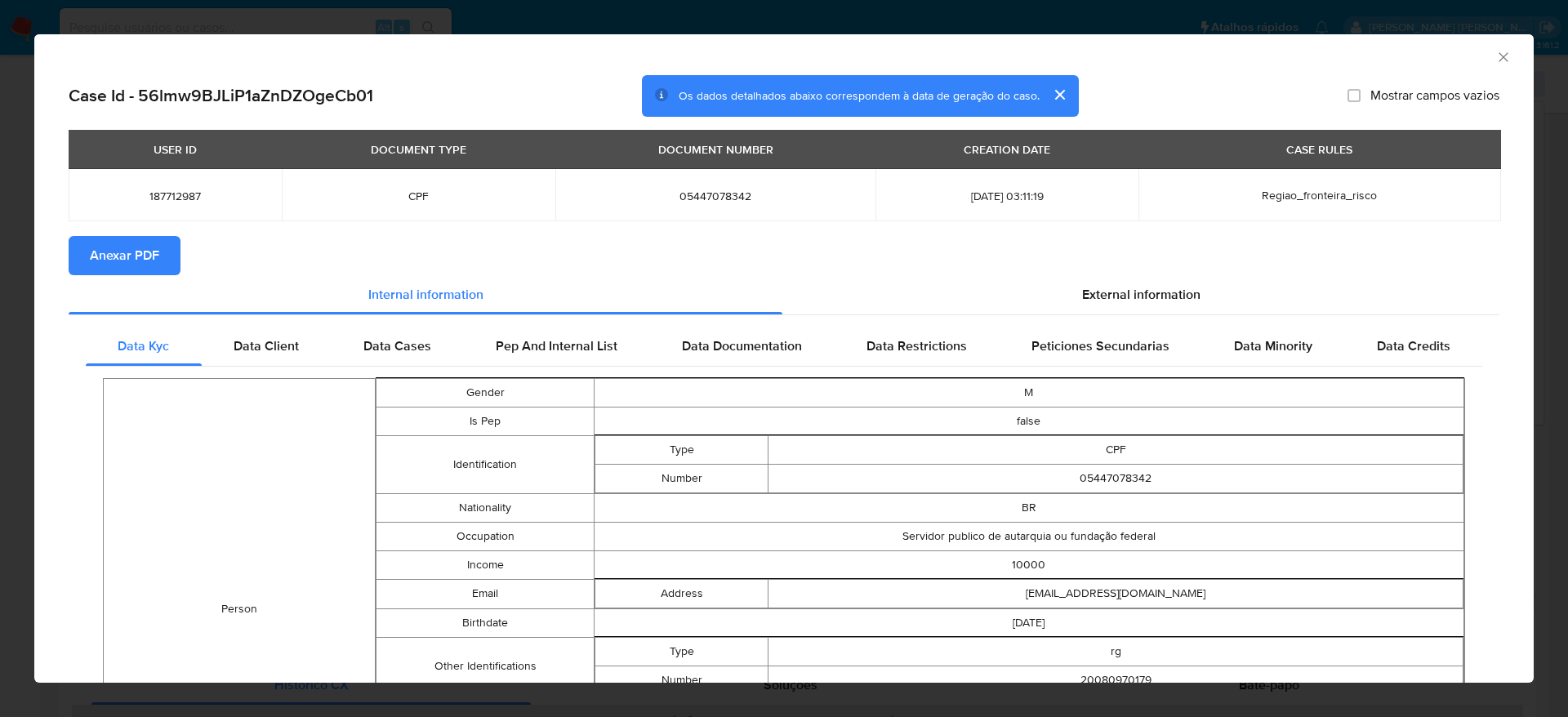
click at [137, 254] on span "Anexar PDF" at bounding box center [124, 255] width 69 height 36
click at [1498, 59] on icon "Fechar a janela" at bounding box center [1502, 56] width 9 height 9
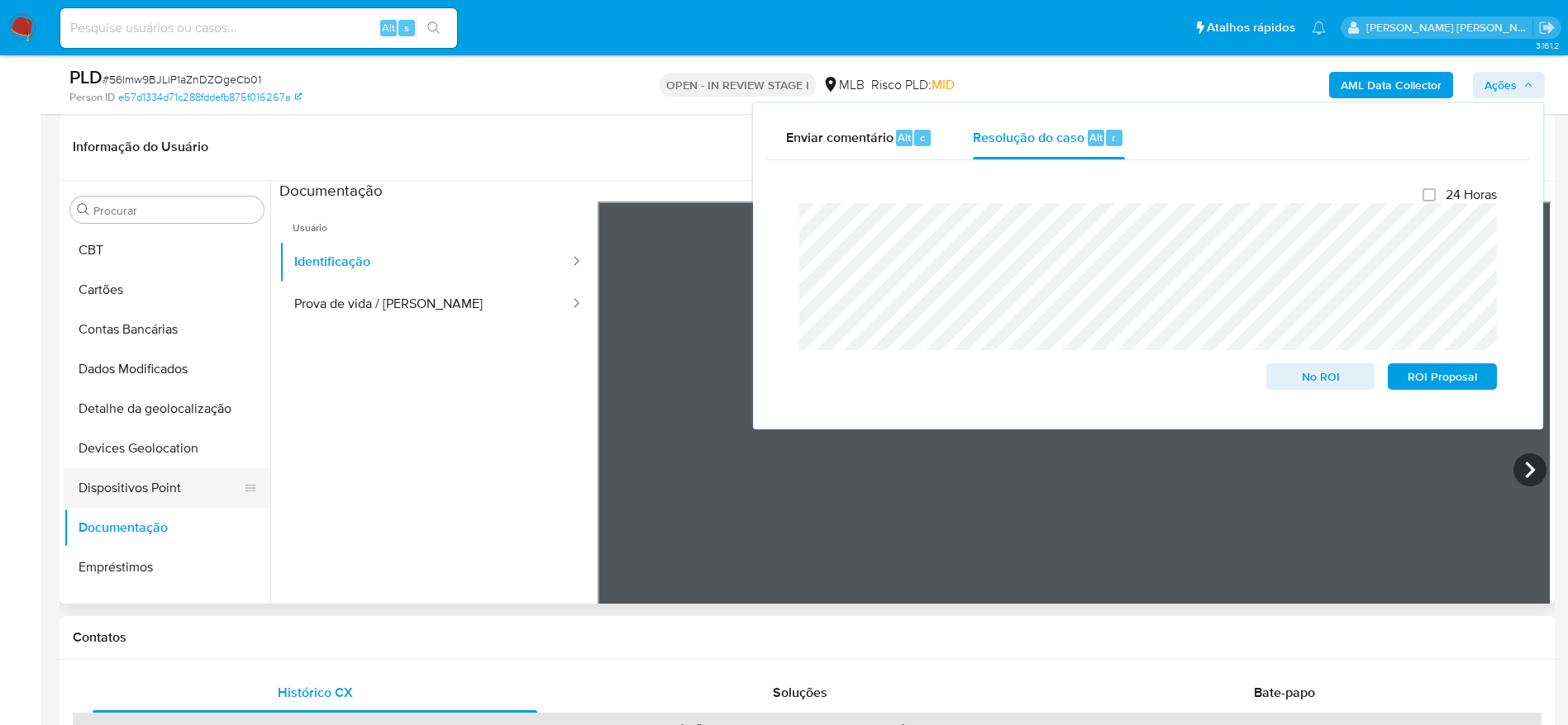
scroll to position [0, 0]
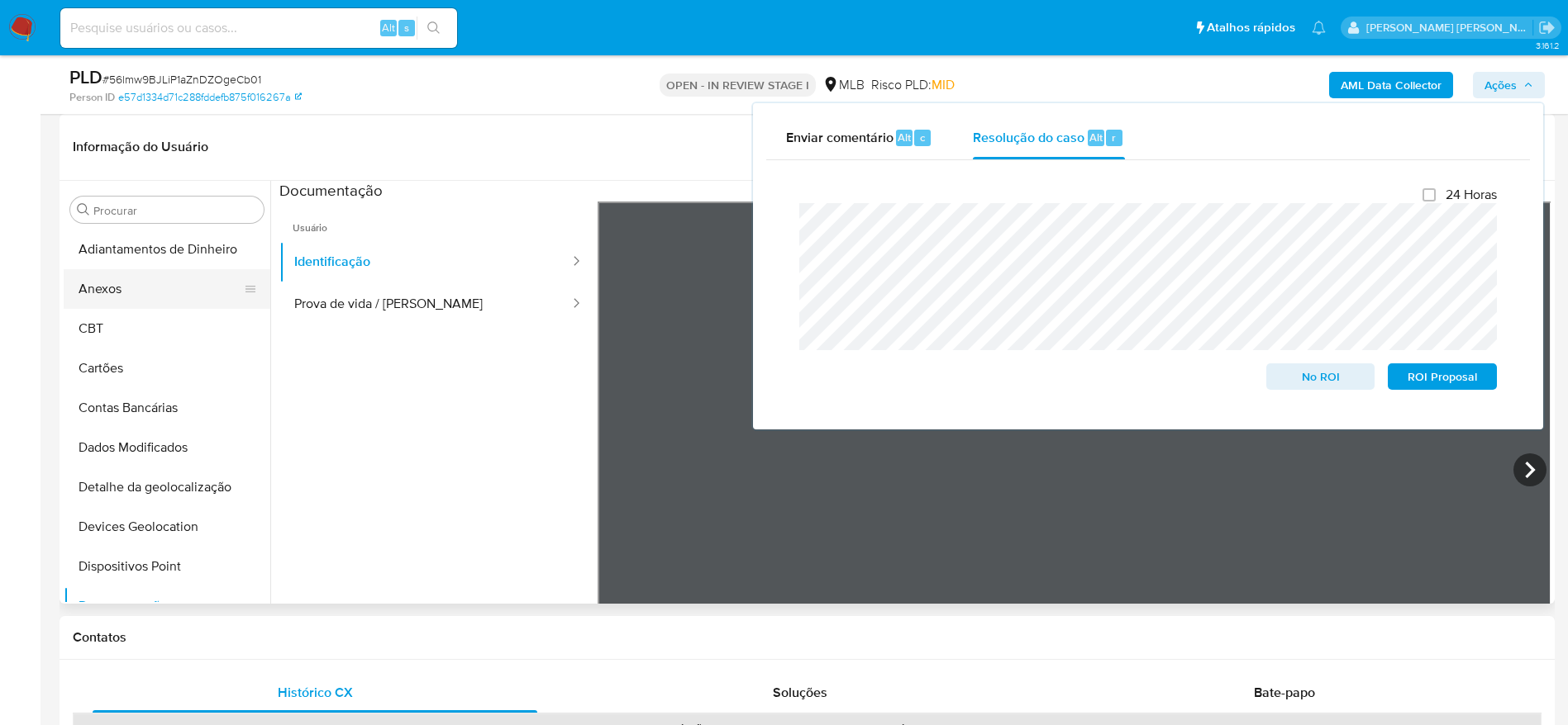
click at [141, 303] on button "Anexos" at bounding box center [160, 288] width 193 height 40
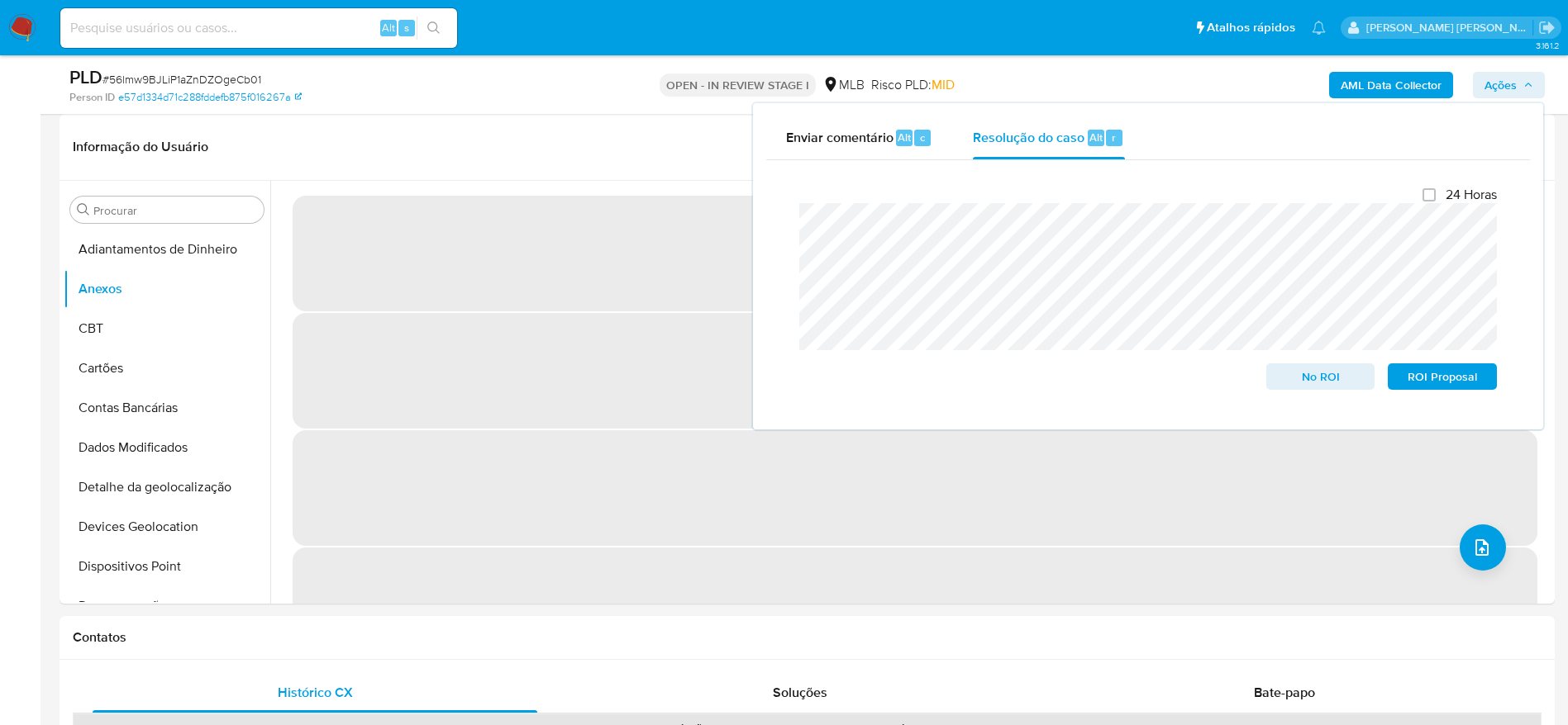
click at [1514, 81] on span "Ações" at bounding box center [1500, 85] width 32 height 26
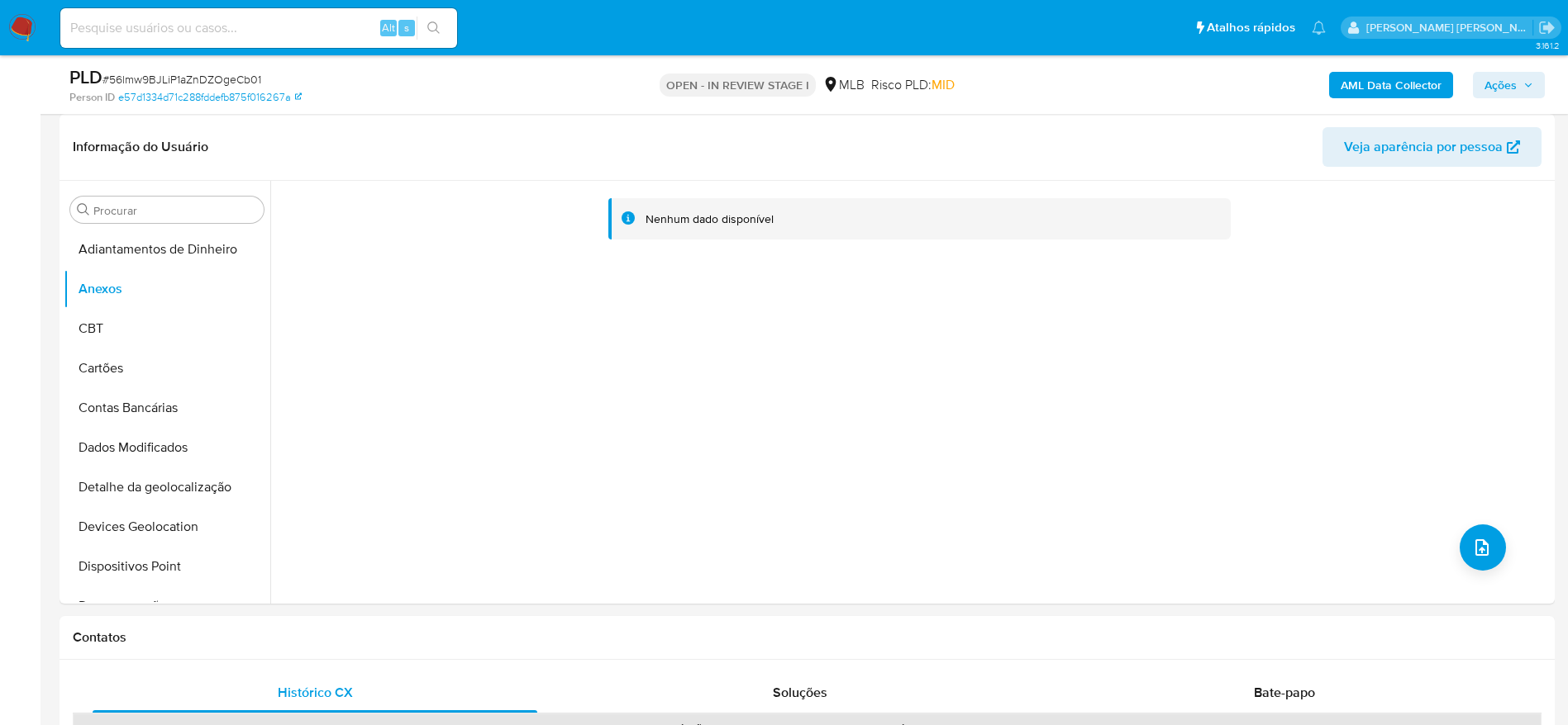
click at [1368, 93] on b "AML Data Collector" at bounding box center [1391, 85] width 100 height 26
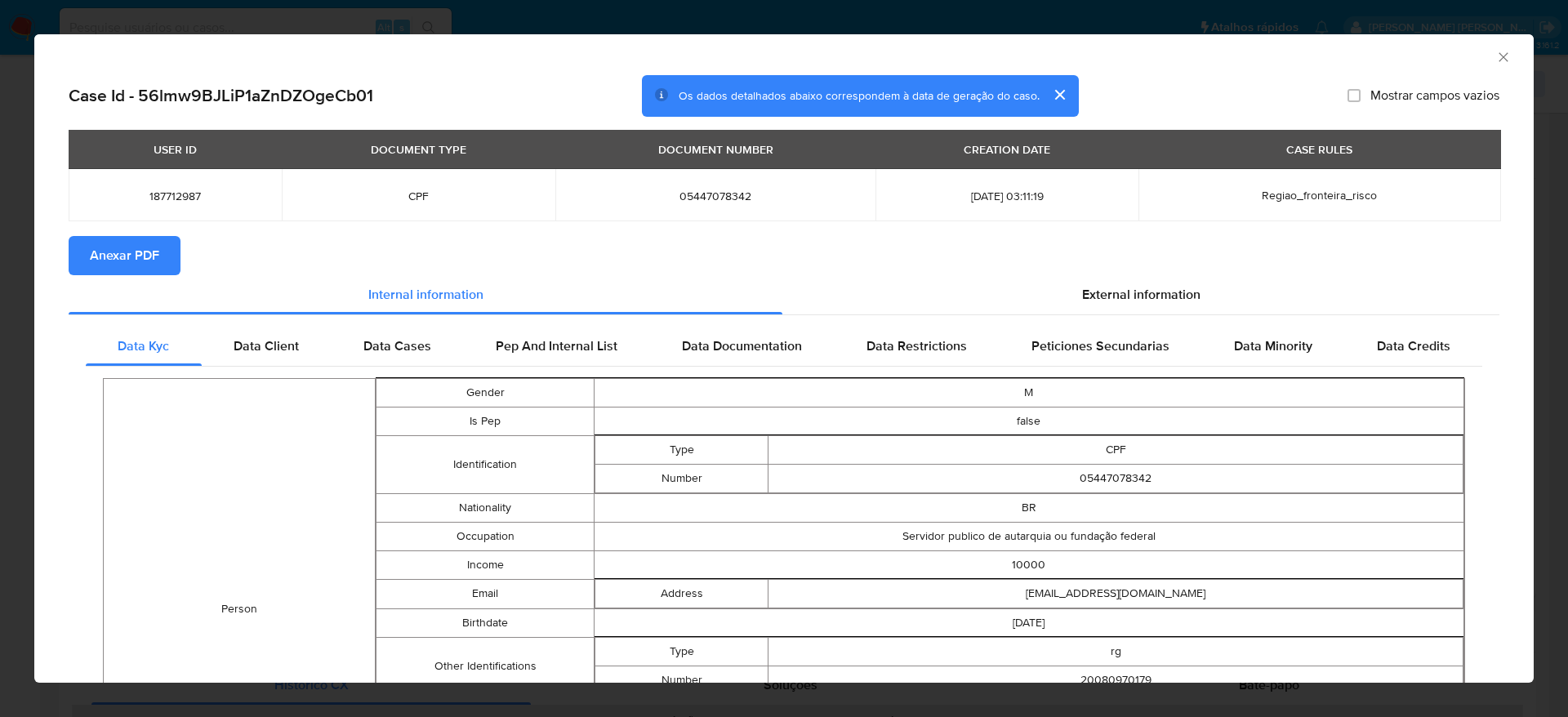
click at [109, 254] on span "Anexar PDF" at bounding box center [124, 255] width 69 height 36
click at [103, 267] on span "Anexar PDF" at bounding box center [124, 255] width 69 height 36
click at [1495, 53] on icon "Fechar a janela" at bounding box center [1503, 57] width 16 height 16
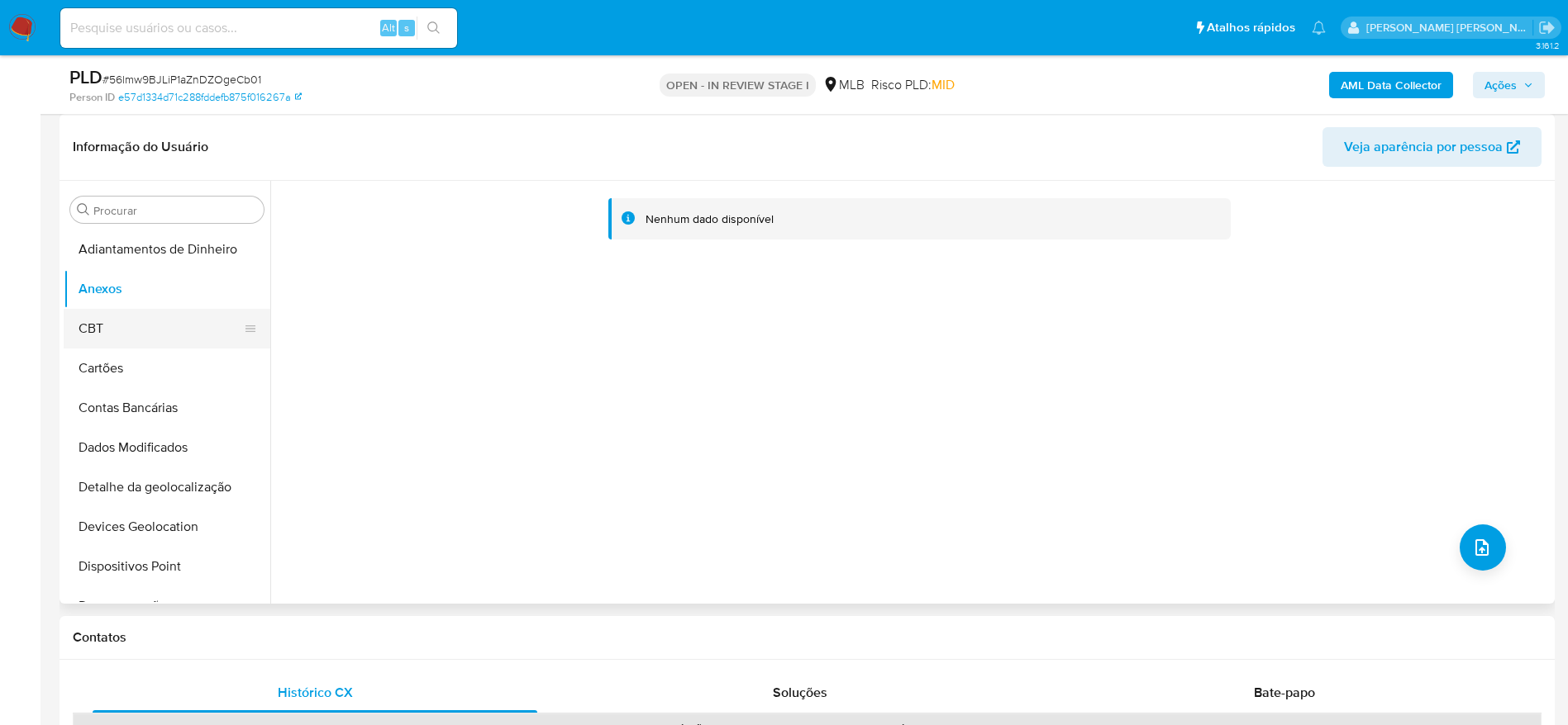
click at [140, 335] on button "CBT" at bounding box center [160, 328] width 193 height 40
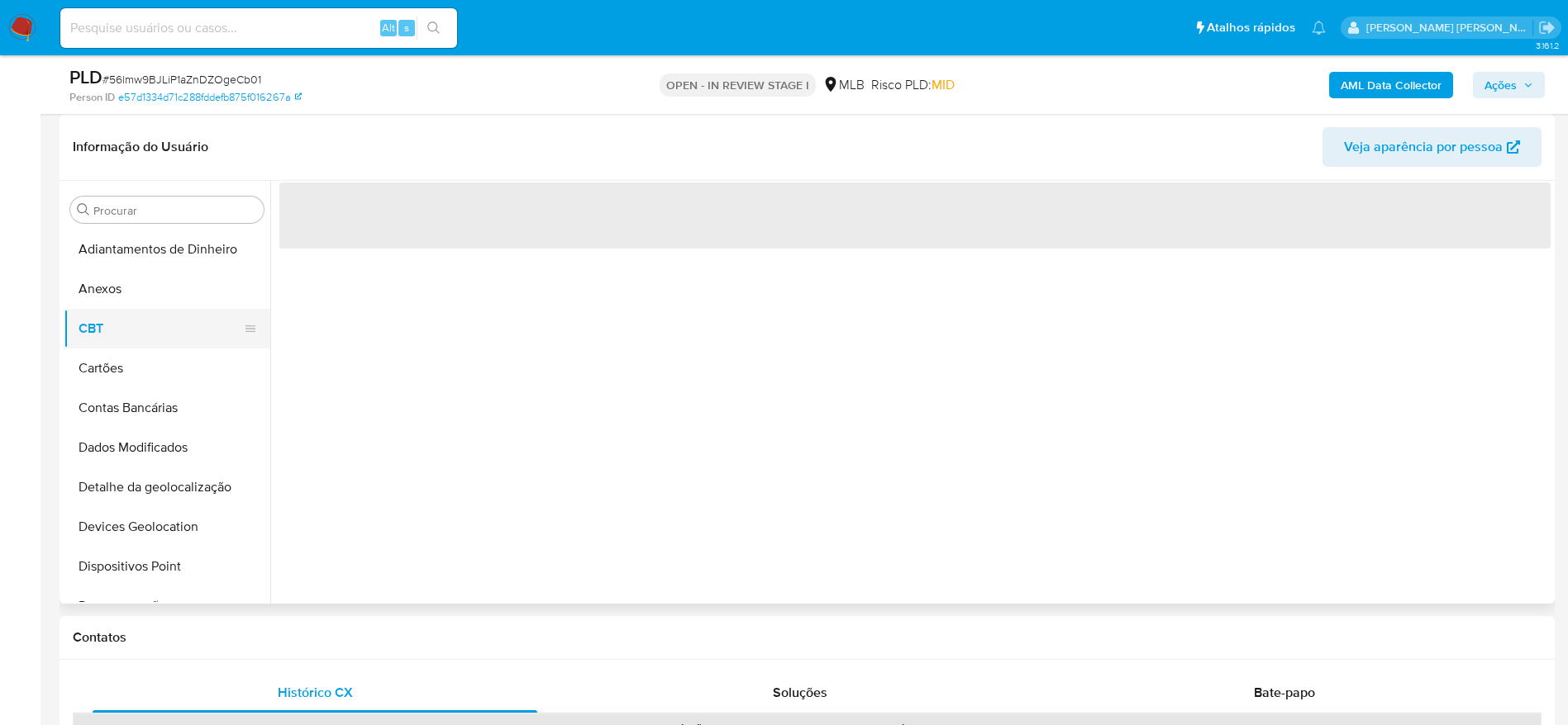
click at [143, 310] on button "CBT" at bounding box center [160, 328] width 193 height 40
click at [173, 299] on button "Anexos" at bounding box center [160, 288] width 193 height 40
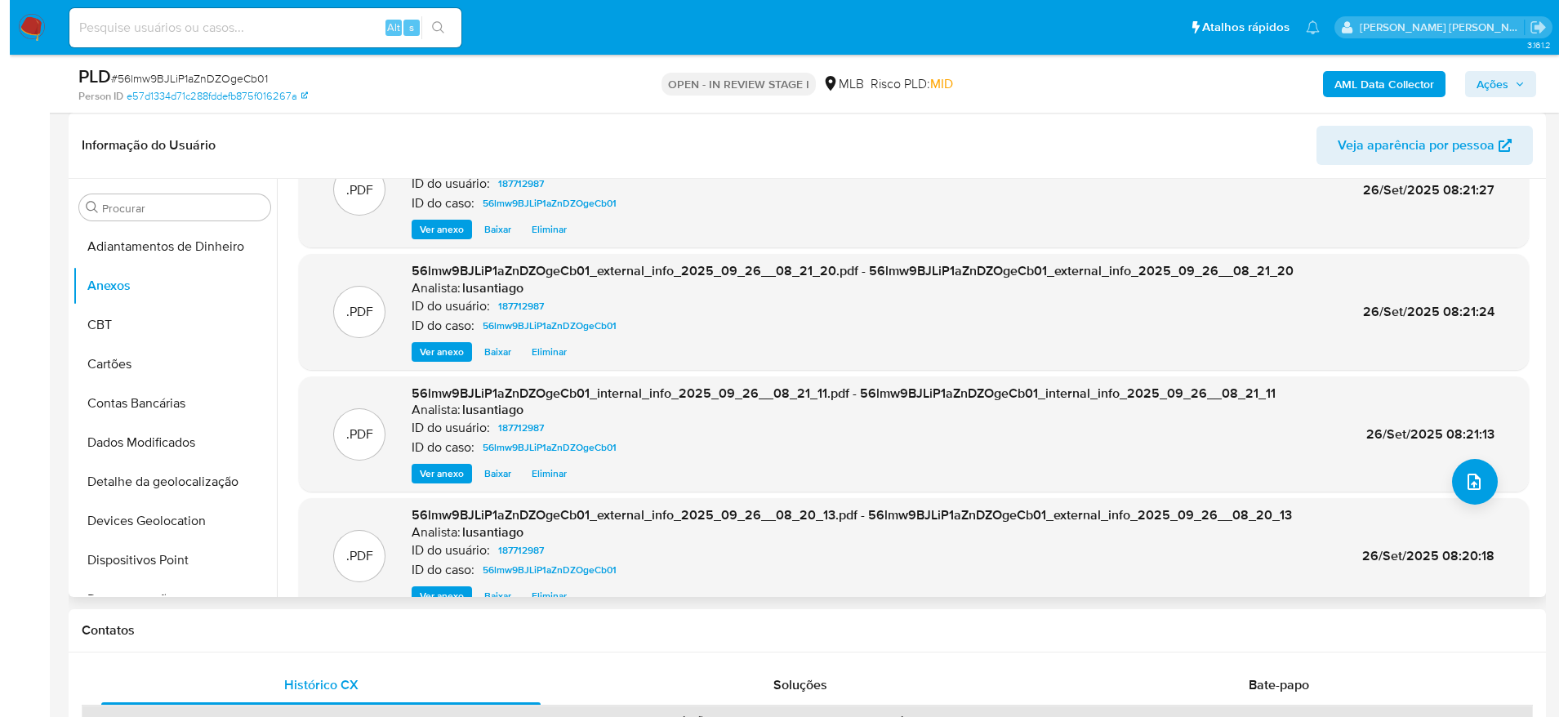
scroll to position [92, 0]
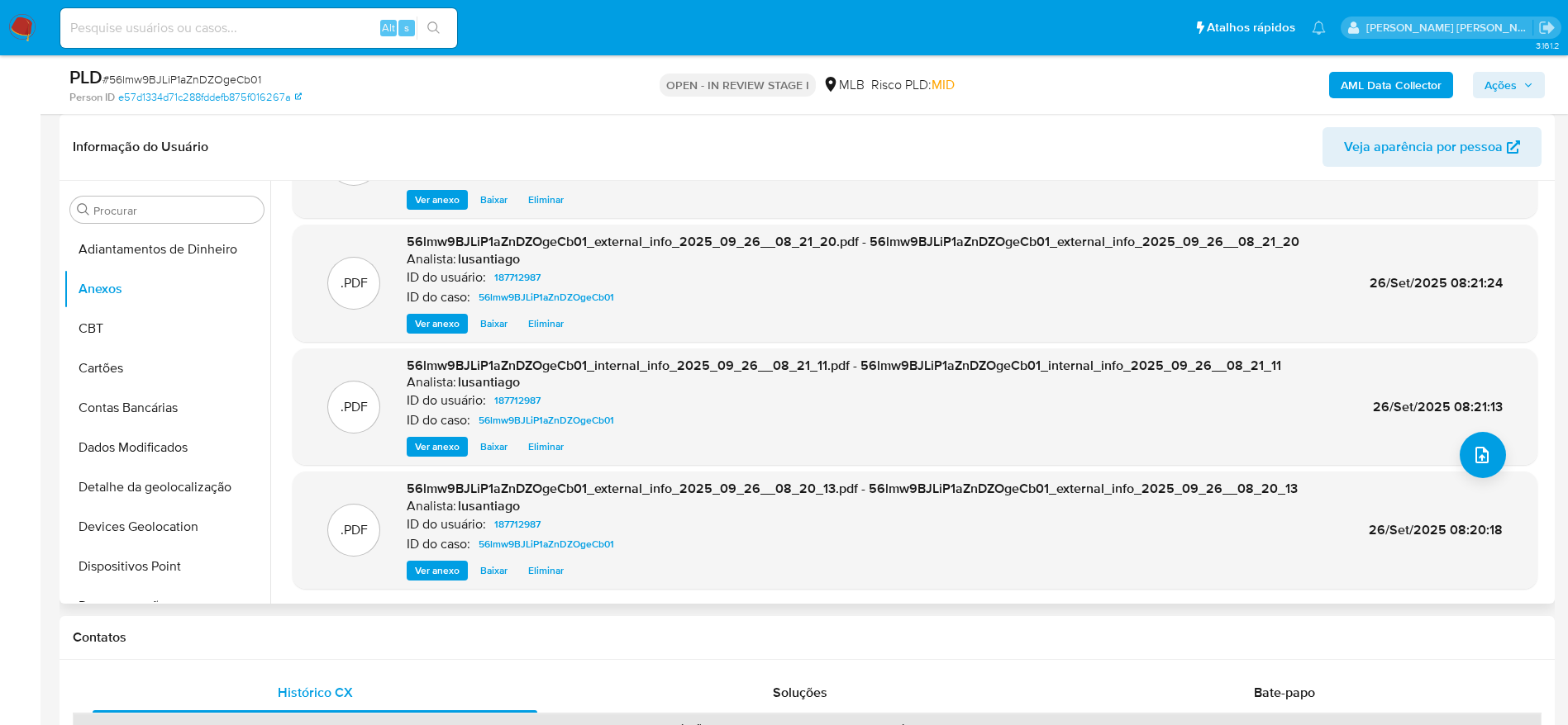
click at [554, 443] on span "Eliminar" at bounding box center [546, 446] width 35 height 17
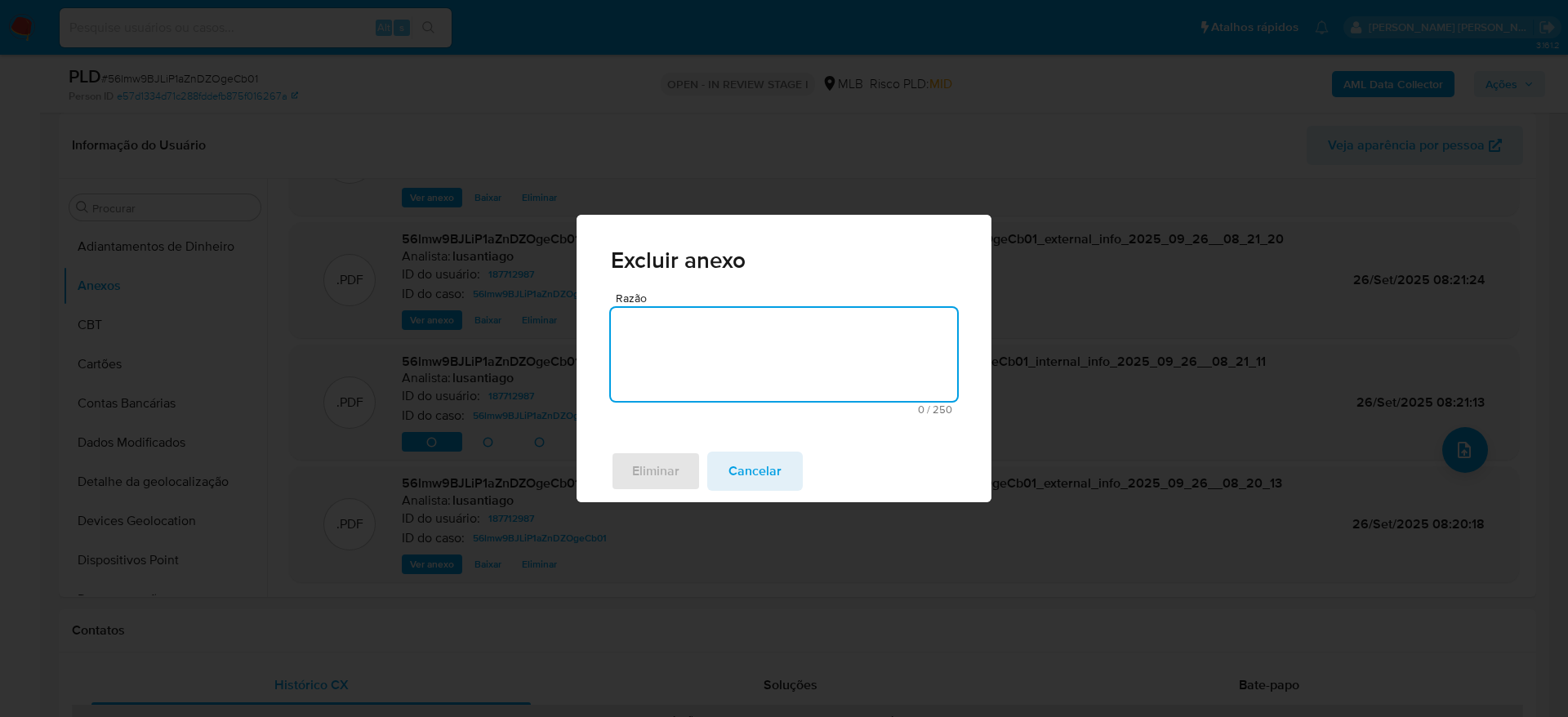
click at [668, 366] on textarea "Razão" at bounding box center [783, 355] width 346 height 93
type textarea "DUPLICADO"
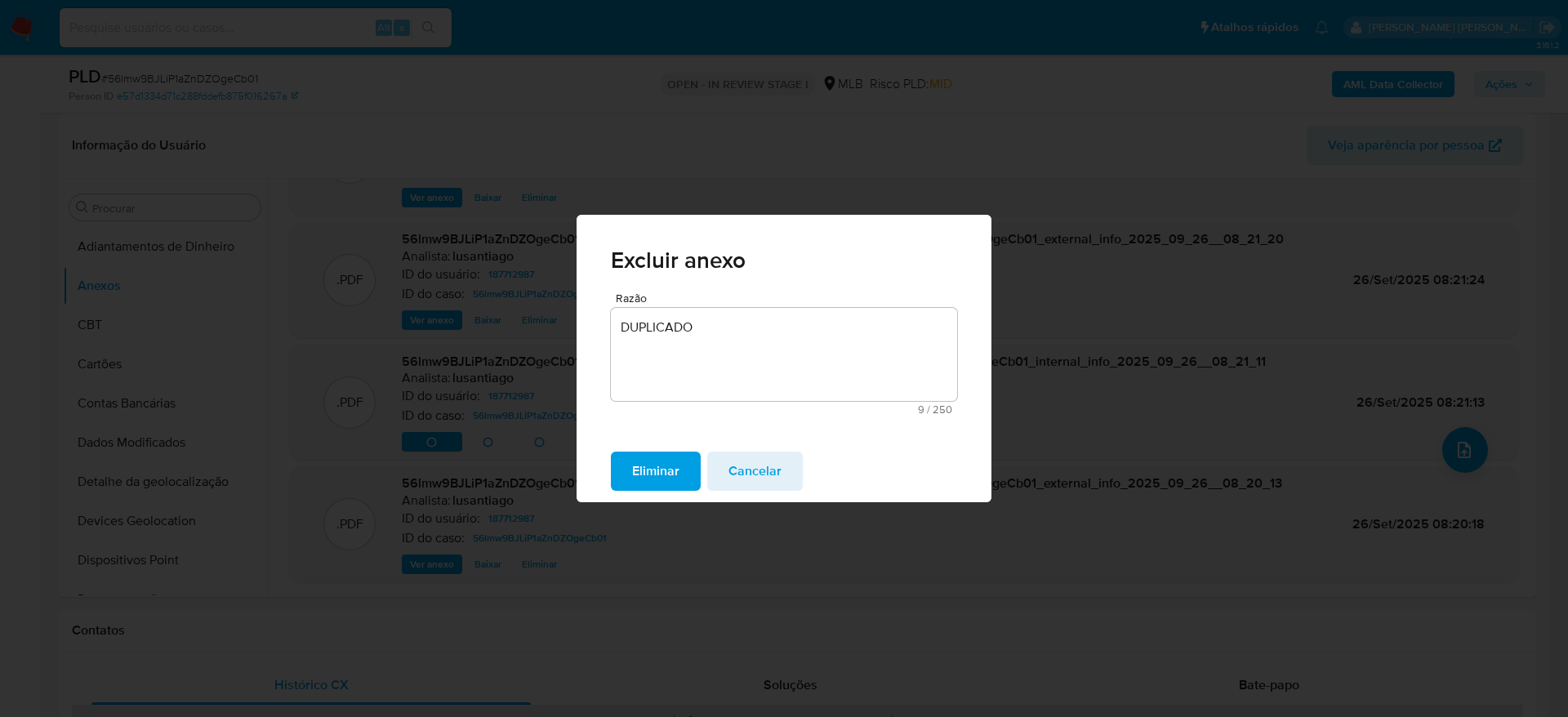
click at [673, 476] on span "Eliminar" at bounding box center [655, 470] width 47 height 36
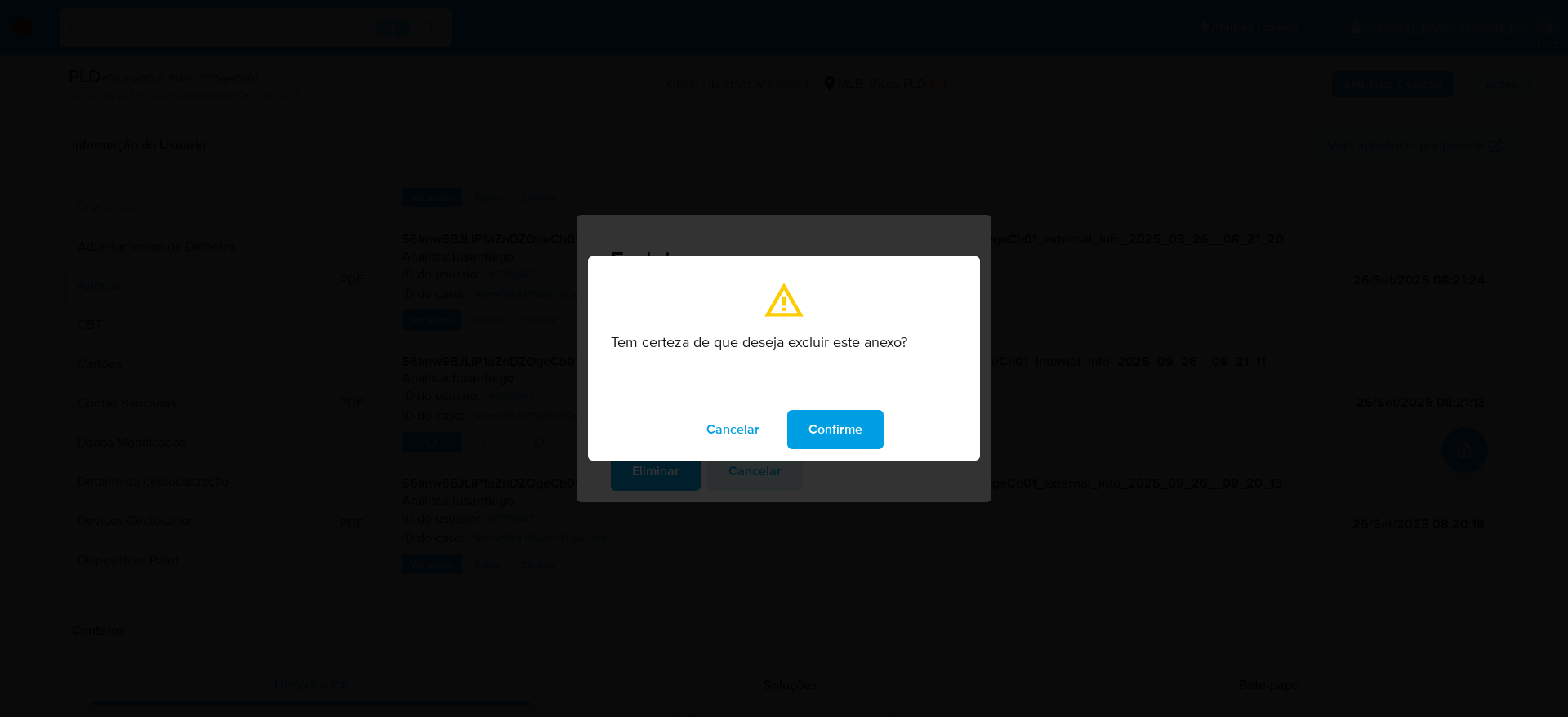
click at [870, 420] on button "Confirme" at bounding box center [835, 430] width 96 height 40
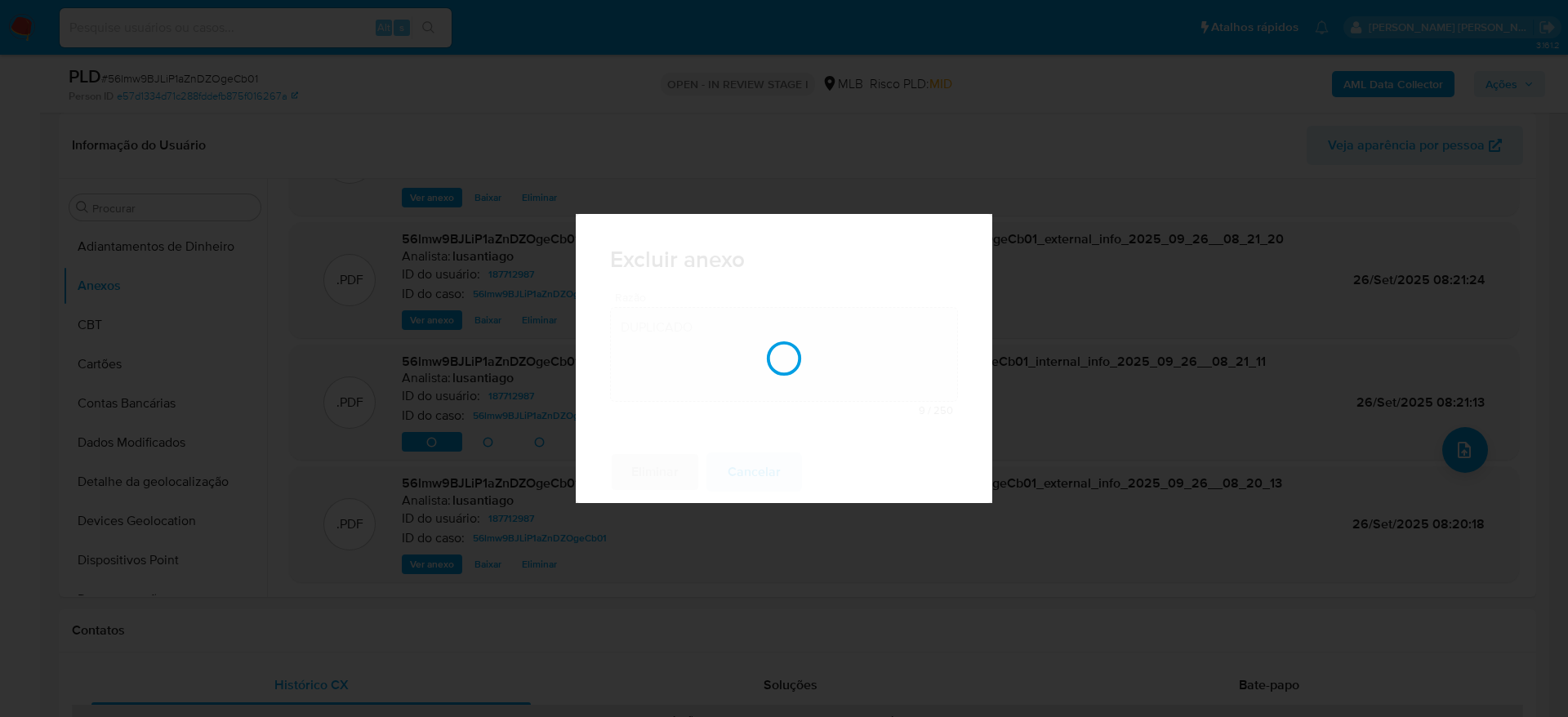
scroll to position [90, 0]
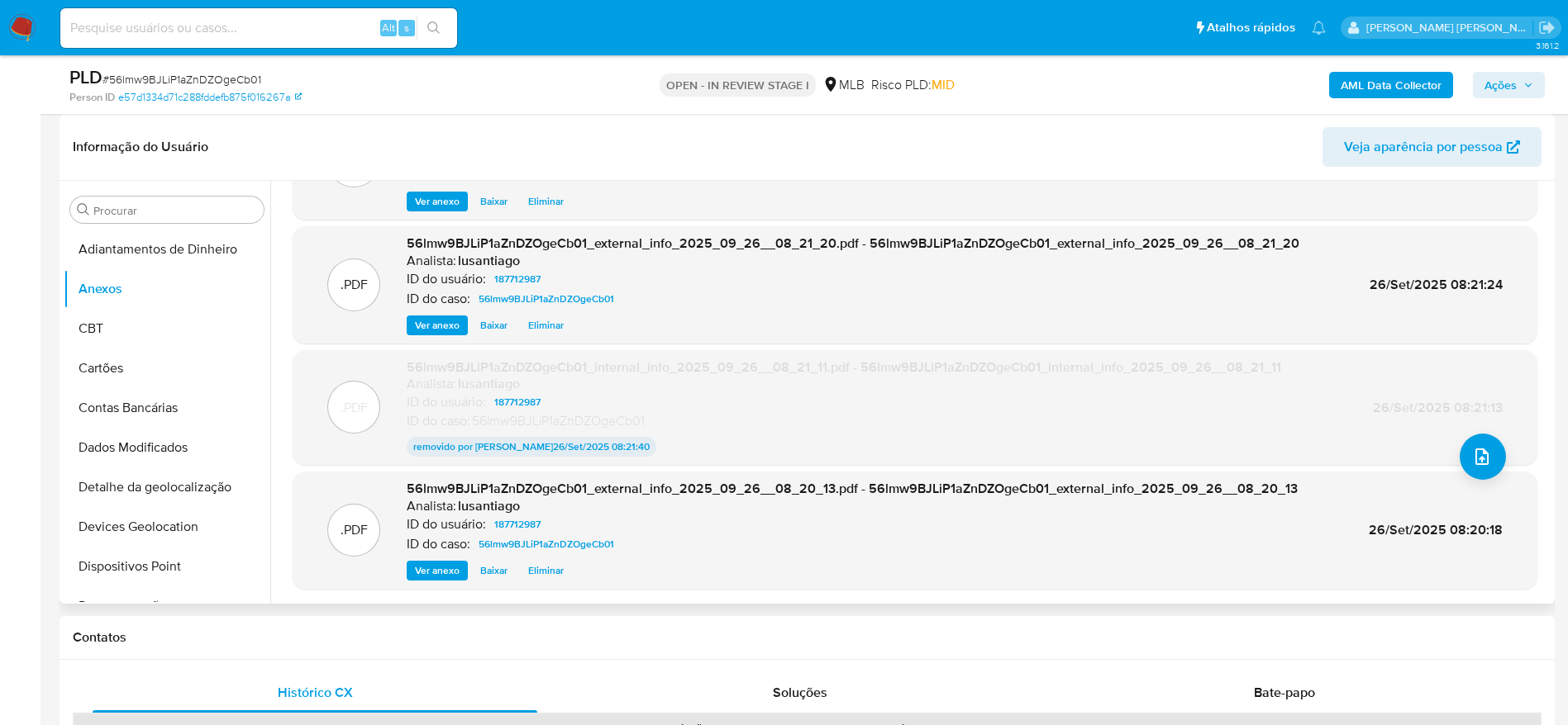
click at [543, 567] on span "Eliminar" at bounding box center [546, 570] width 35 height 17
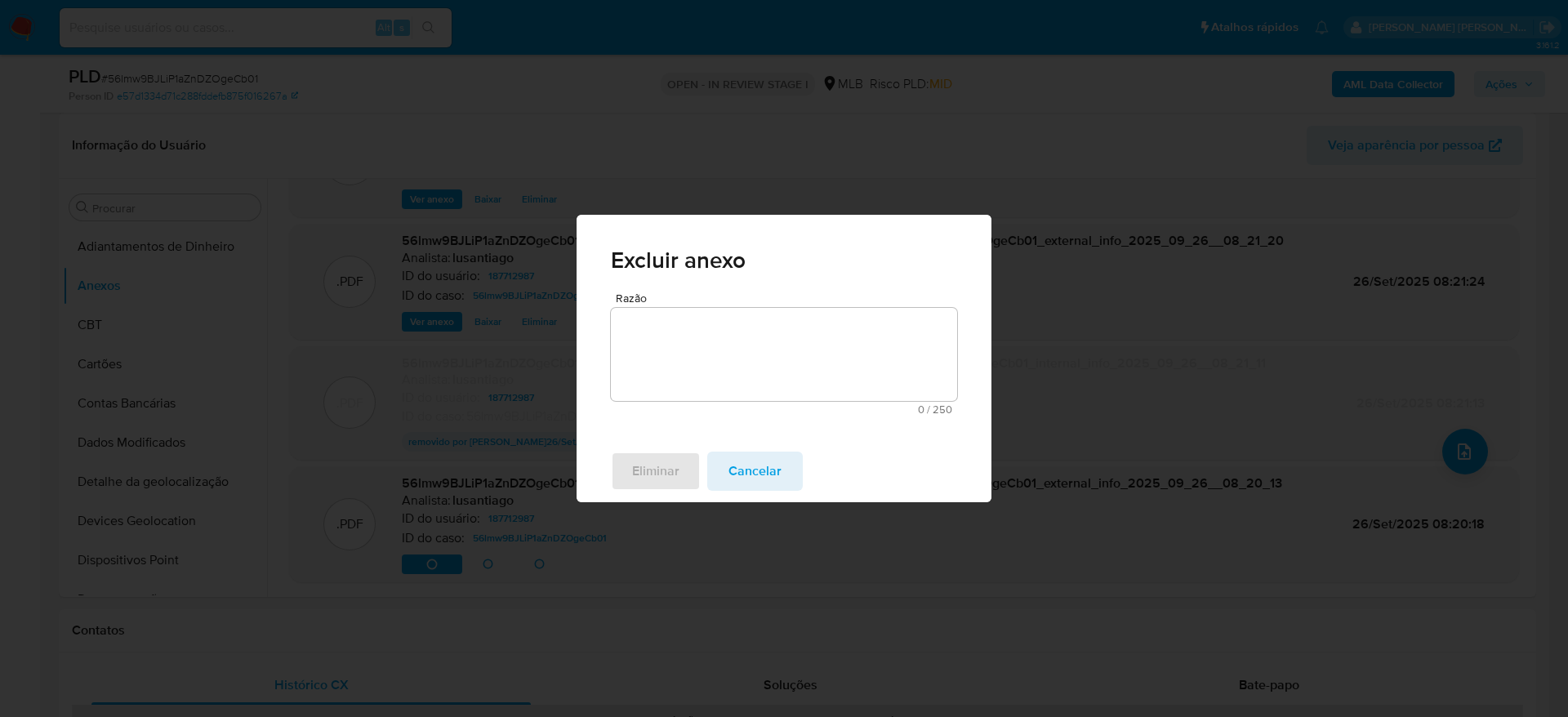
click at [673, 331] on textarea "Razão" at bounding box center [783, 355] width 346 height 93
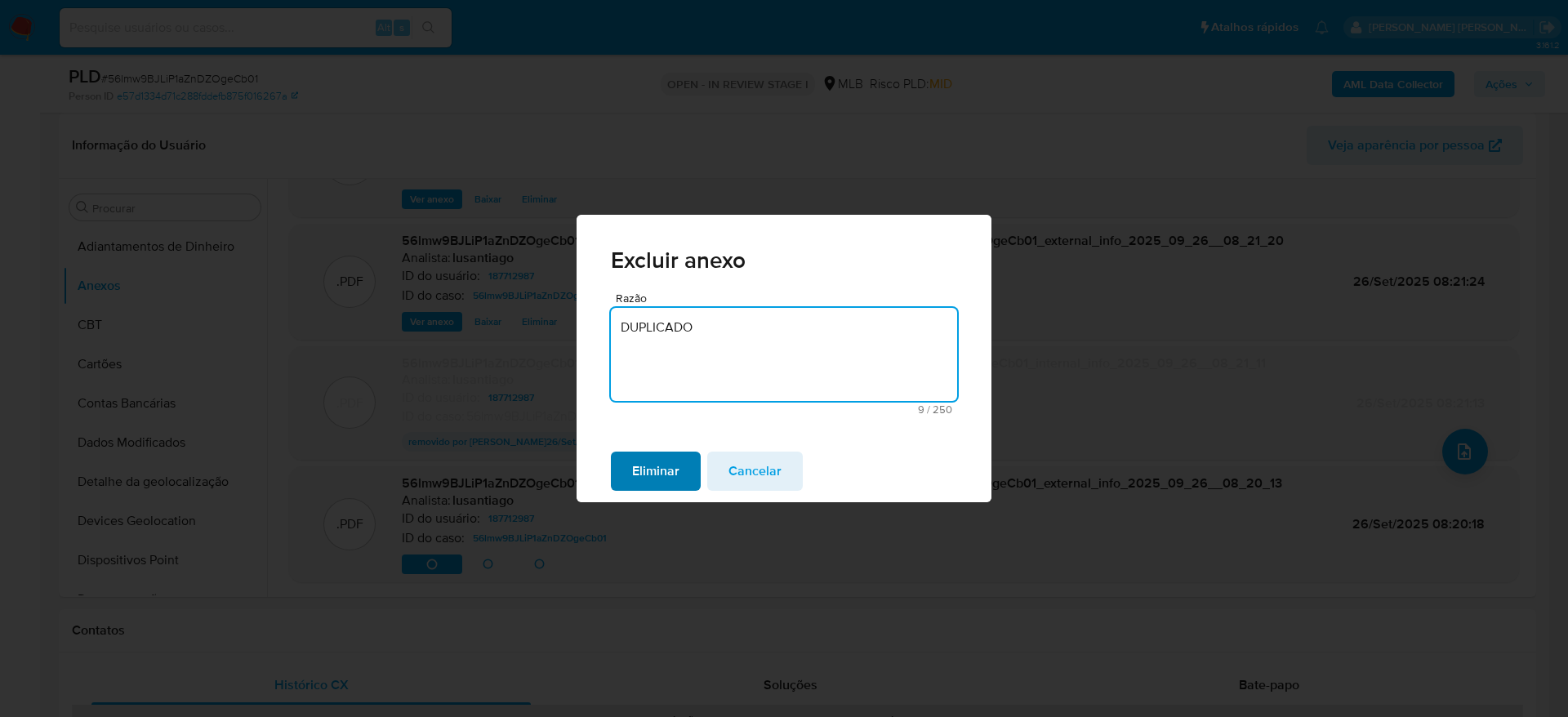
type textarea "DUPLICADO"
click at [651, 459] on span "Eliminar" at bounding box center [655, 470] width 47 height 36
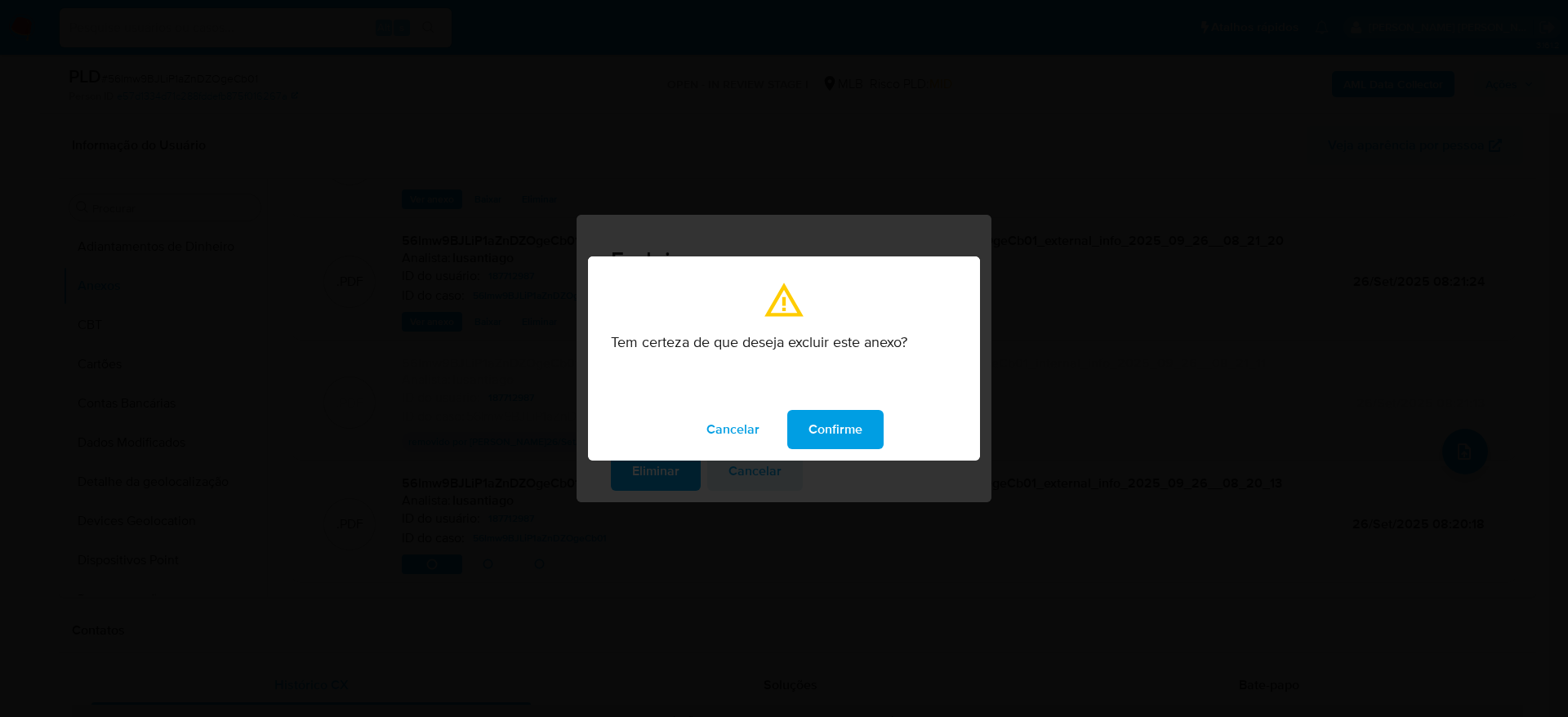
click at [852, 434] on span "Confirme" at bounding box center [835, 429] width 54 height 36
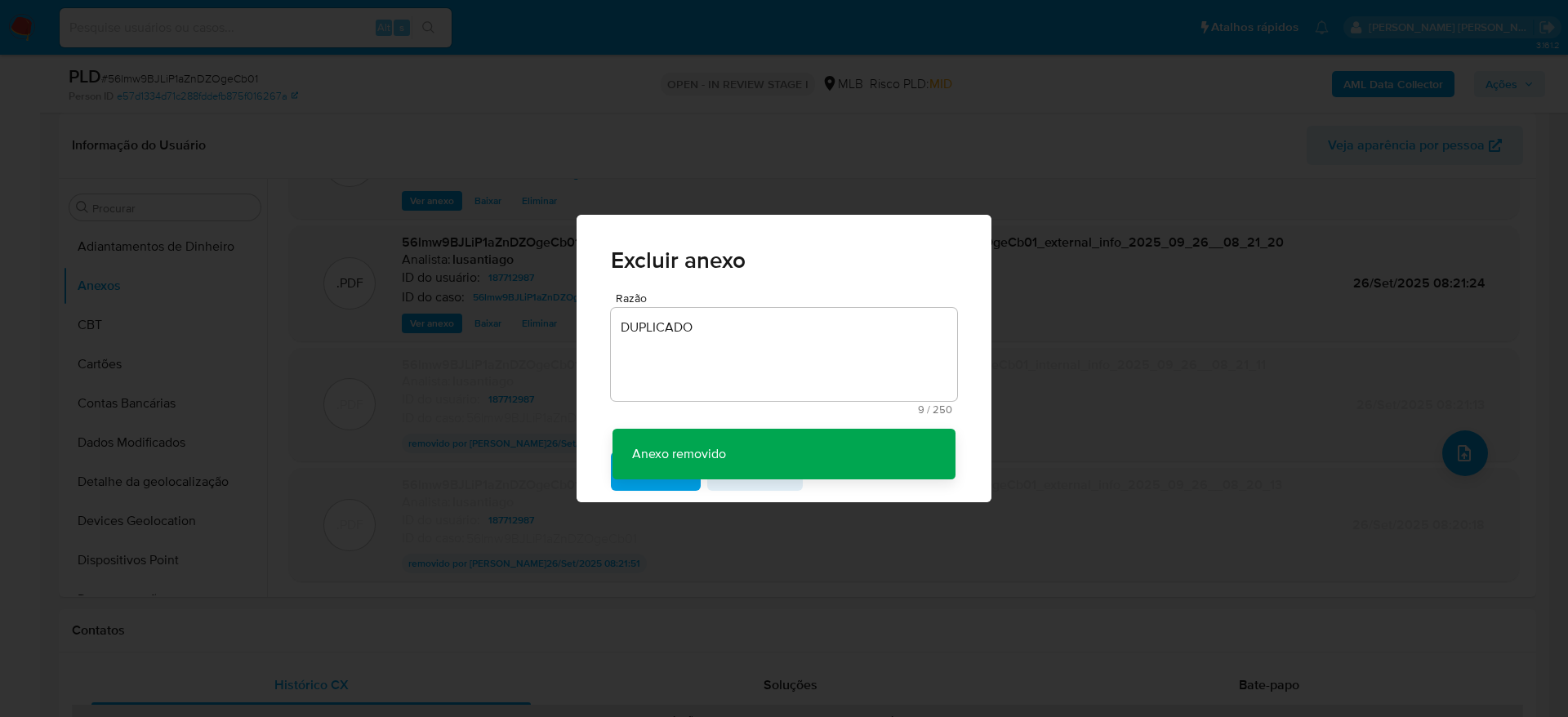
scroll to position [89, 0]
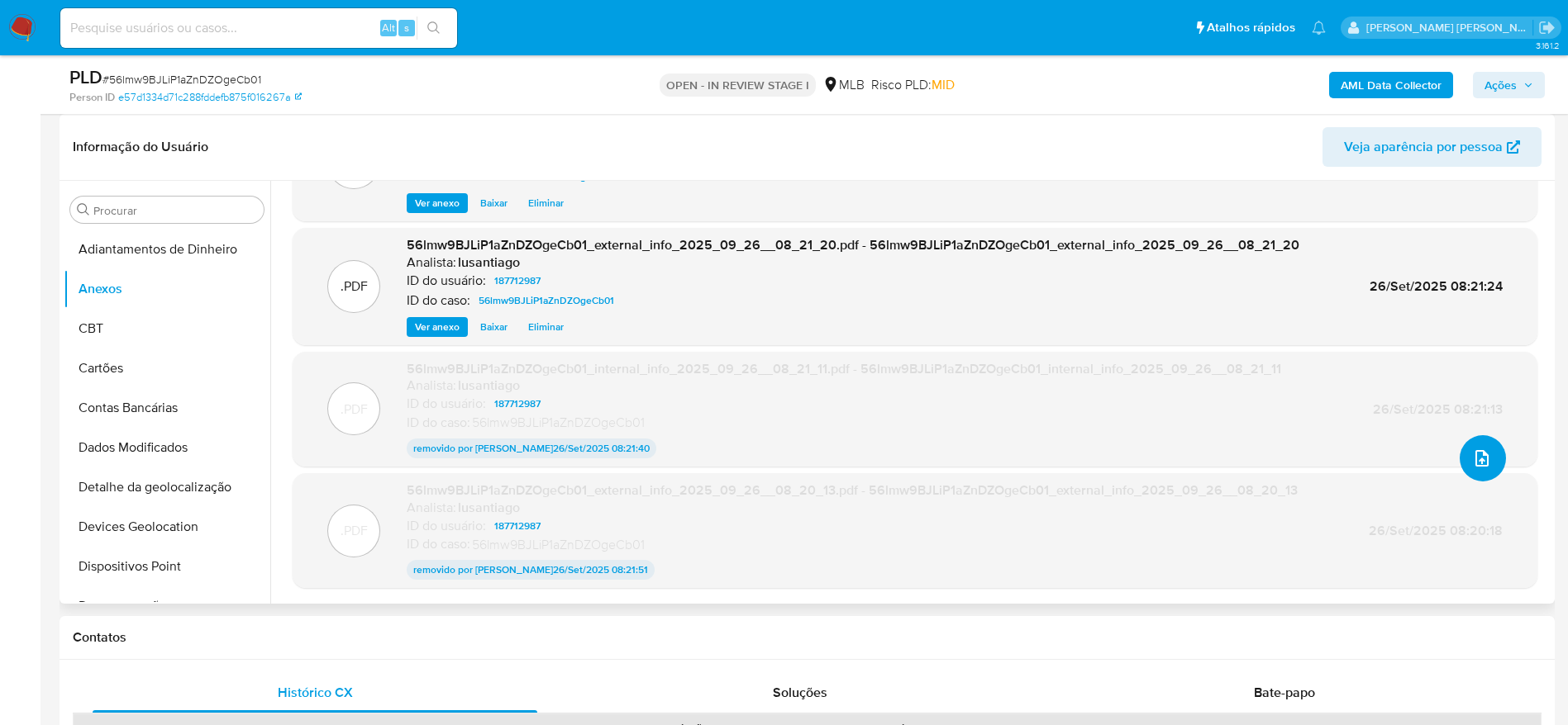
click at [1475, 457] on icon "upload-file" at bounding box center [1482, 458] width 20 height 19
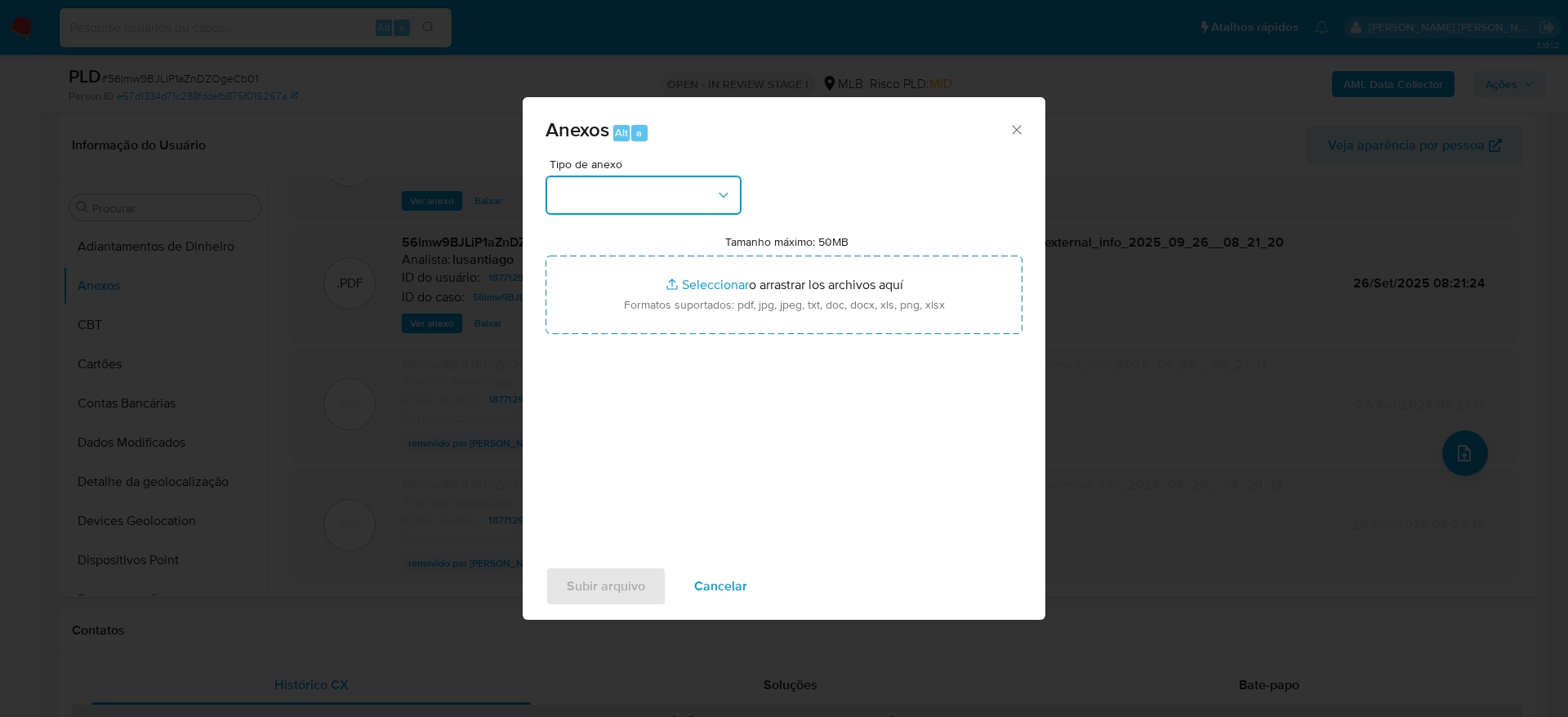
click at [640, 183] on button "button" at bounding box center [642, 195] width 196 height 40
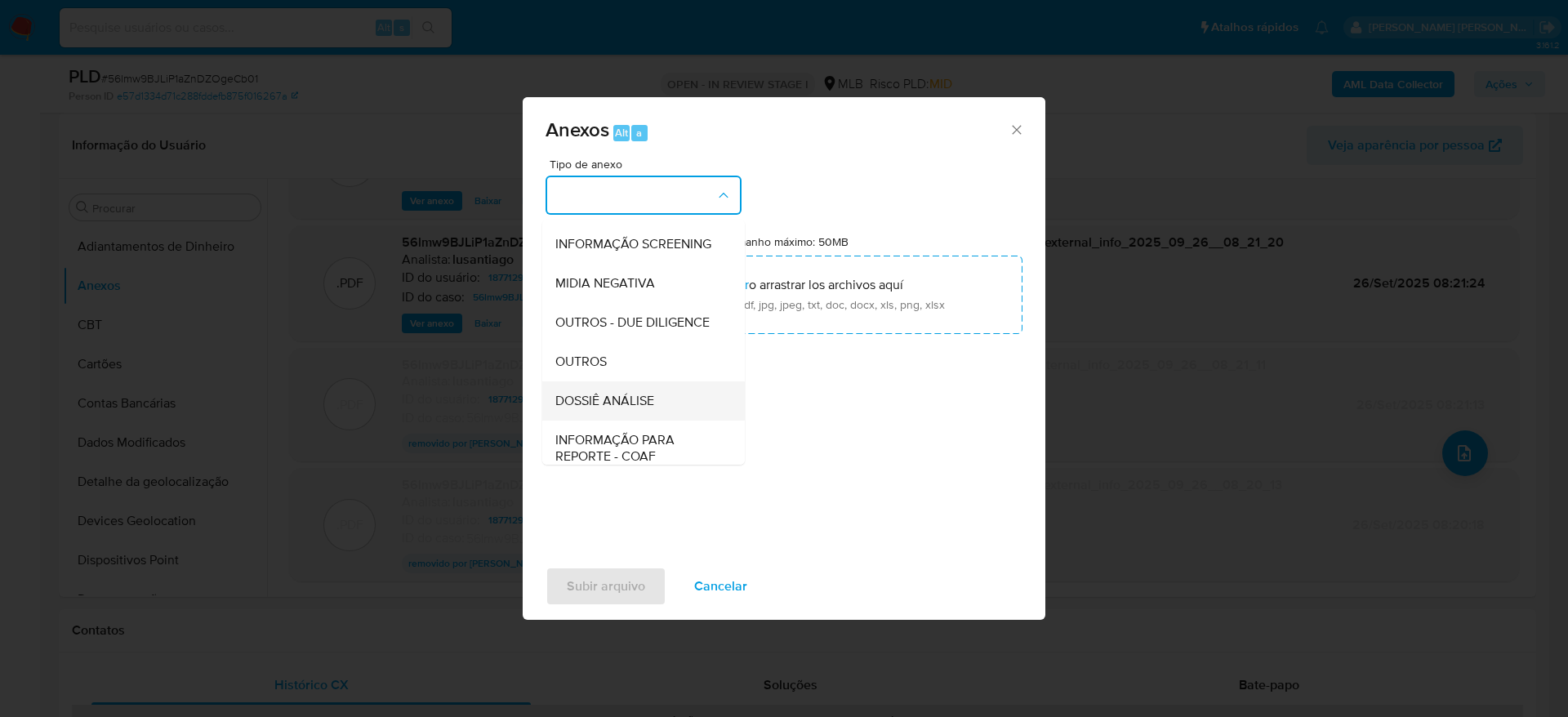
scroll to position [252, 0]
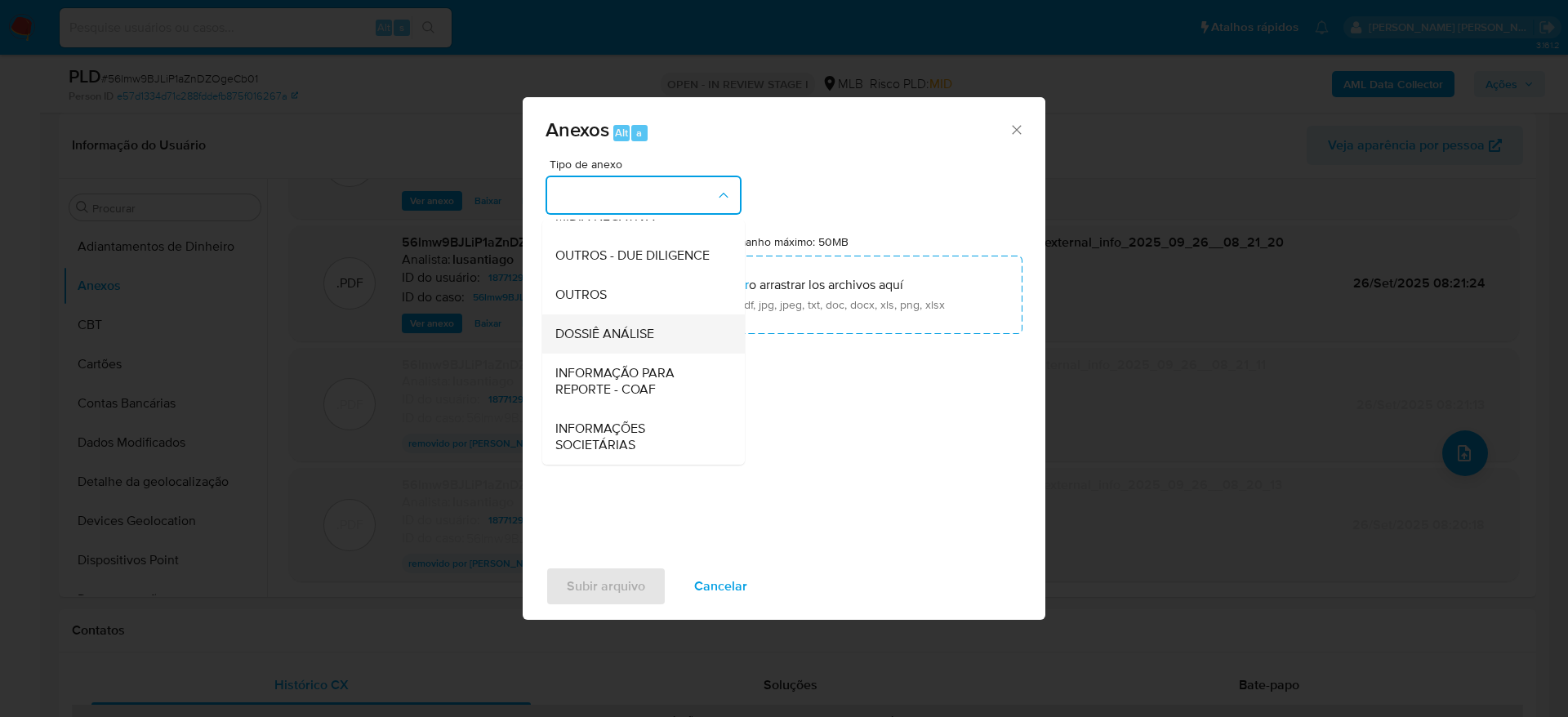
click at [630, 329] on span "DOSSIÊ ANÁLISE" at bounding box center [604, 333] width 99 height 16
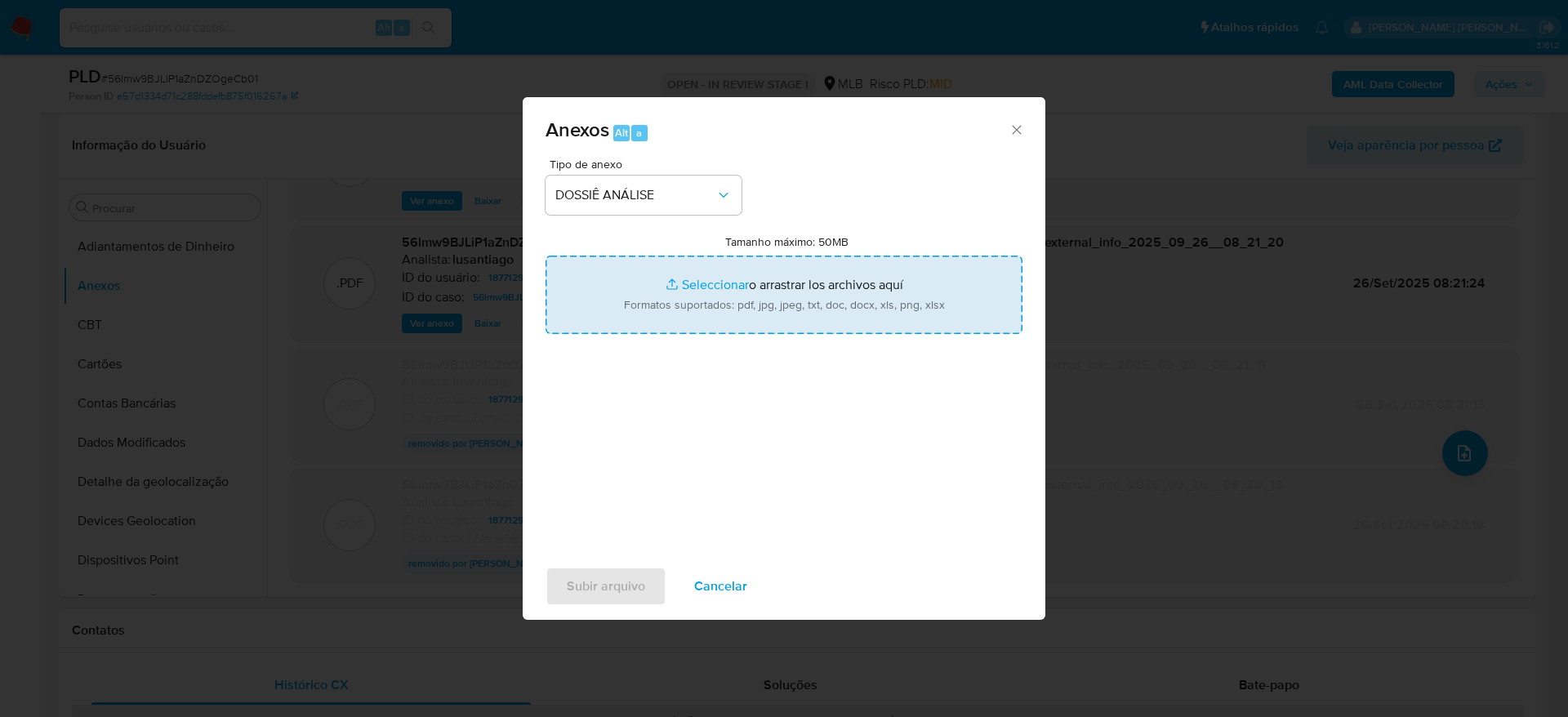
type input "C:\fakepath\Mulan 187712987_2025_09_25_12_04_52.xlsx"
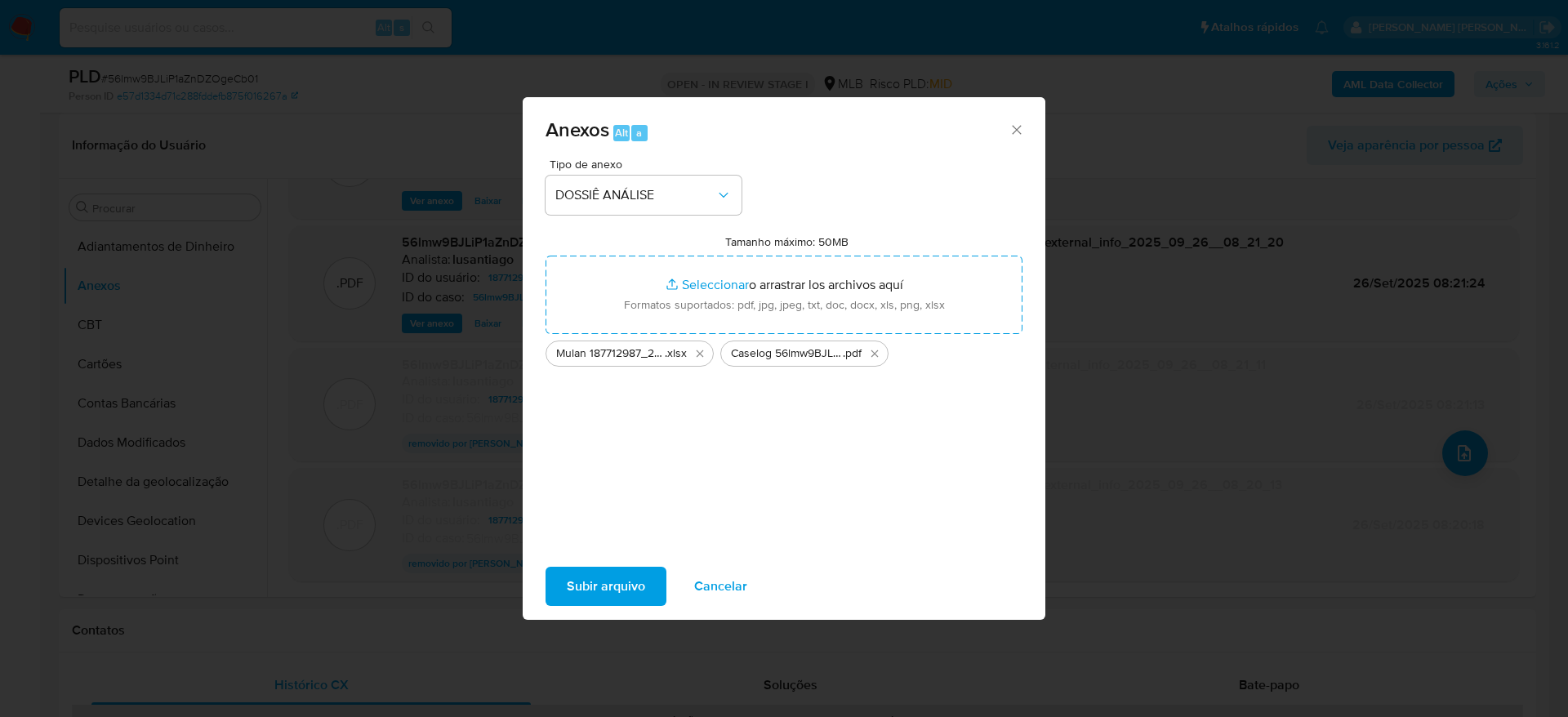
click at [598, 583] on span "Subir arquivo" at bounding box center [605, 586] width 78 height 36
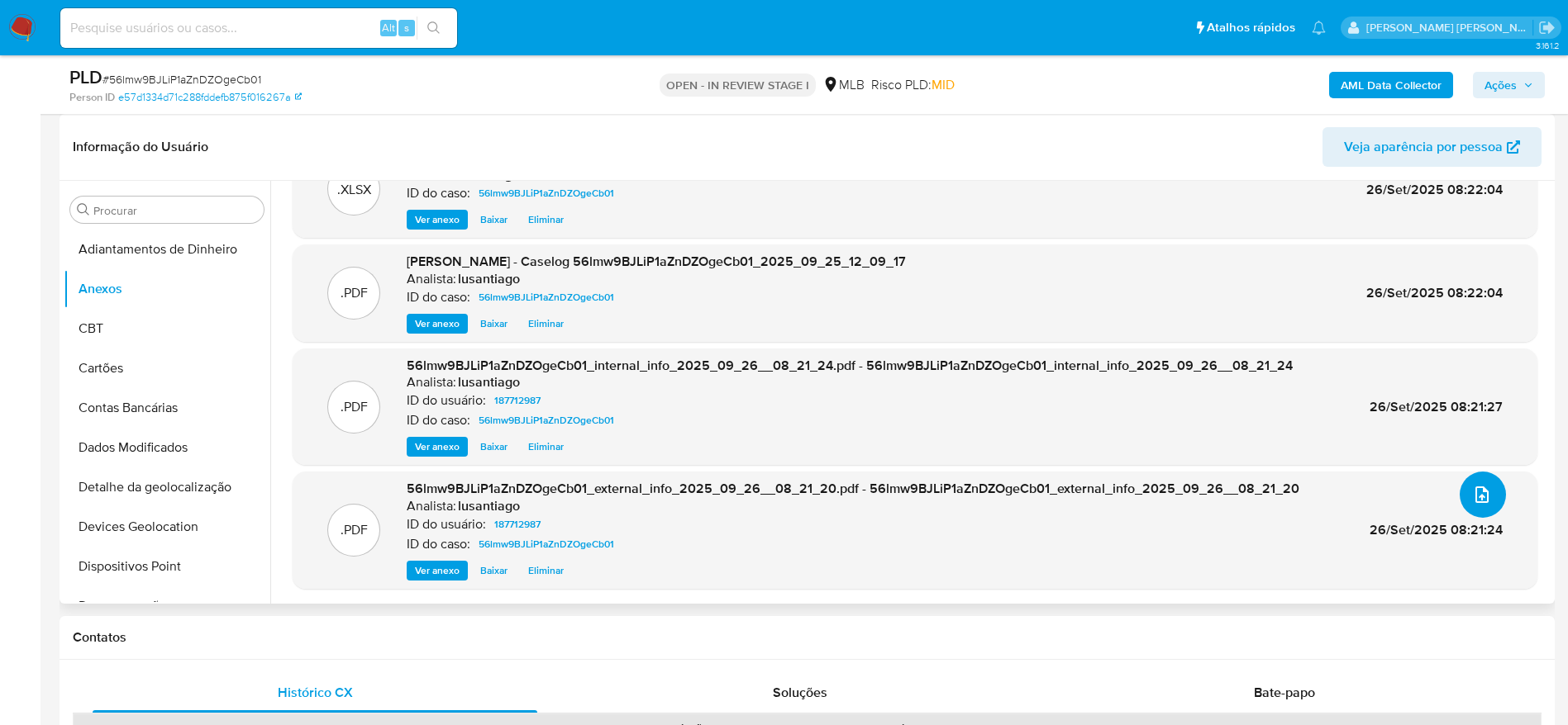
scroll to position [0, 0]
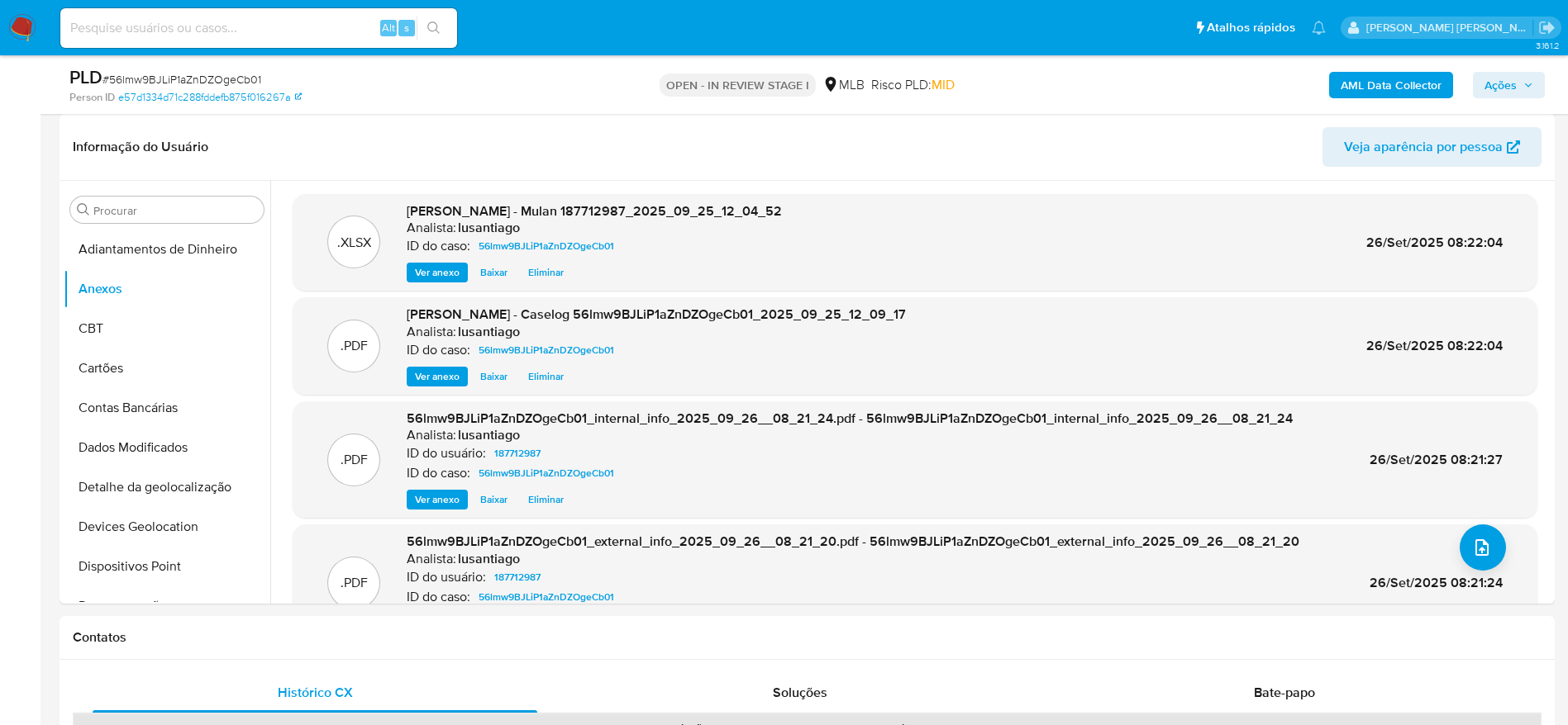
click at [1521, 82] on span "Ações" at bounding box center [1509, 85] width 49 height 23
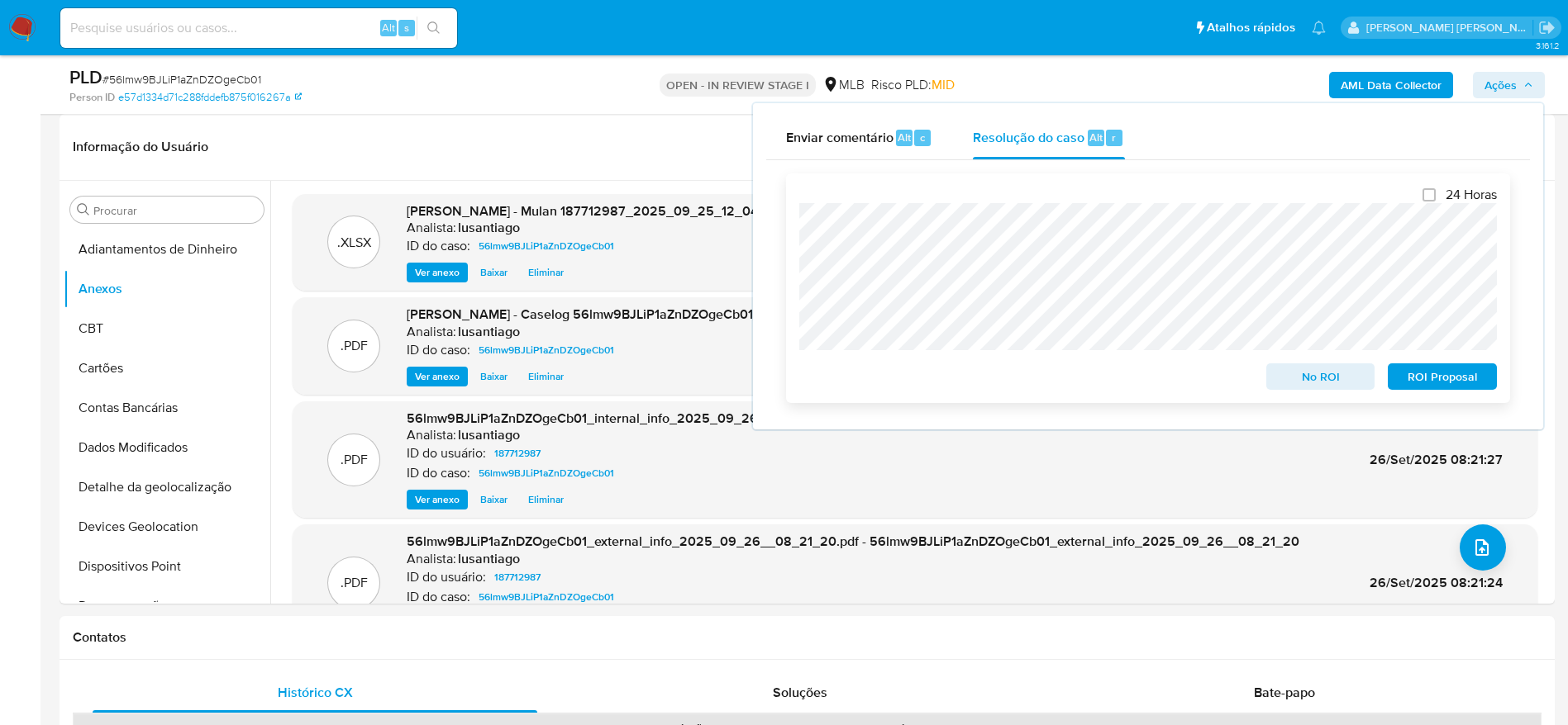
click at [1325, 384] on span "No ROI" at bounding box center [1320, 377] width 86 height 23
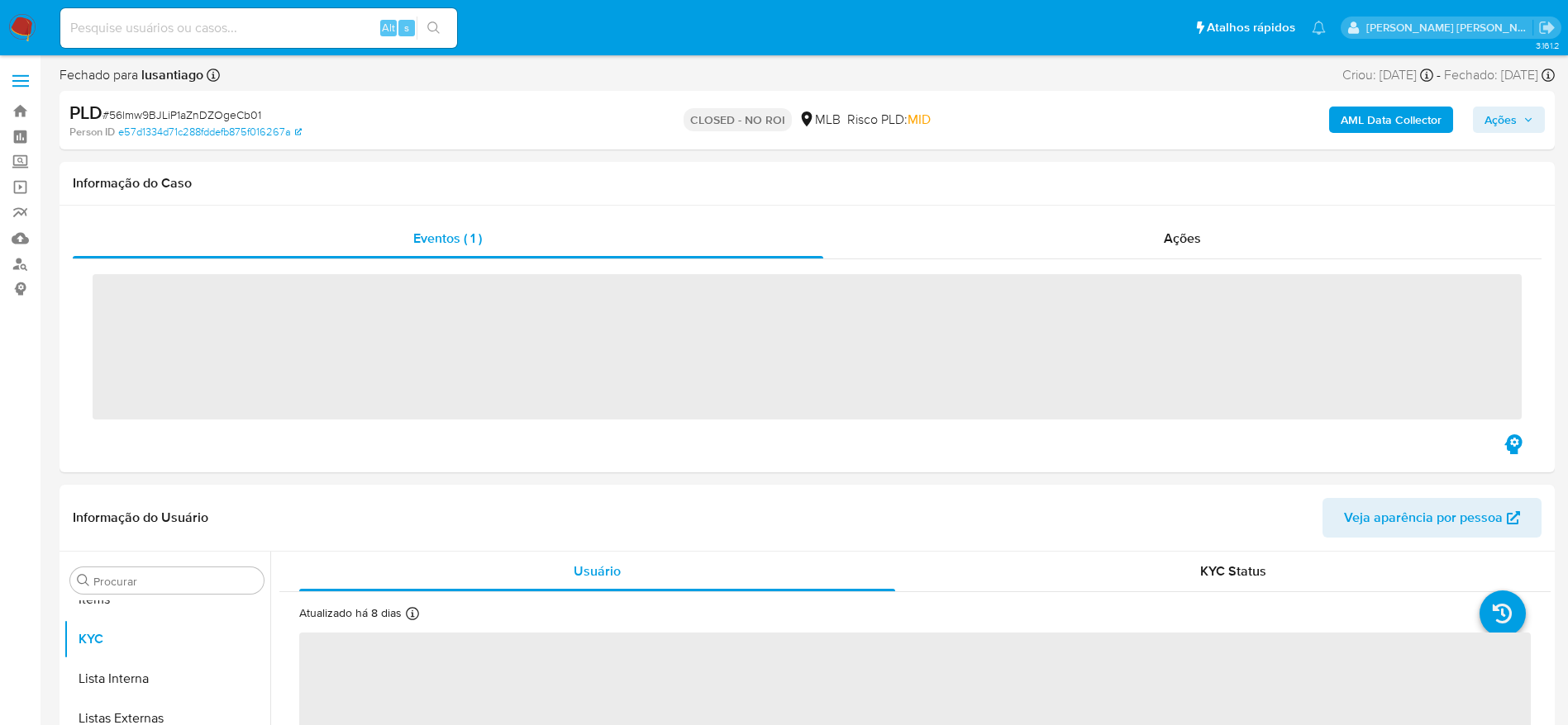
scroll to position [857, 0]
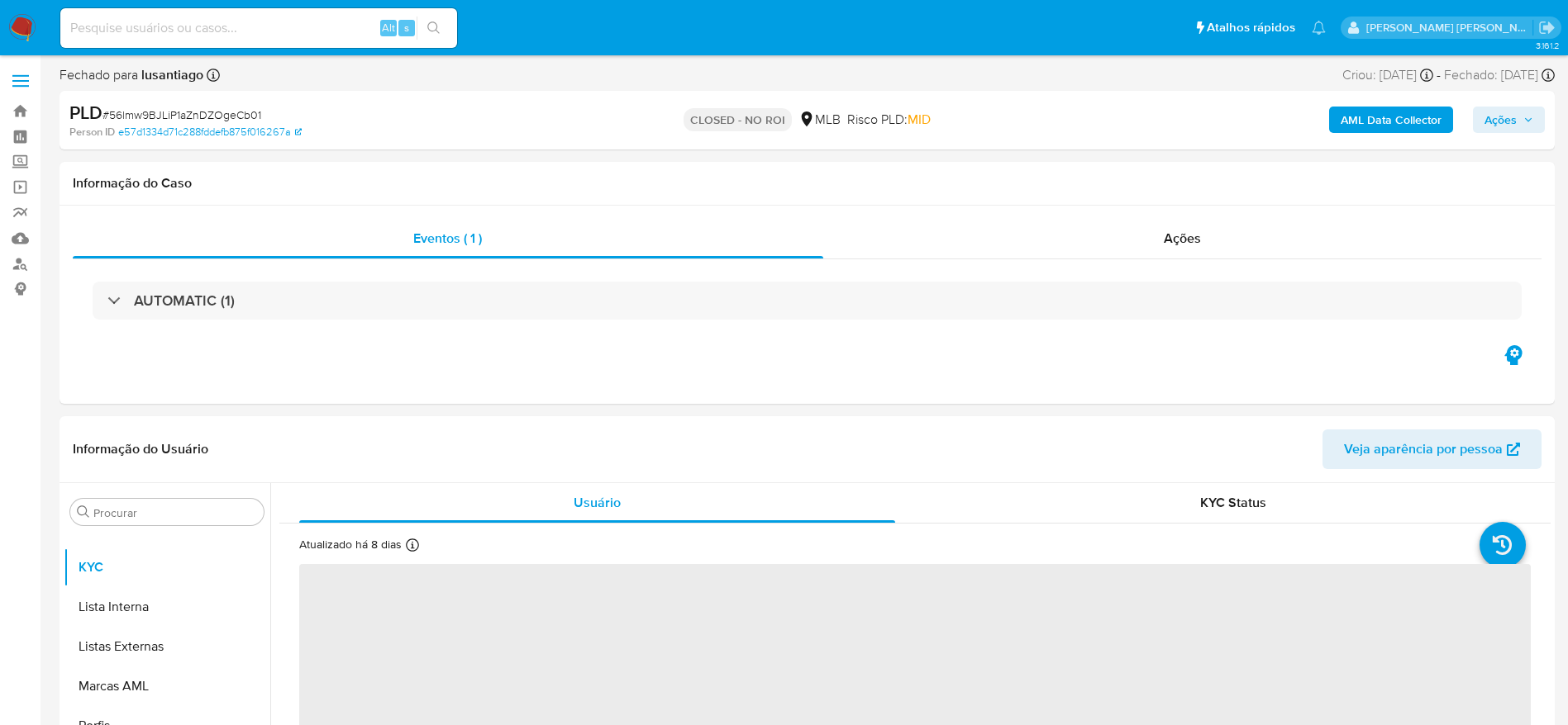
select select "10"
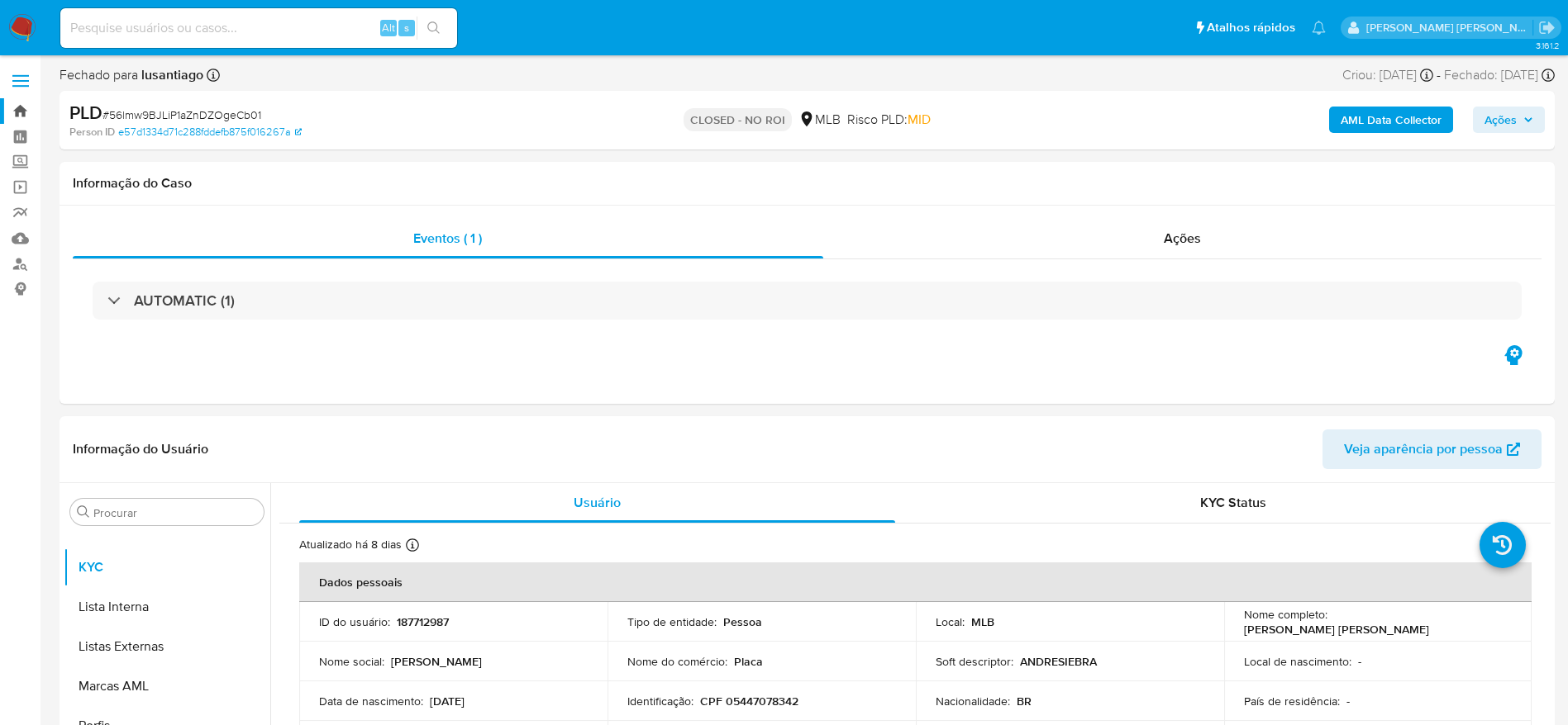
click at [22, 116] on link "Bandeja" at bounding box center [98, 111] width 197 height 25
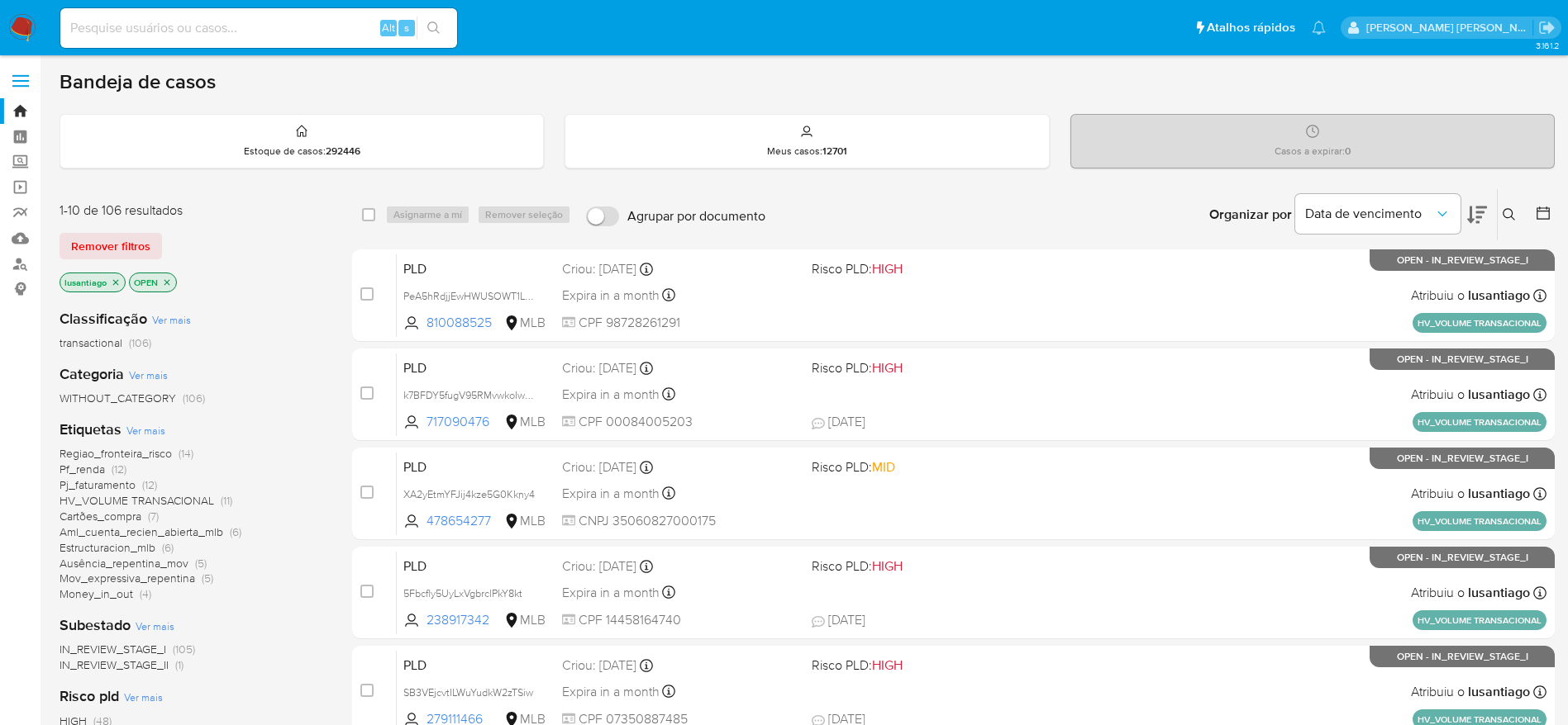
click at [257, 23] on input at bounding box center [258, 28] width 397 height 21
paste input "815045846"
type input "815045846"
click at [433, 24] on icon "search-icon" at bounding box center [434, 28] width 14 height 14
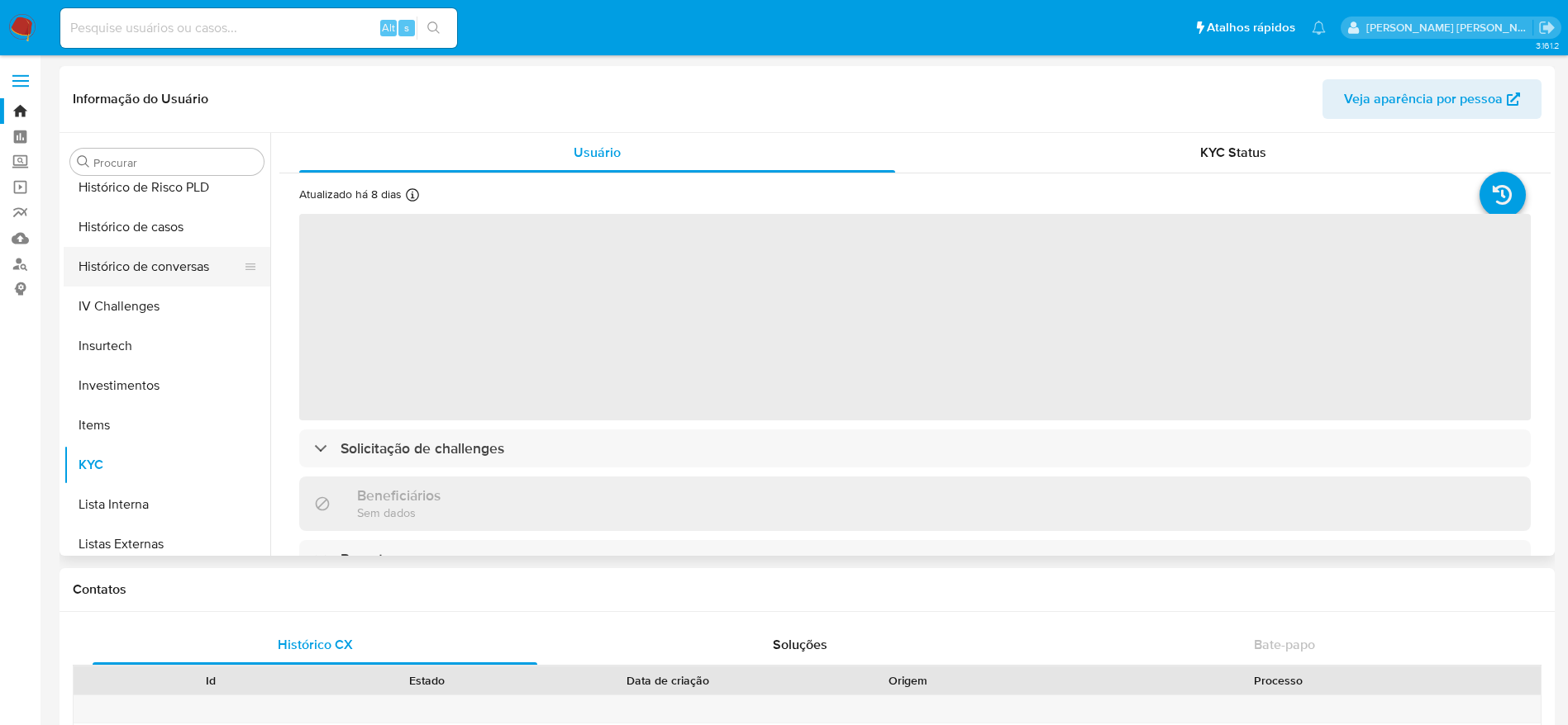
scroll to position [485, 0]
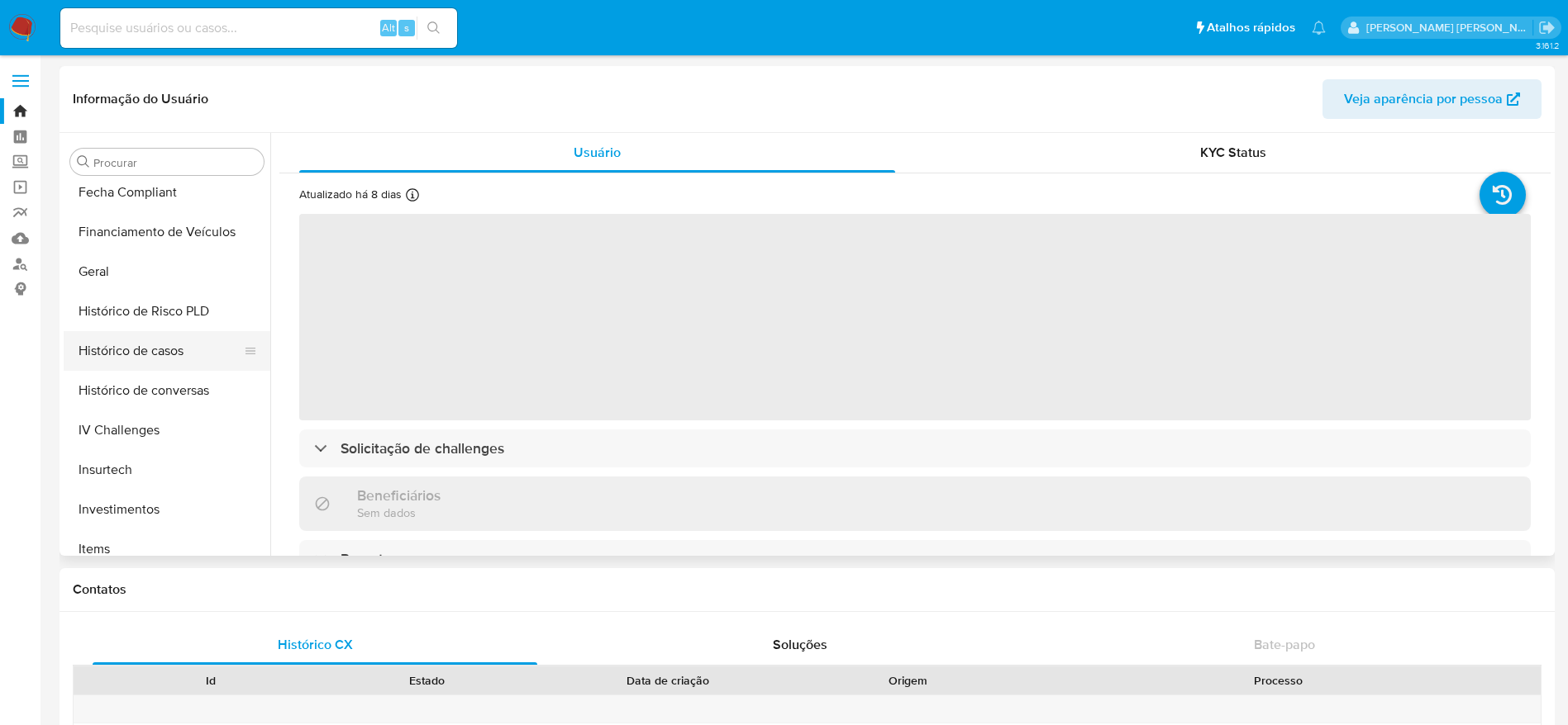
select select "10"
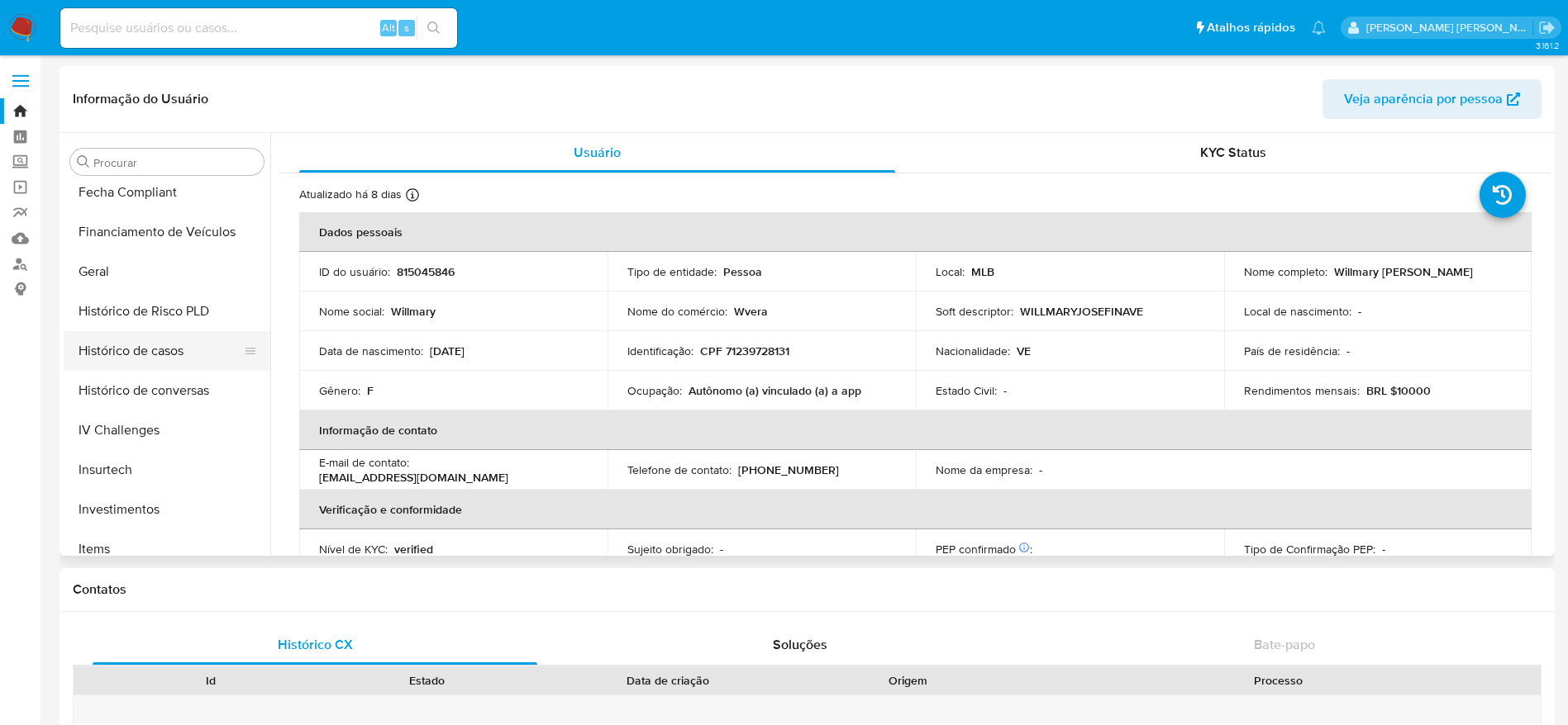
click at [145, 358] on button "Histórico de casos" at bounding box center [160, 351] width 193 height 40
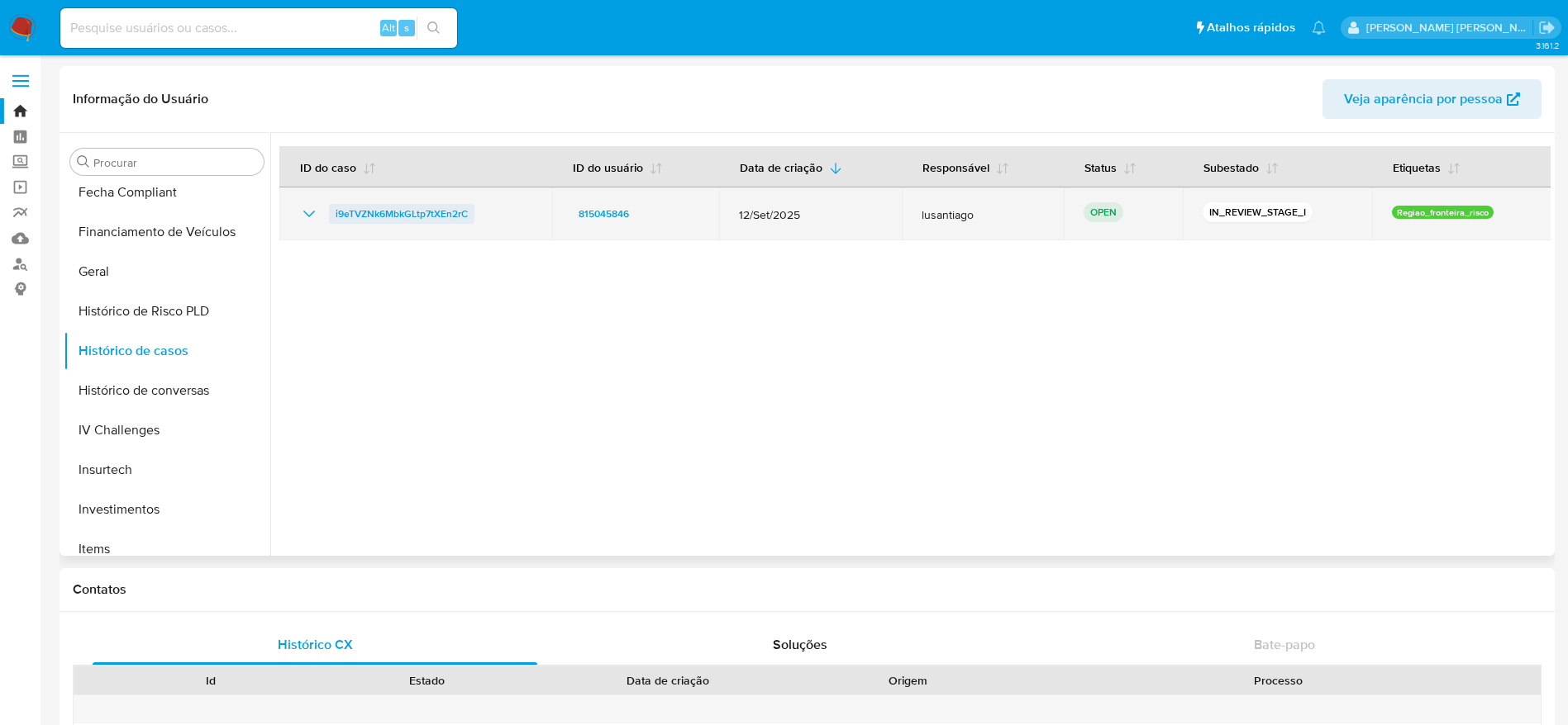
click at [420, 210] on span "i9eTVZNk6MbkGLtp7tXEn2rC" at bounding box center [402, 213] width 133 height 19
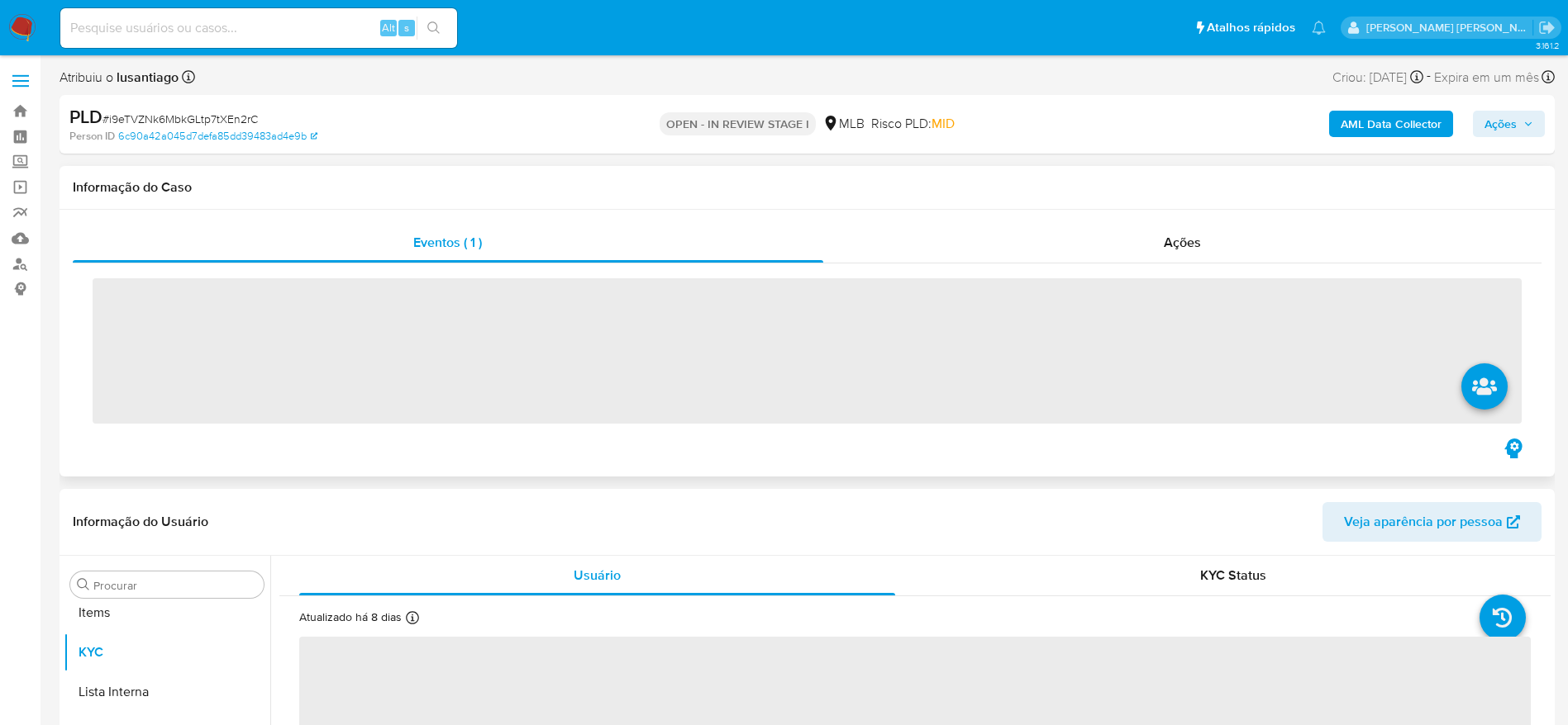
scroll to position [857, 0]
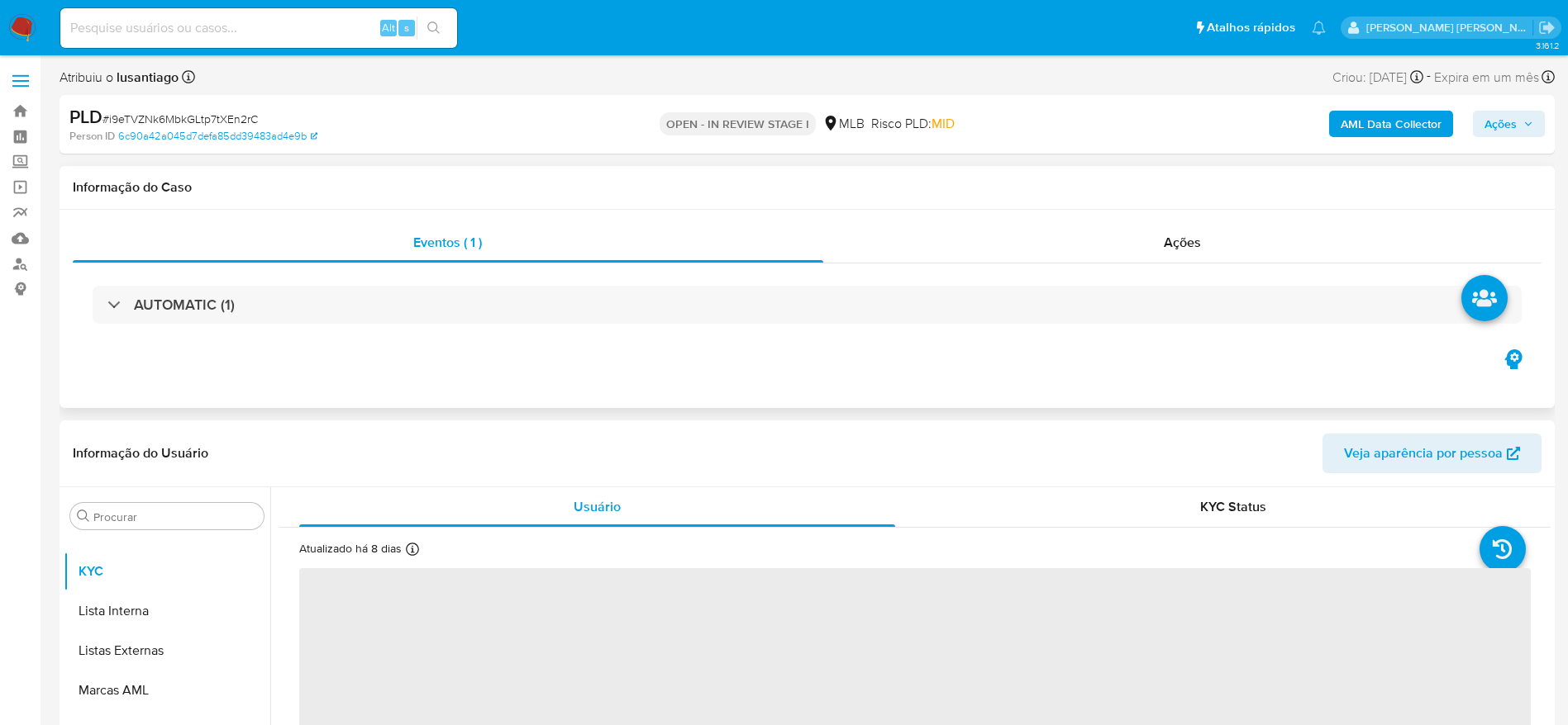
select select "10"
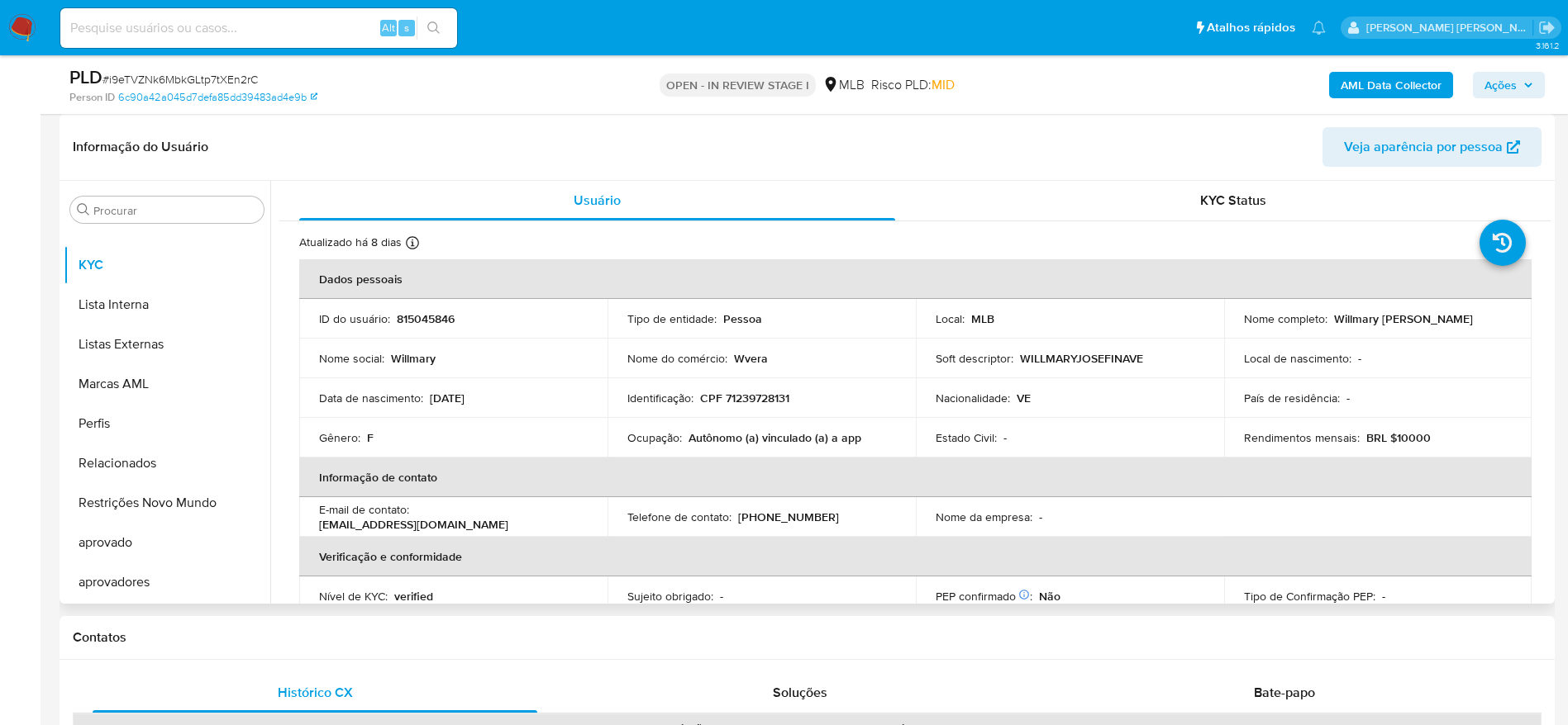
click at [762, 391] on p "CPF 71239728131" at bounding box center [745, 398] width 90 height 15
click at [760, 391] on p "CPF 71239728131" at bounding box center [745, 398] width 90 height 15
copy p "71239728131"
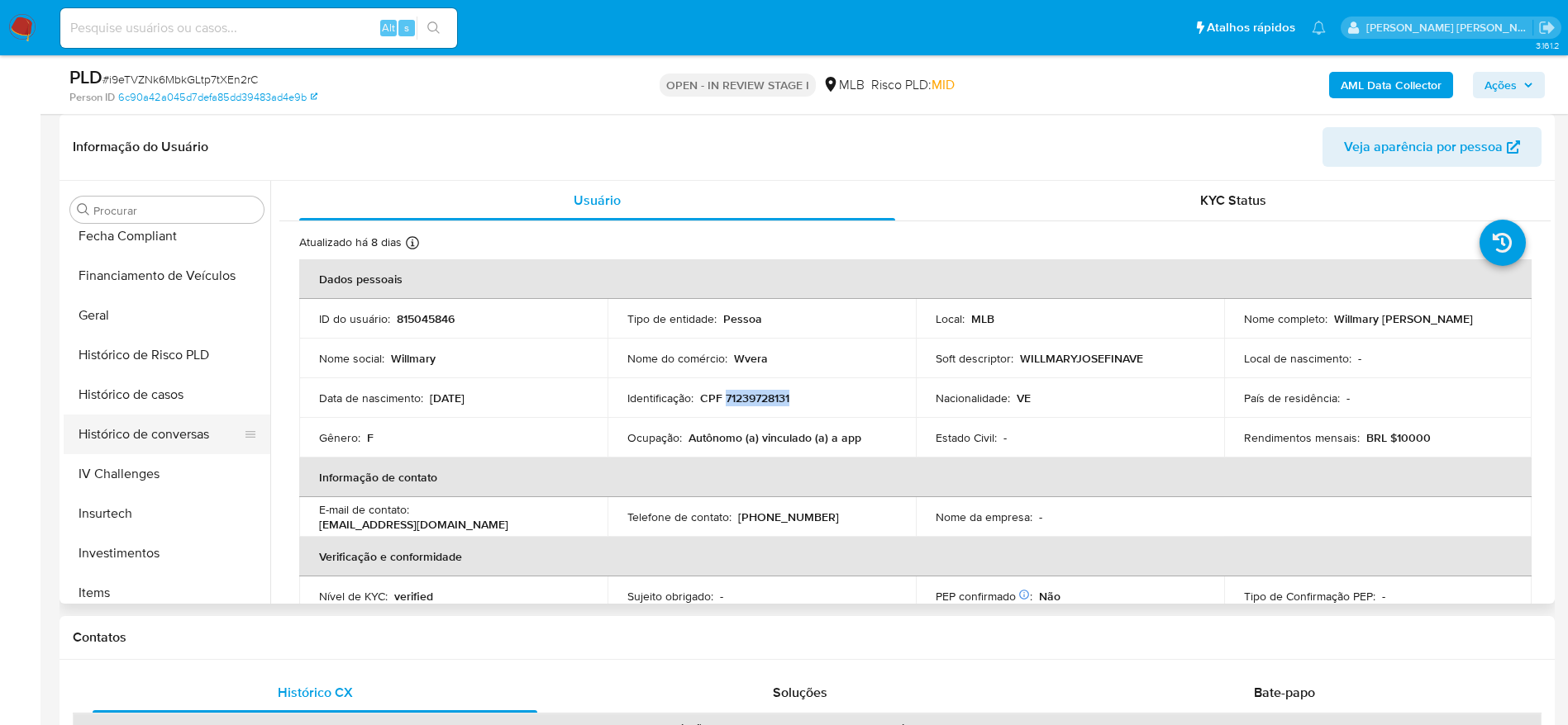
scroll to position [485, 0]
drag, startPoint x: 137, startPoint y: 326, endPoint x: 156, endPoint y: 319, distance: 20.2
click at [137, 325] on button "Geral" at bounding box center [160, 320] width 193 height 40
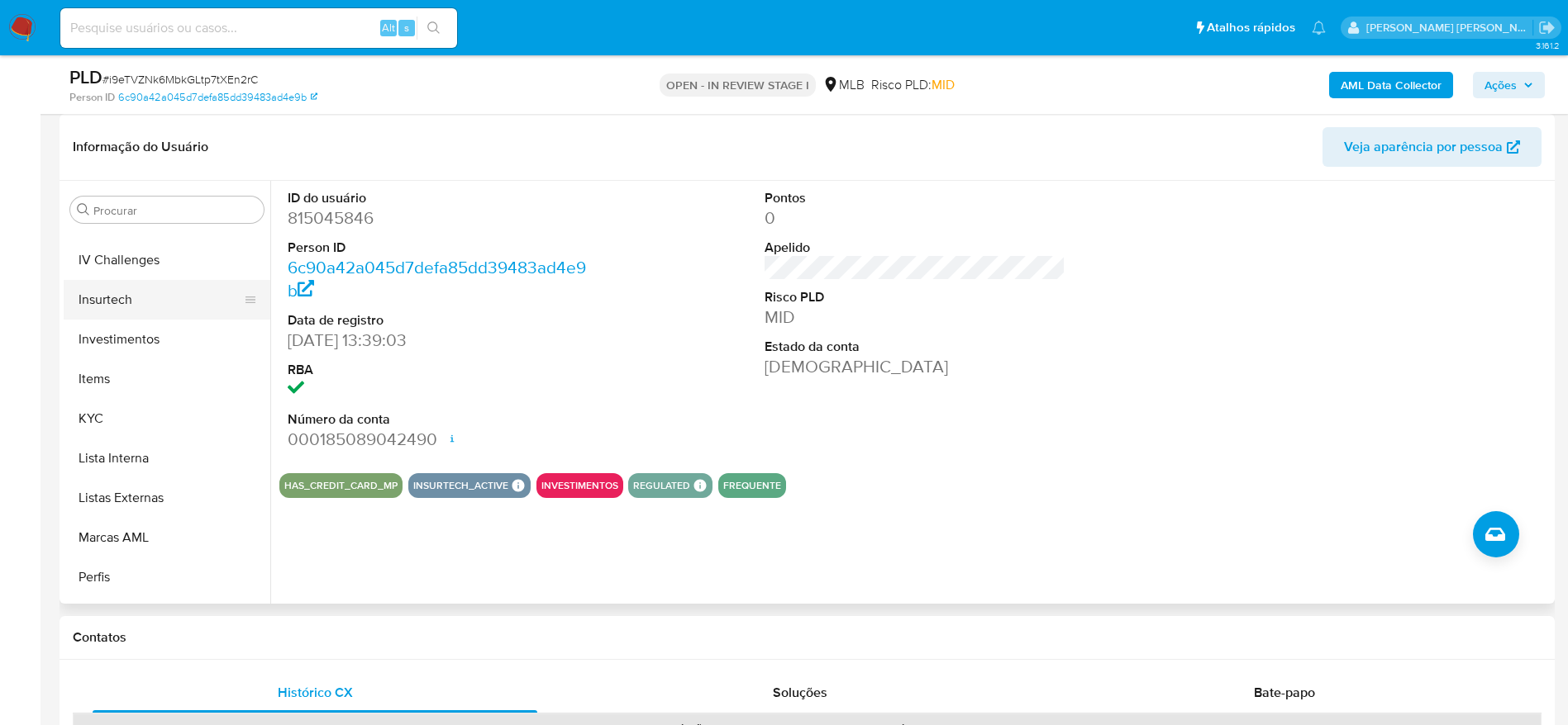
scroll to position [733, 0]
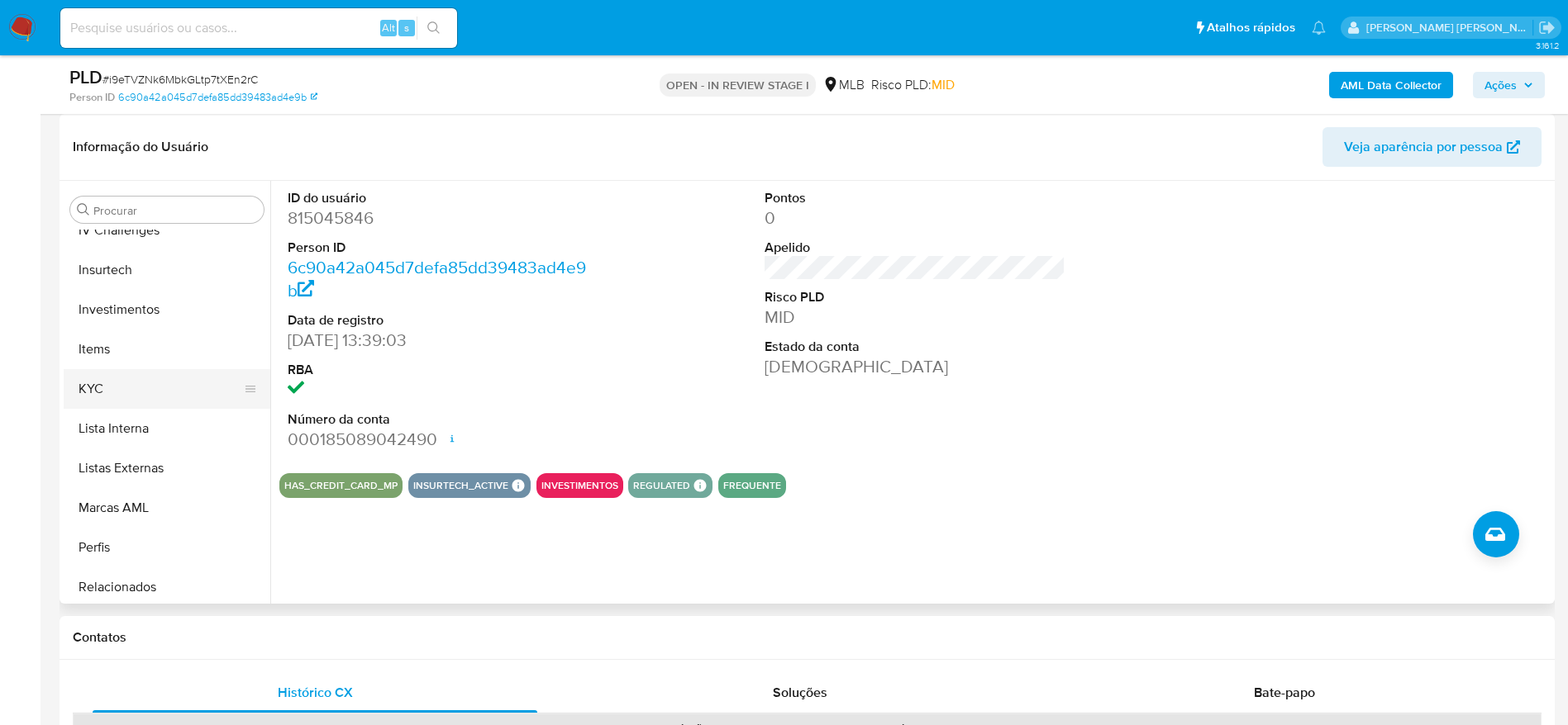
click at [122, 382] on button "KYC" at bounding box center [160, 389] width 193 height 40
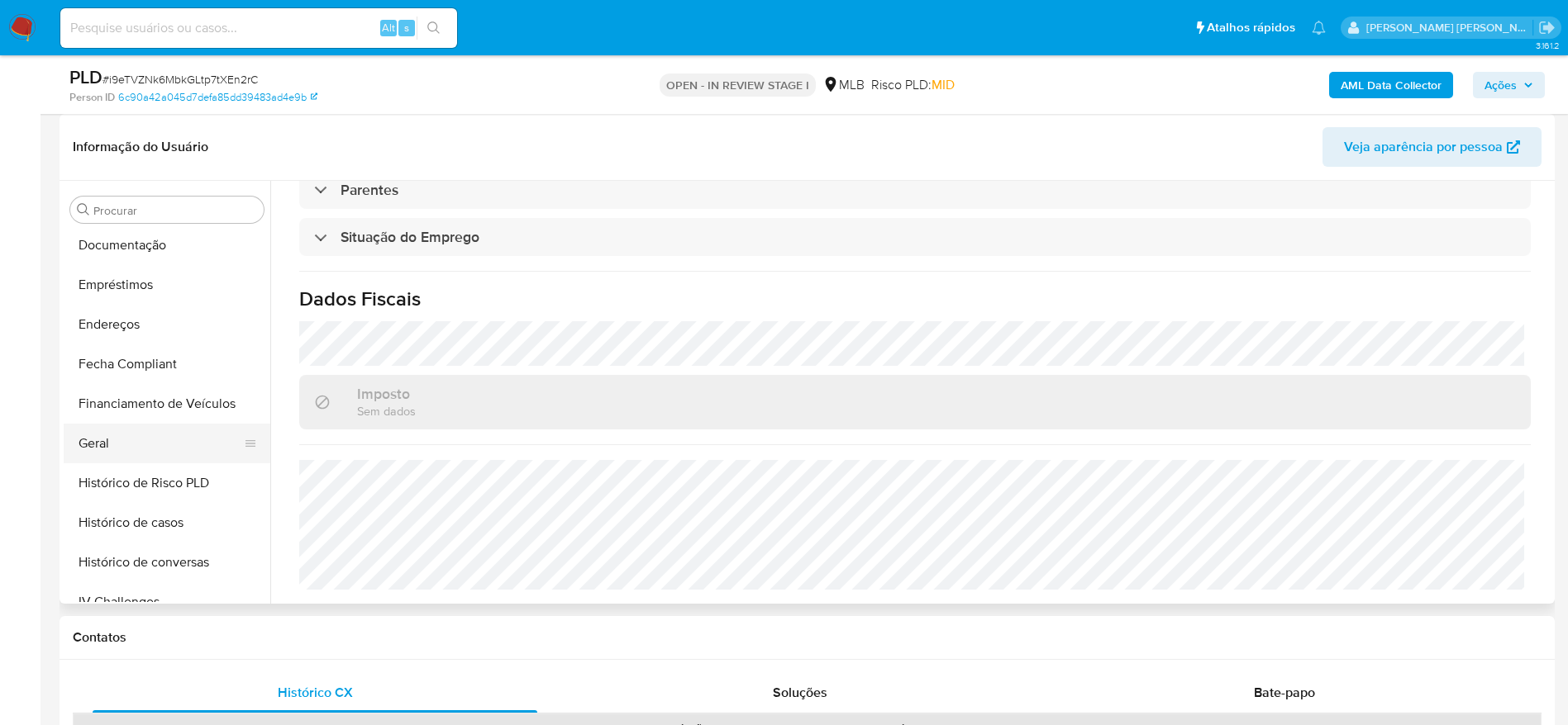
scroll to position [237, 0]
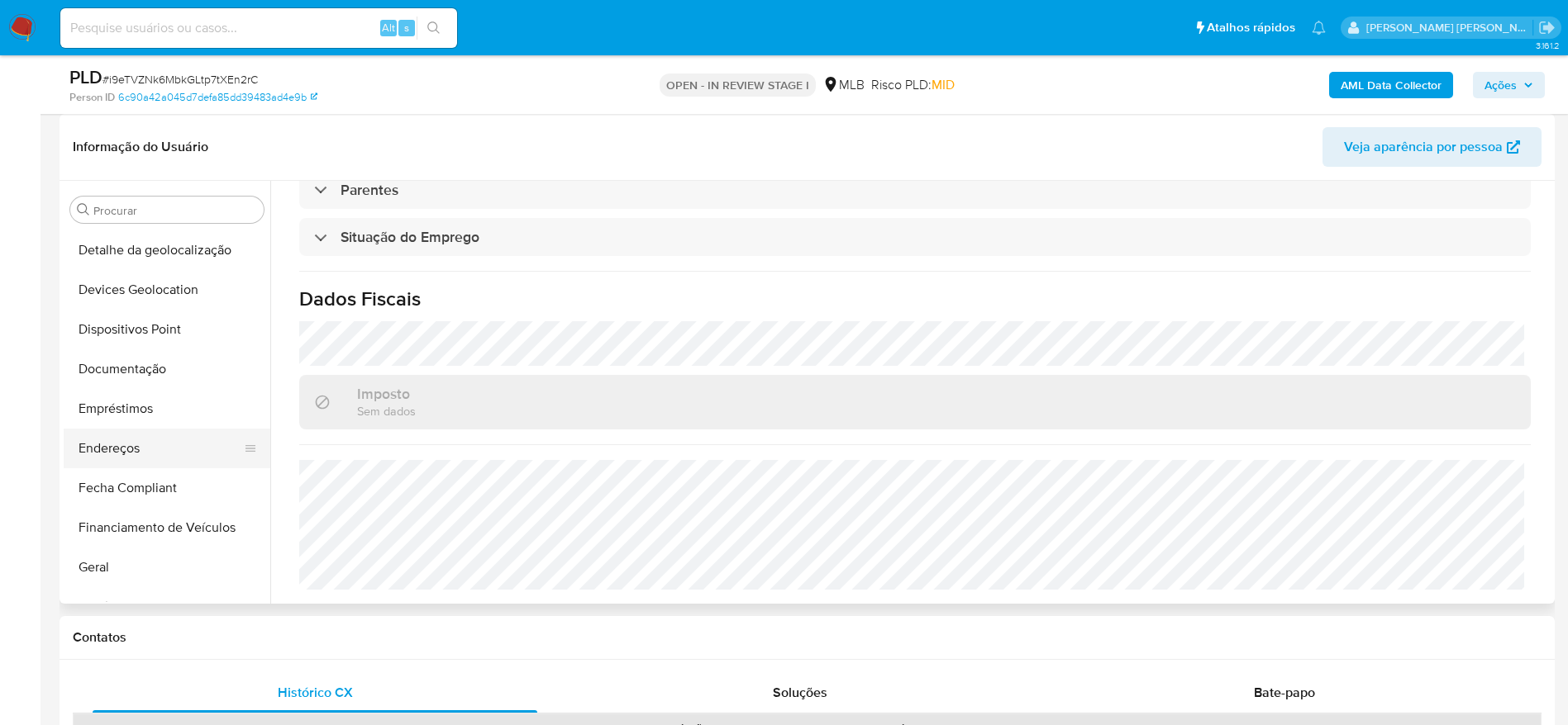
click at [143, 442] on button "Endereços" at bounding box center [160, 448] width 193 height 40
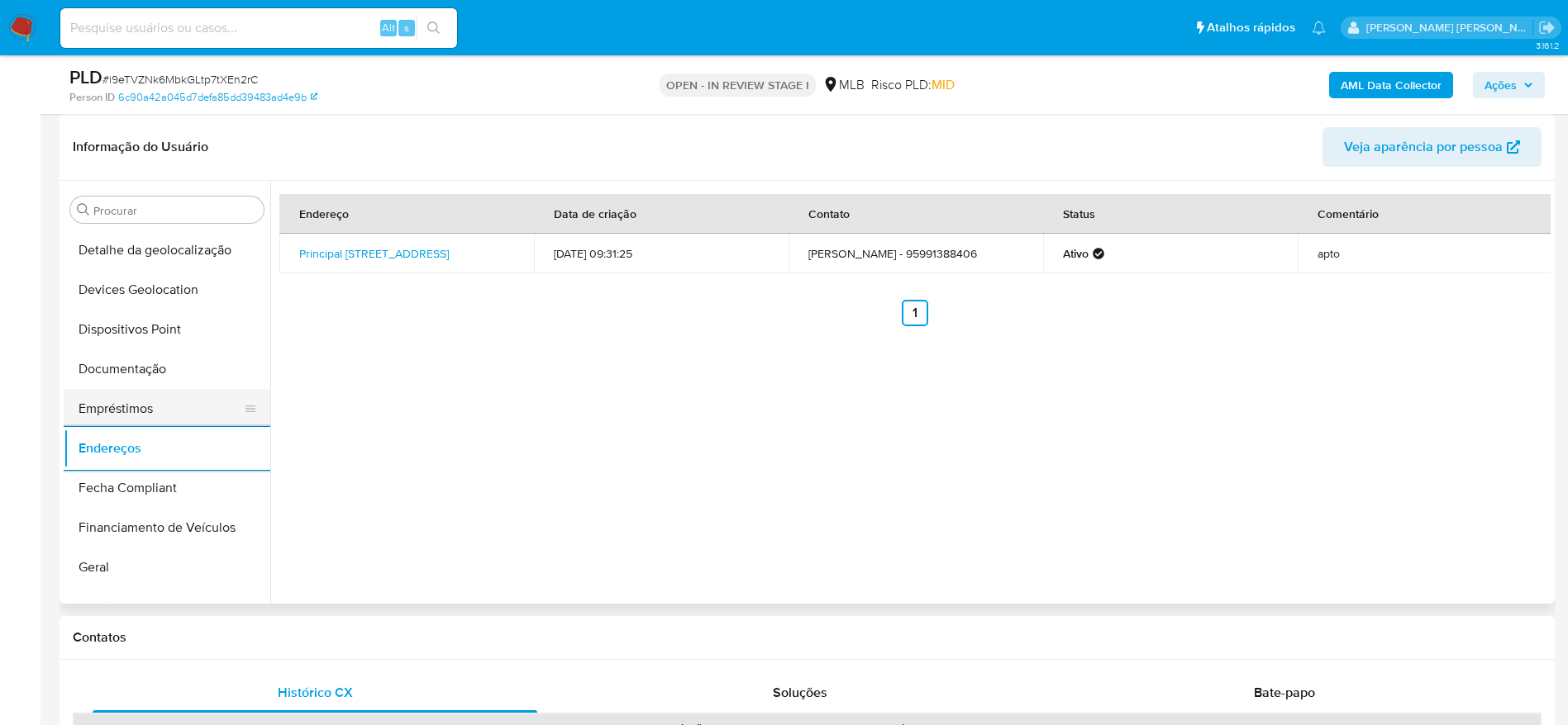
scroll to position [113, 0]
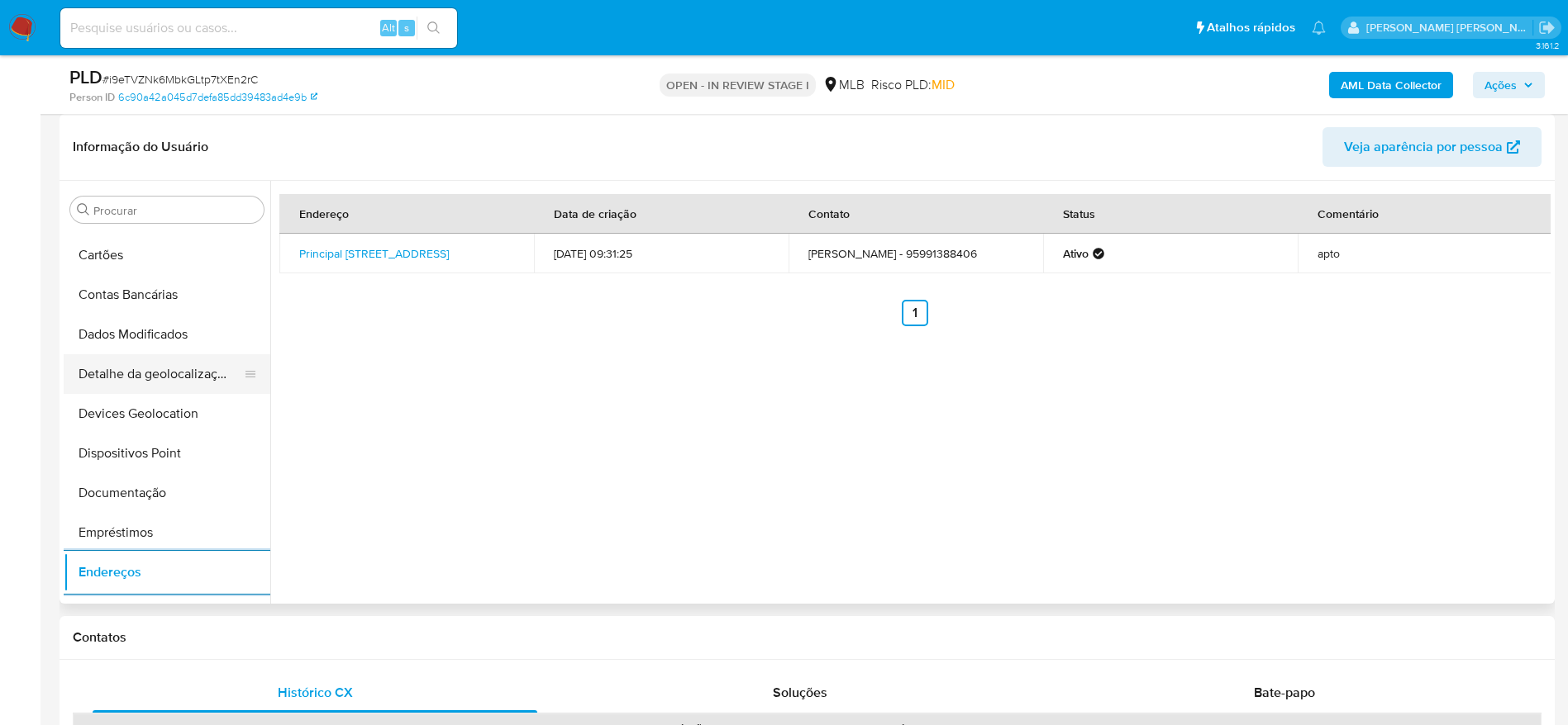
click at [152, 384] on button "Detalhe da geolocalização" at bounding box center [160, 374] width 193 height 40
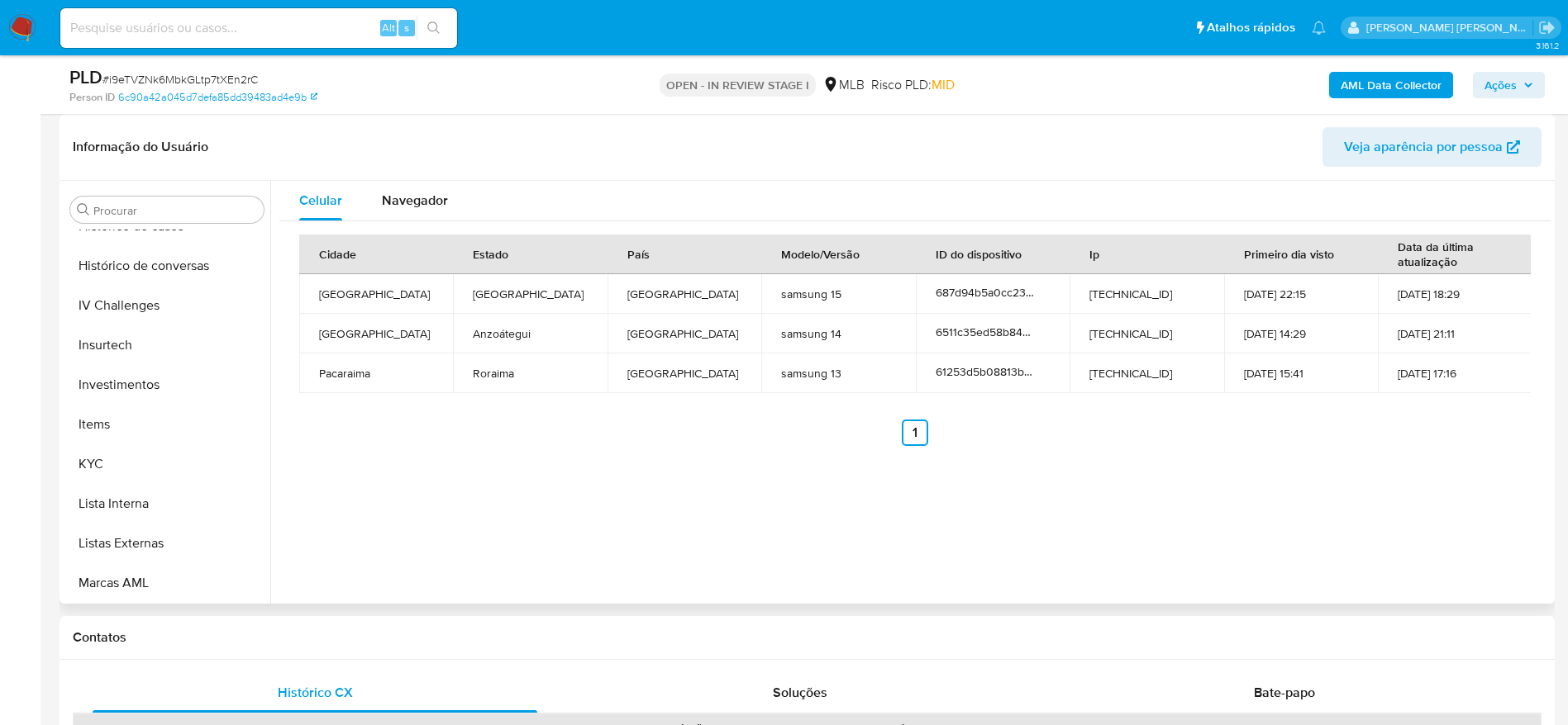
scroll to position [857, 0]
click at [147, 495] on button "Restrições Novo Mundo" at bounding box center [160, 503] width 193 height 40
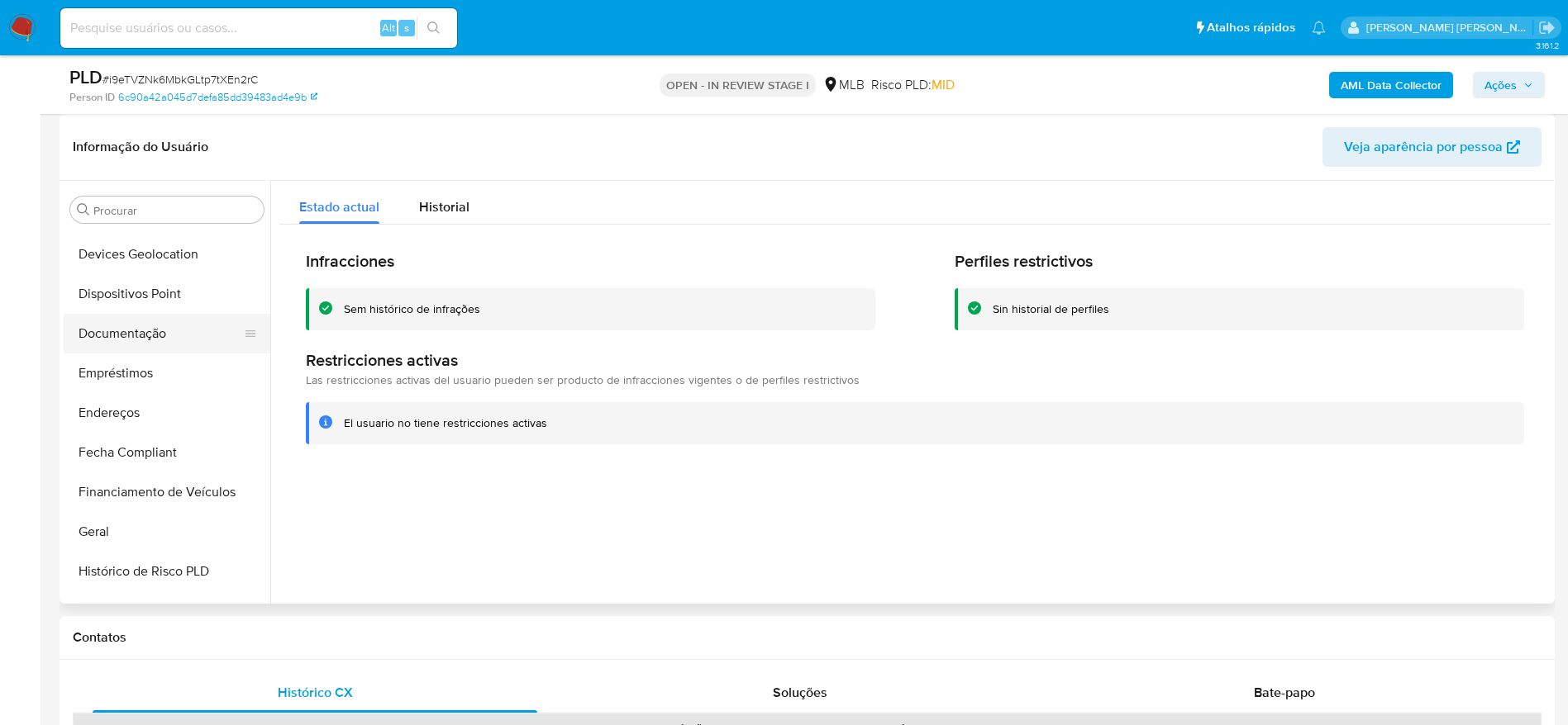
scroll to position [237, 0]
click at [160, 326] on button "Dispositivos Point" at bounding box center [160, 329] width 193 height 40
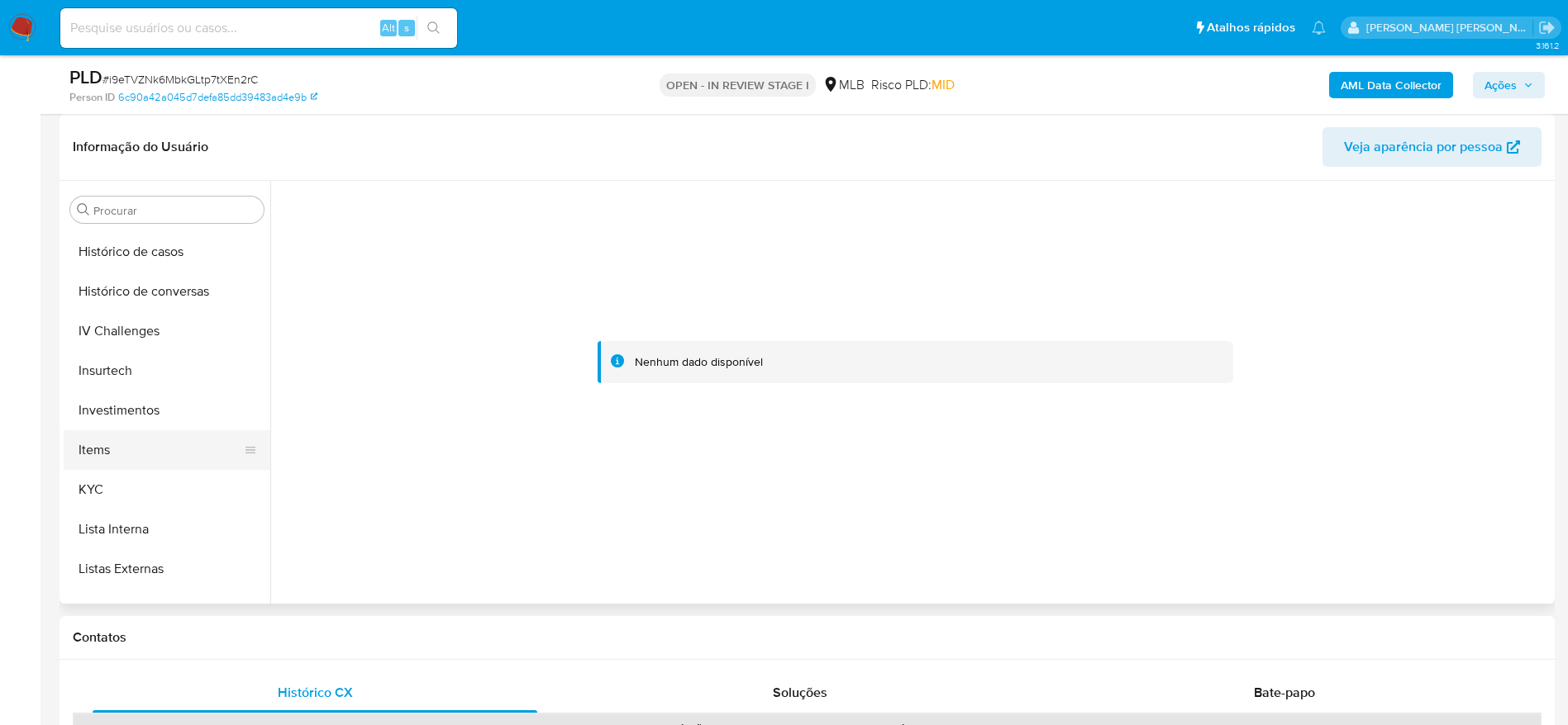
scroll to position [733, 0]
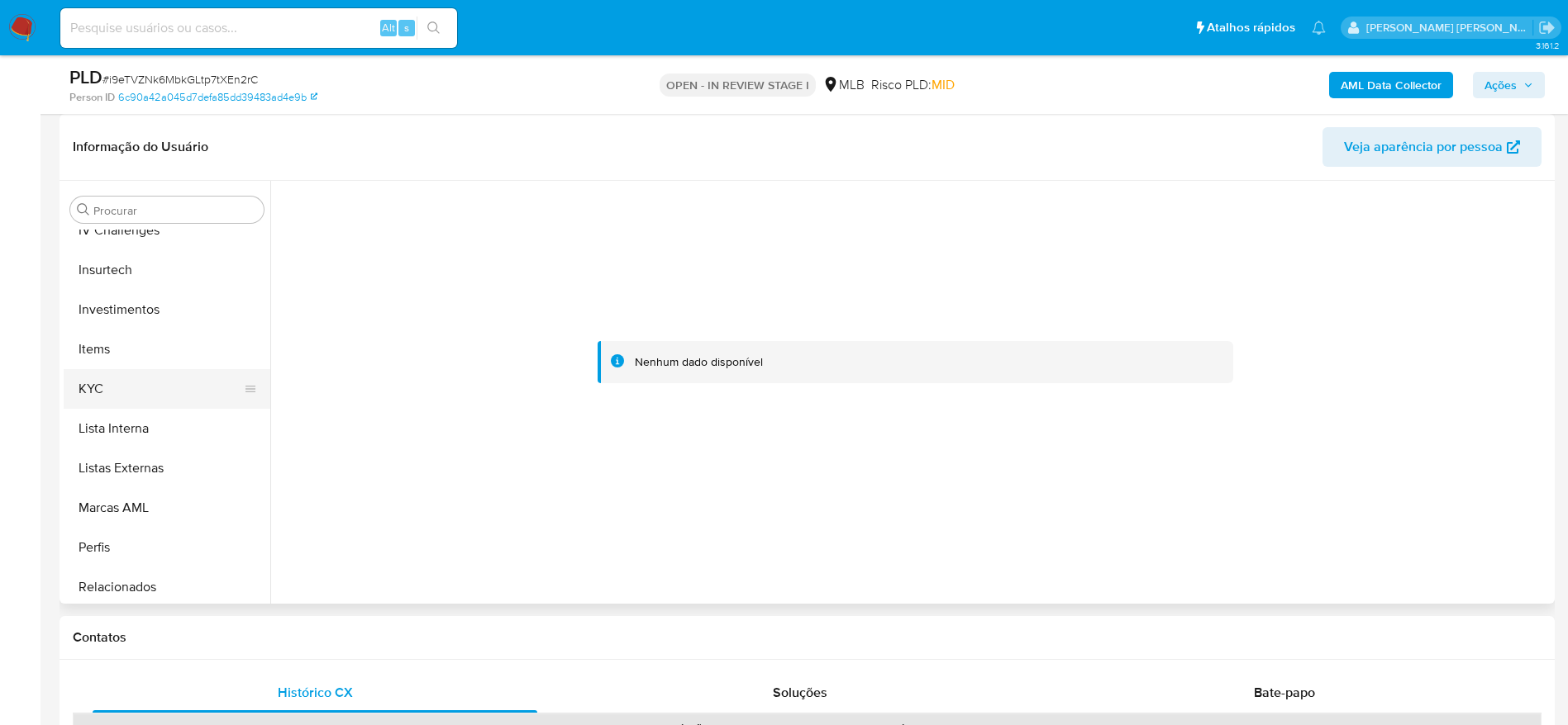
click at [125, 399] on button "KYC" at bounding box center [160, 389] width 193 height 40
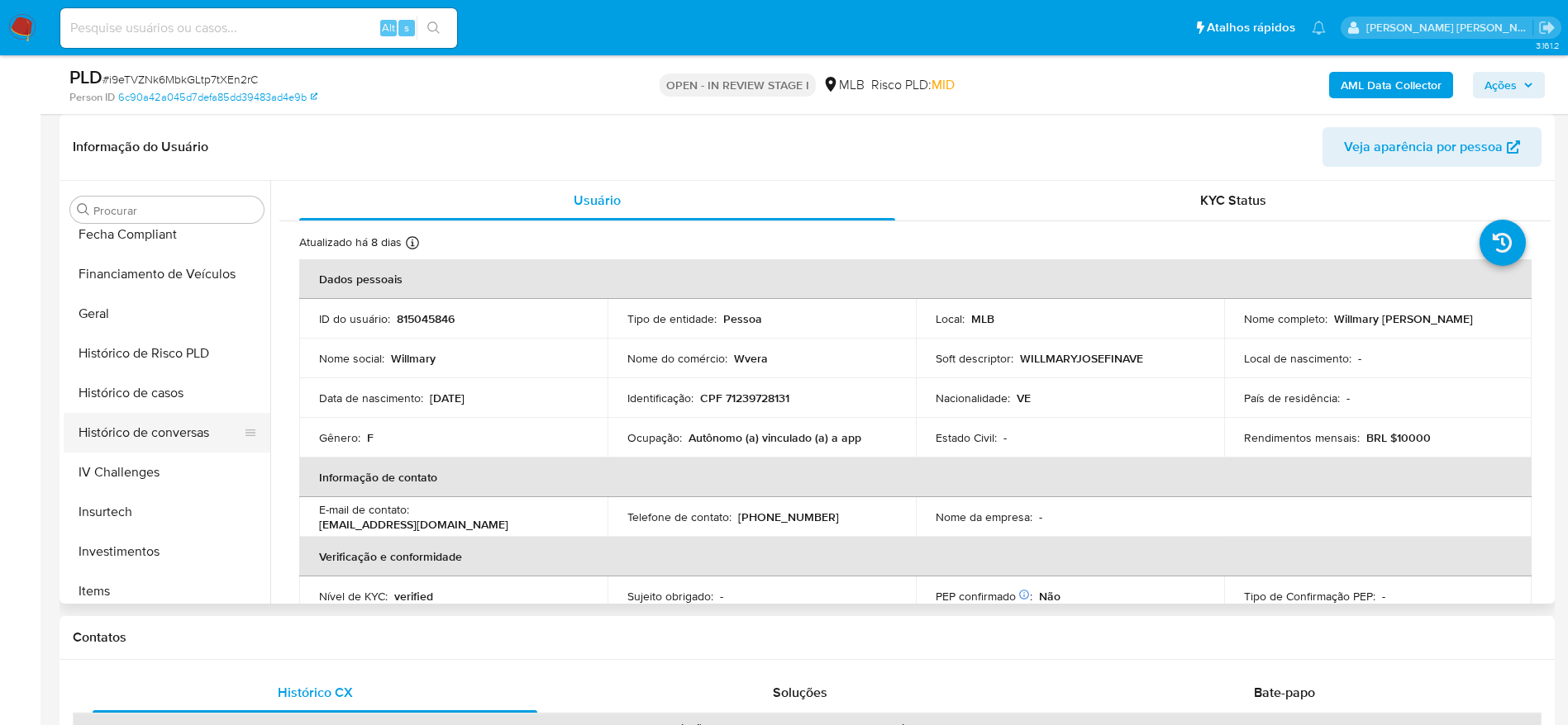
scroll to position [485, 0]
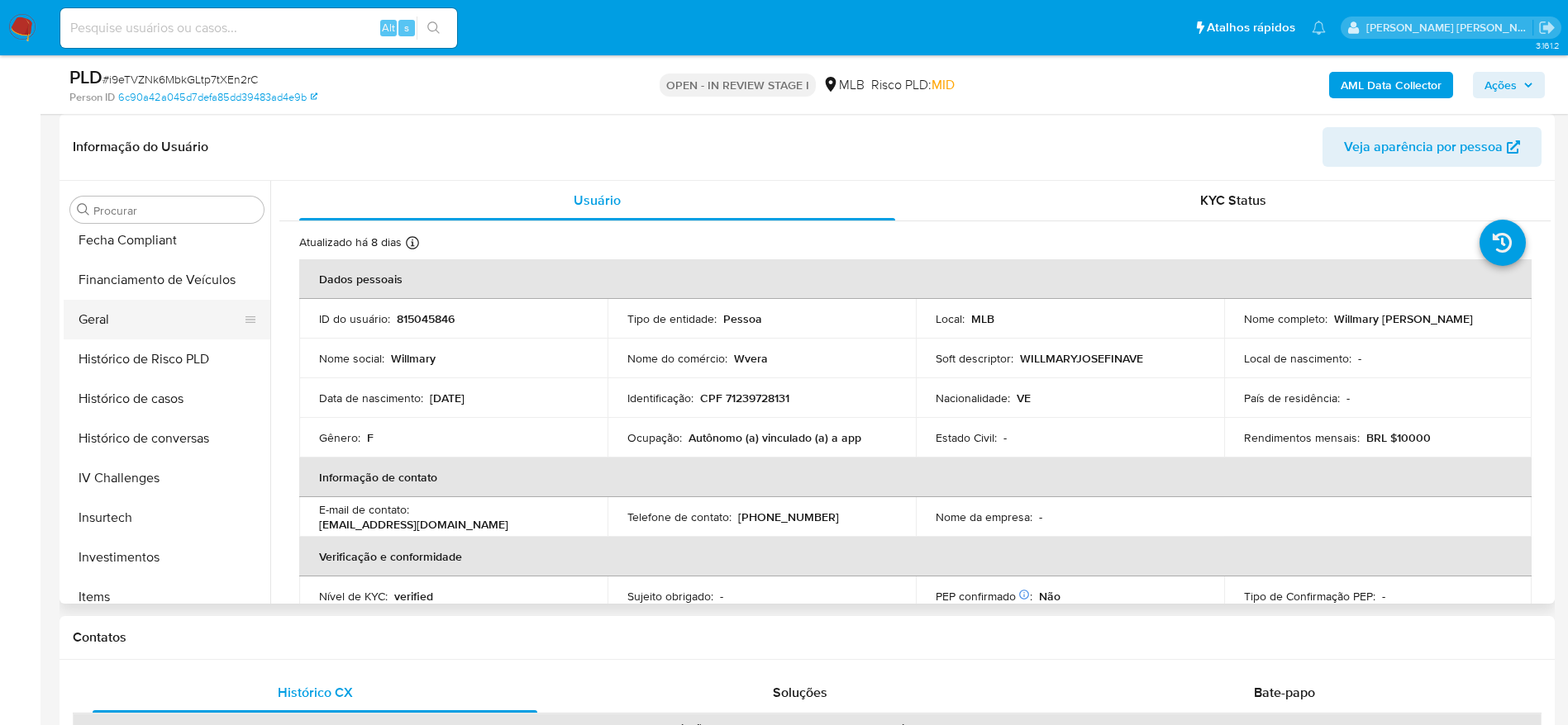
click at [128, 329] on button "Geral" at bounding box center [160, 320] width 193 height 40
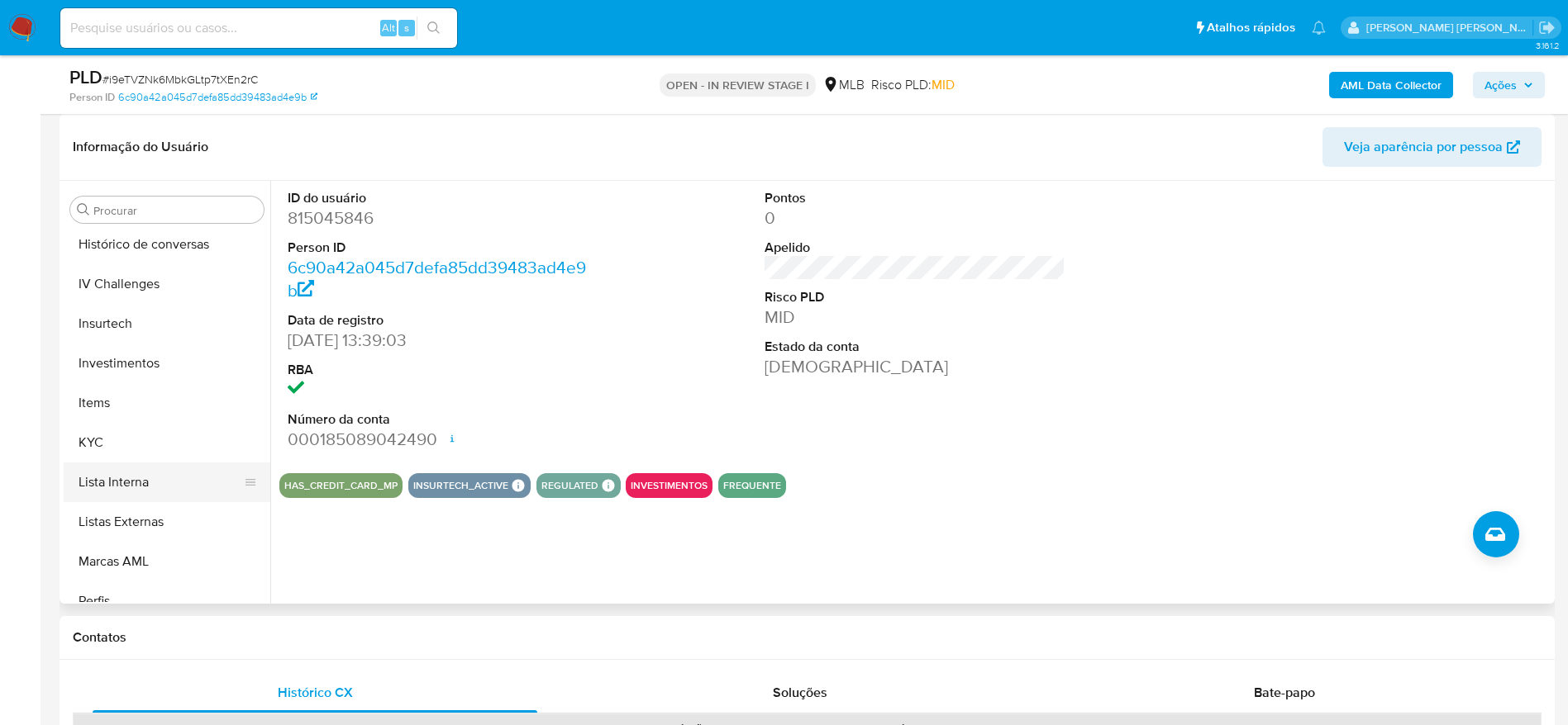
scroll to position [733, 0]
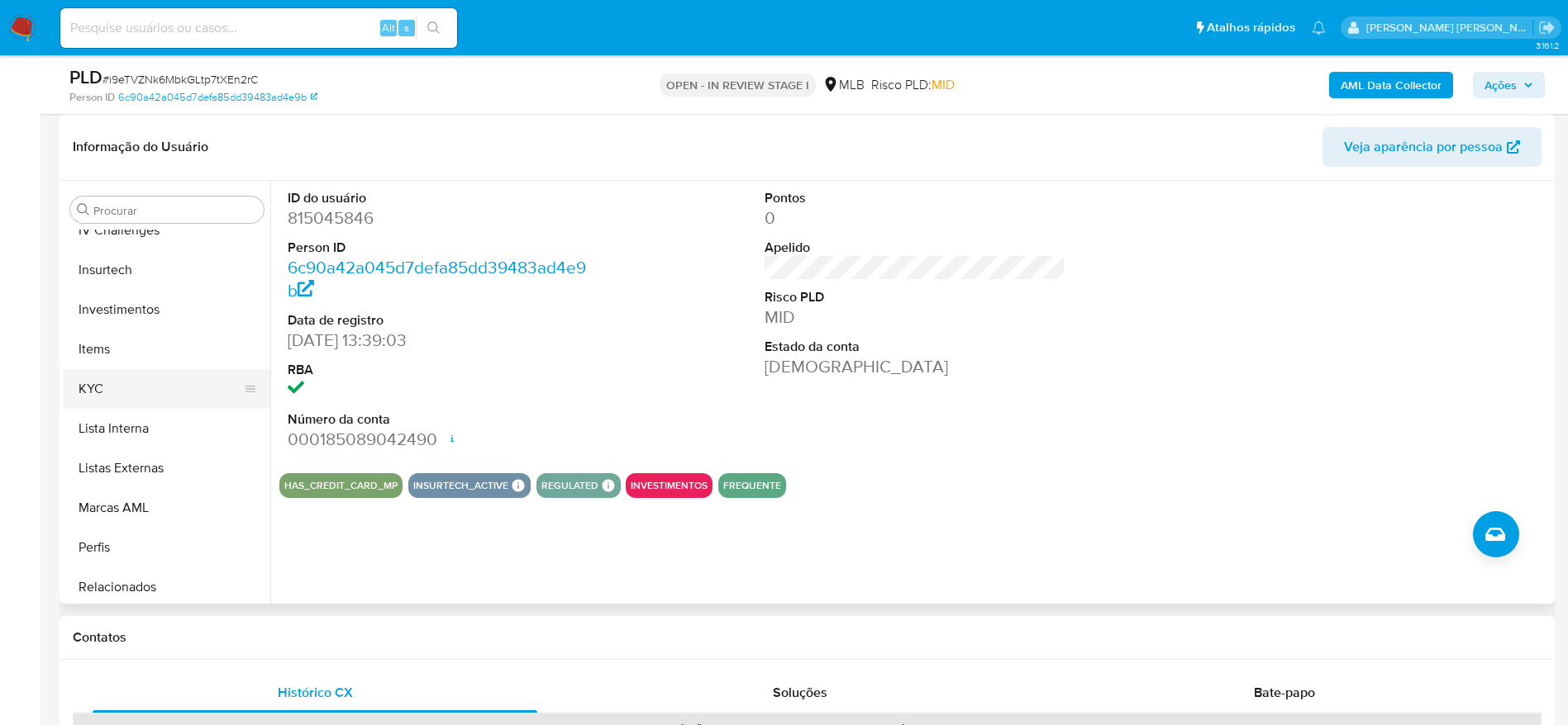
click at [151, 383] on button "KYC" at bounding box center [160, 389] width 193 height 40
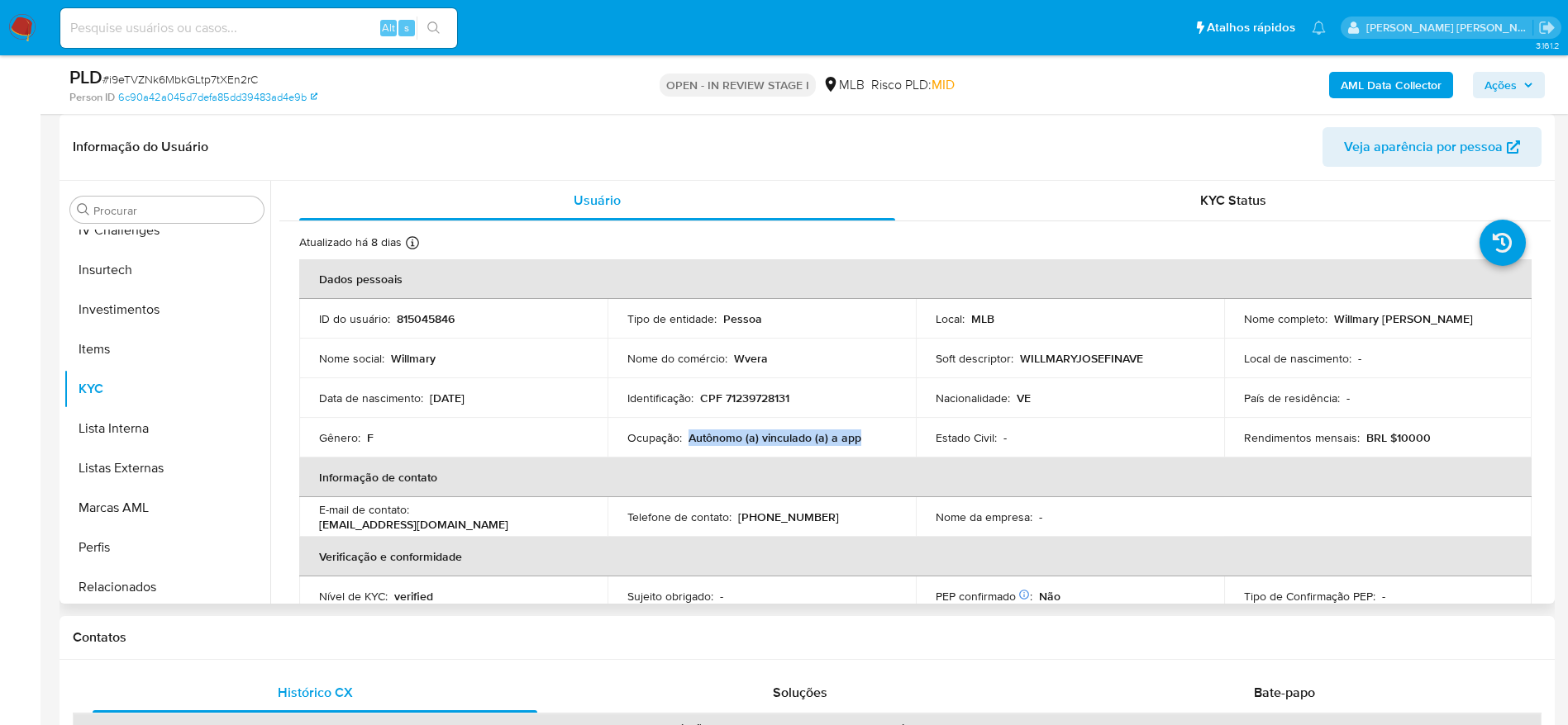
drag, startPoint x: 871, startPoint y: 438, endPoint x: 690, endPoint y: 442, distance: 181.0
click at [690, 442] on div "Ocupação : Autônomo (a) vinculado (a) a app" at bounding box center [761, 438] width 268 height 15
copy p "Autônomo (a) vinculado (a) a app"
